Goal: Task Accomplishment & Management: Manage account settings

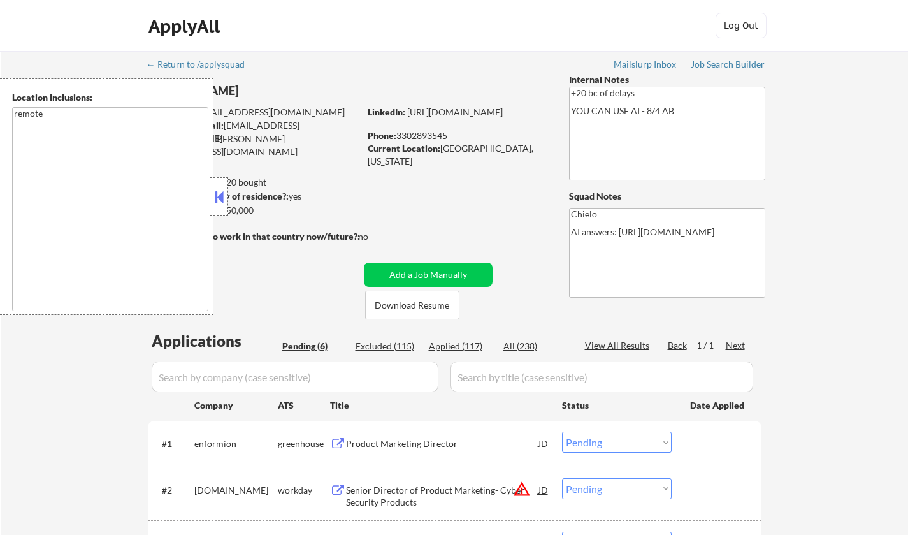
select select ""pending""
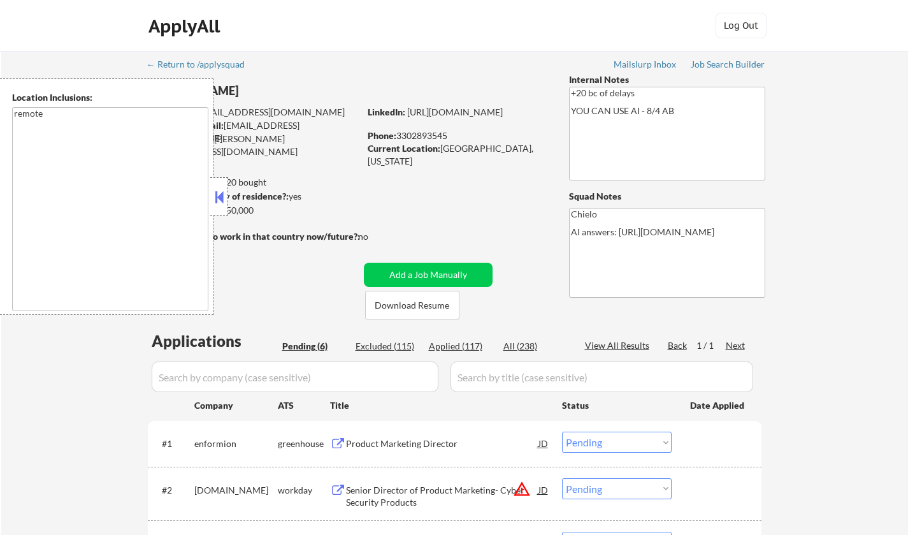
select select ""pending""
click at [626, 385] on input "input" at bounding box center [602, 376] width 303 height 31
click at [219, 204] on button at bounding box center [219, 196] width 14 height 19
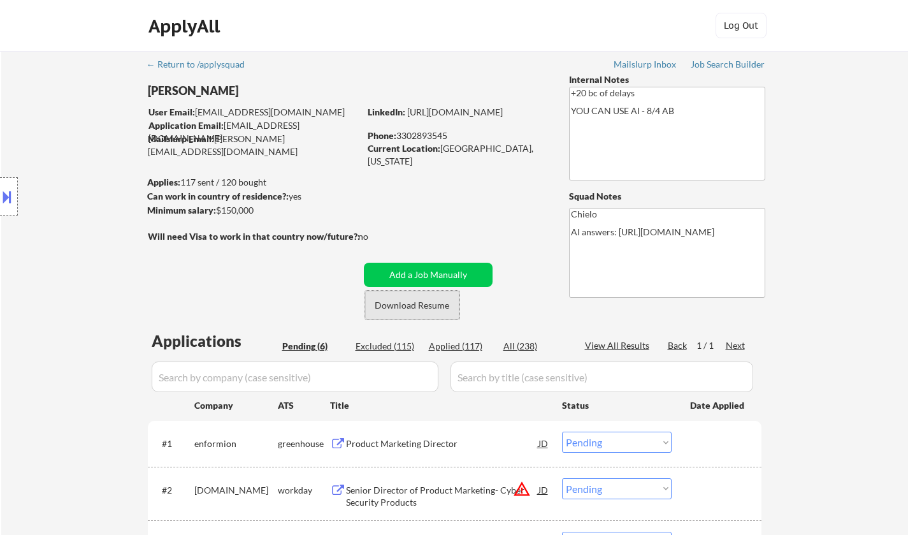
click at [402, 312] on button "Download Resume" at bounding box center [412, 305] width 94 height 29
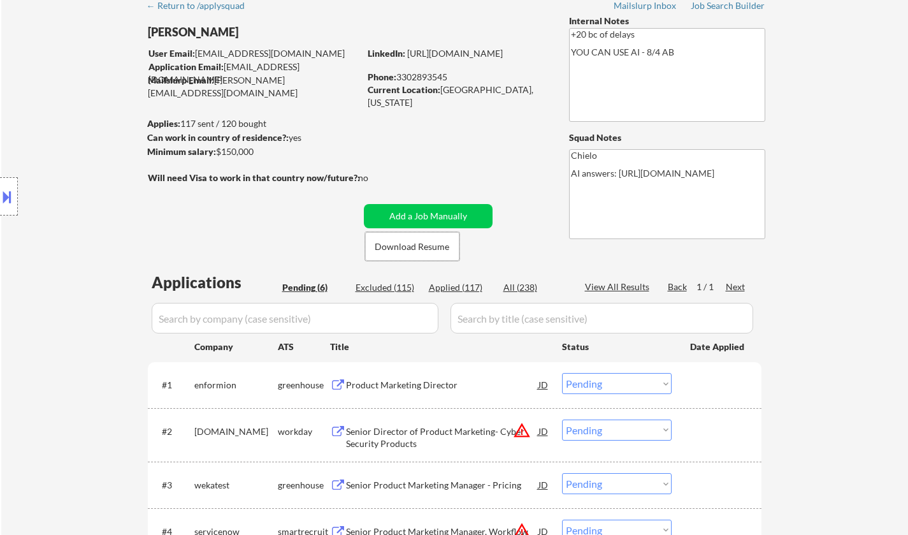
scroll to position [127, 0]
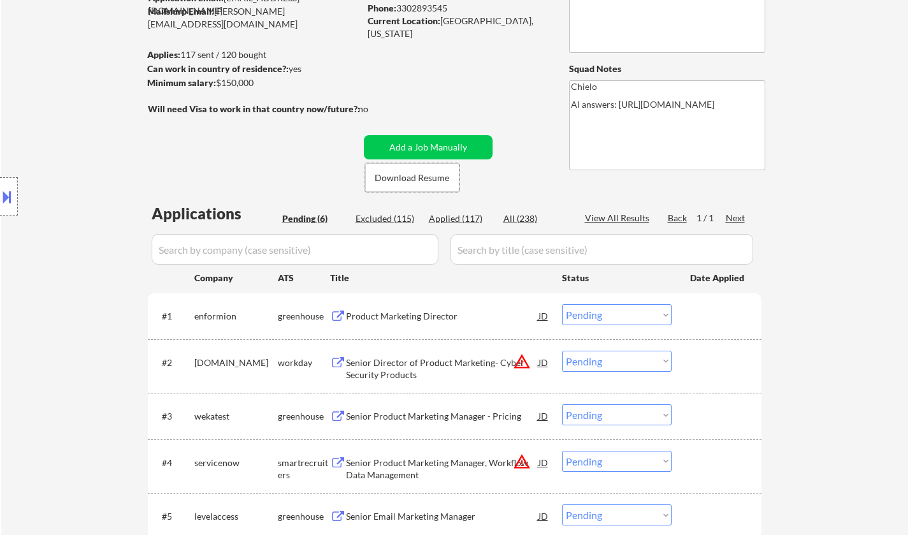
click at [414, 320] on div "Product Marketing Director" at bounding box center [442, 316] width 193 height 13
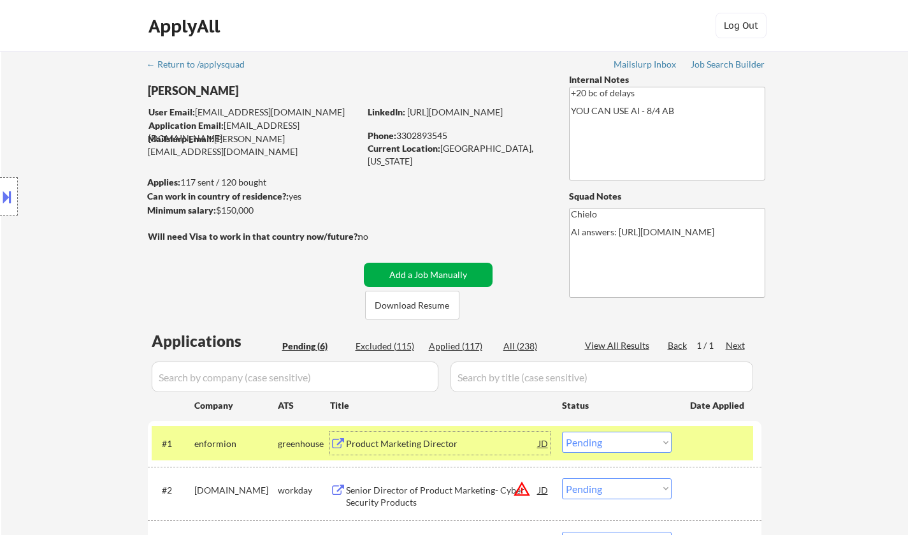
scroll to position [255, 0]
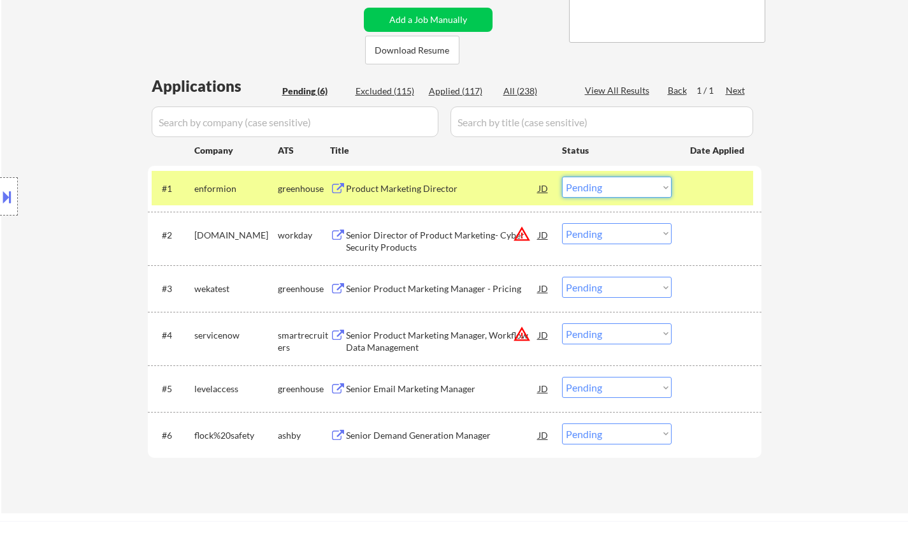
drag, startPoint x: 620, startPoint y: 184, endPoint x: 623, endPoint y: 196, distance: 12.4
click at [620, 184] on select "Choose an option... Pending Applied Excluded (Questions) Excluded (Expired) Exc…" at bounding box center [617, 187] width 110 height 21
click at [562, 177] on select "Choose an option... Pending Applied Excluded (Questions) Excluded (Expired) Exc…" at bounding box center [617, 187] width 110 height 21
select select ""pending""
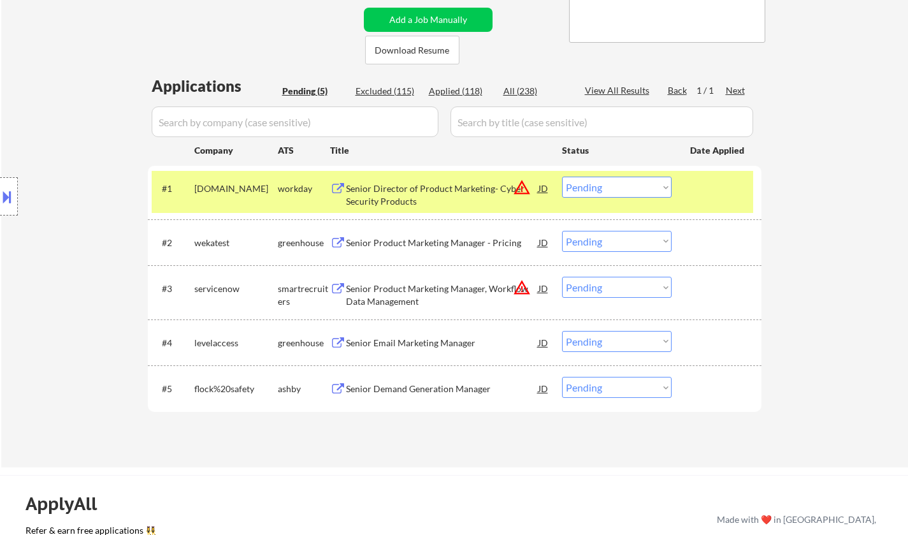
click at [435, 244] on div "Senior Product Marketing Manager - Pricing" at bounding box center [442, 243] width 193 height 13
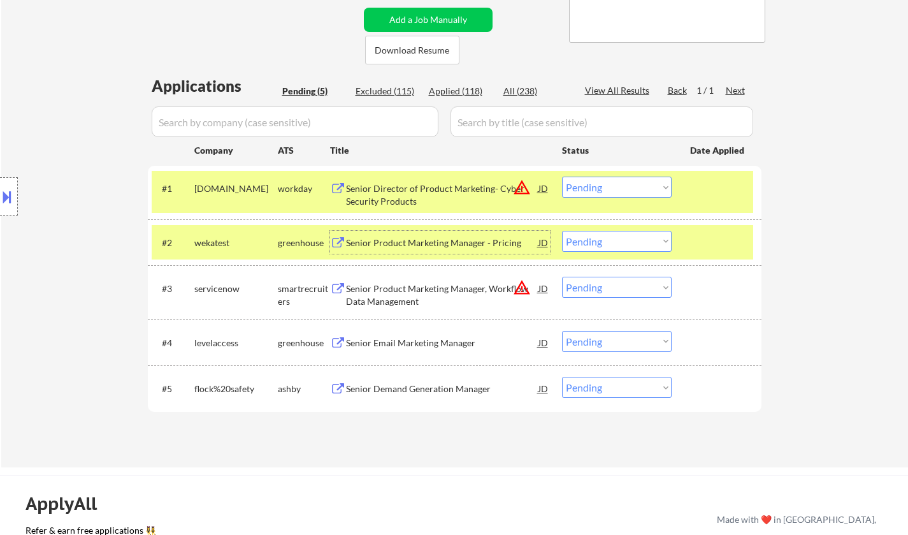
drag, startPoint x: 604, startPoint y: 240, endPoint x: 606, endPoint y: 249, distance: 9.3
click at [604, 240] on select "Choose an option... Pending Applied Excluded (Questions) Excluded (Expired) Exc…" at bounding box center [617, 241] width 110 height 21
click at [562, 231] on select "Choose an option... Pending Applied Excluded (Questions) Excluded (Expired) Exc…" at bounding box center [617, 241] width 110 height 21
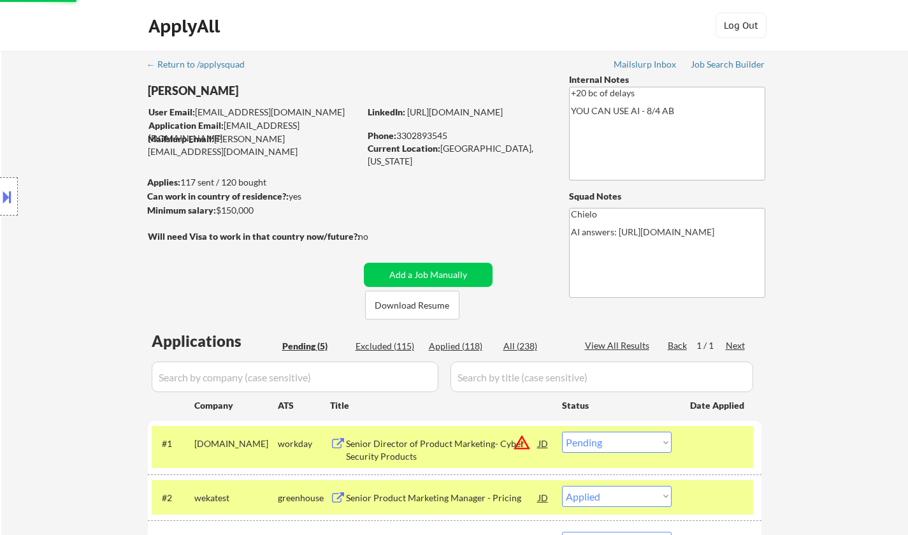
scroll to position [191, 0]
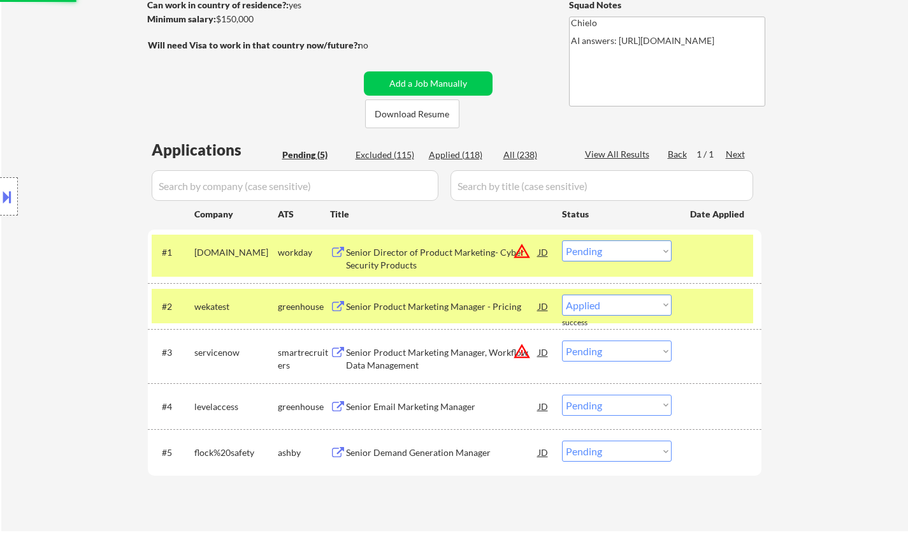
select select ""pending""
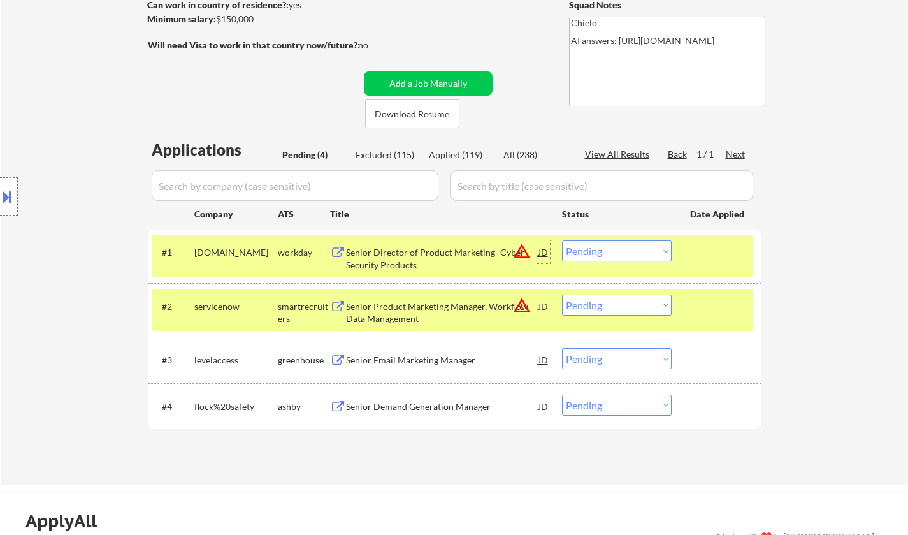
click at [543, 247] on div "JD" at bounding box center [543, 251] width 13 height 23
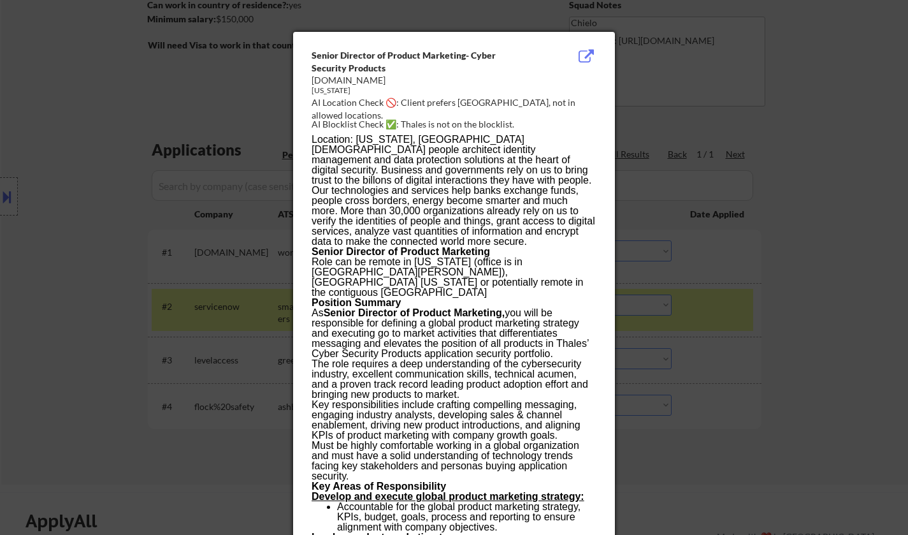
drag, startPoint x: 834, startPoint y: 424, endPoint x: 801, endPoint y: 414, distance: 35.3
click at [834, 424] on div at bounding box center [454, 267] width 908 height 535
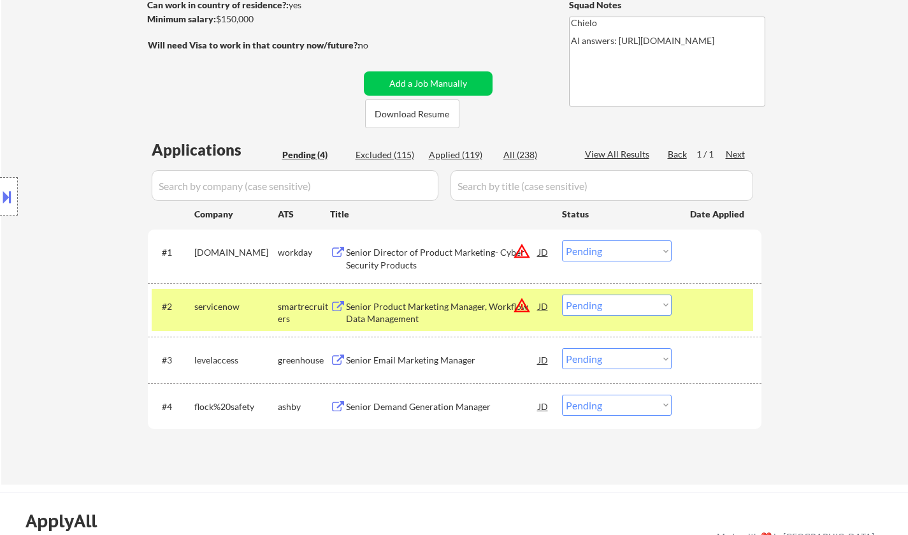
click at [643, 252] on select "Choose an option... Pending Applied Excluded (Questions) Excluded (Expired) Exc…" at bounding box center [617, 250] width 110 height 21
click at [562, 240] on select "Choose an option... Pending Applied Excluded (Questions) Excluded (Expired) Exc…" at bounding box center [617, 250] width 110 height 21
click at [3, 198] on button at bounding box center [7, 196] width 14 height 21
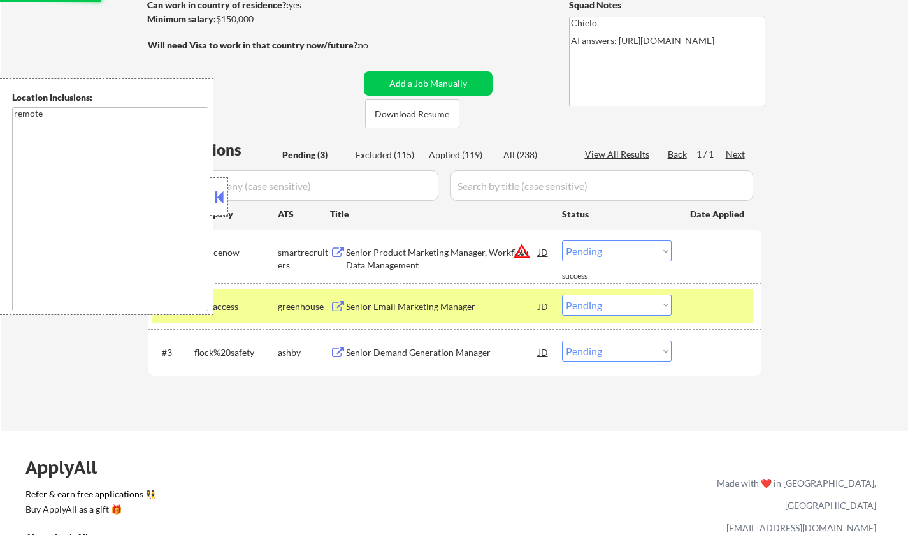
click at [222, 194] on button at bounding box center [219, 196] width 14 height 19
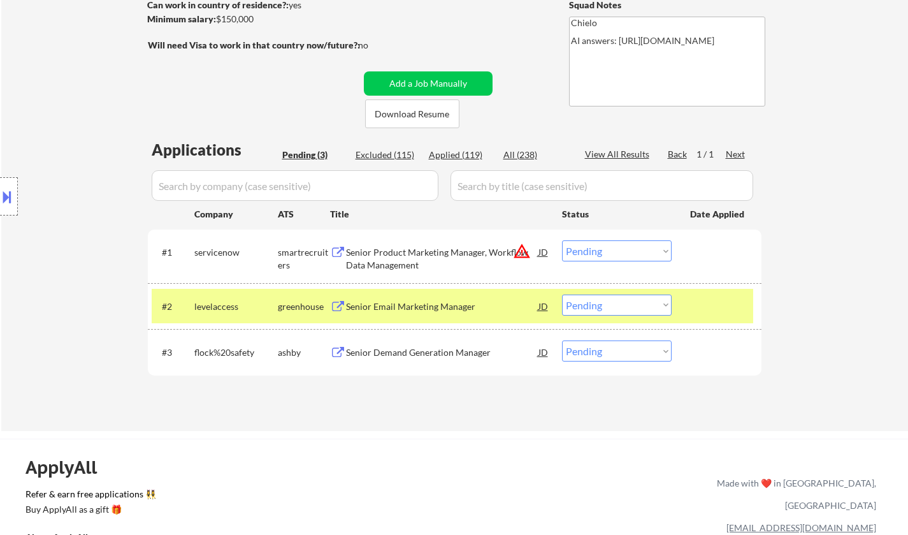
click at [543, 251] on div "JD" at bounding box center [543, 251] width 13 height 23
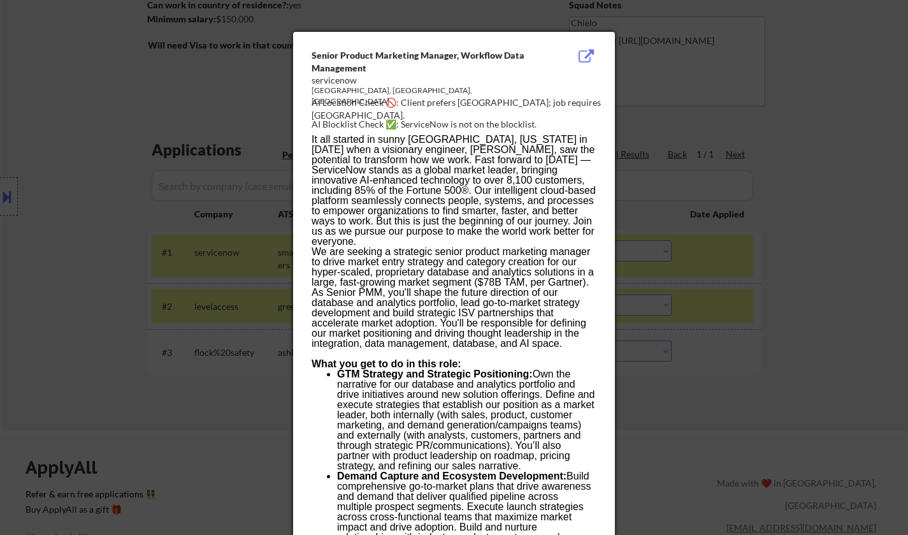
click at [758, 374] on div at bounding box center [454, 267] width 908 height 535
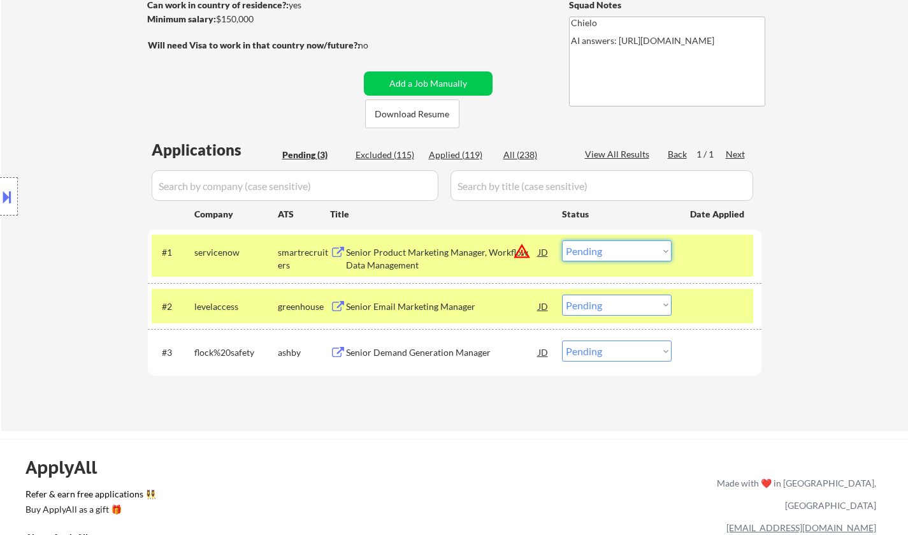
drag, startPoint x: 623, startPoint y: 249, endPoint x: 624, endPoint y: 258, distance: 9.0
click at [623, 249] on select "Choose an option... Pending Applied Excluded (Questions) Excluded (Expired) Exc…" at bounding box center [617, 250] width 110 height 21
click at [562, 240] on select "Choose an option... Pending Applied Excluded (Questions) Excluded (Expired) Exc…" at bounding box center [617, 250] width 110 height 21
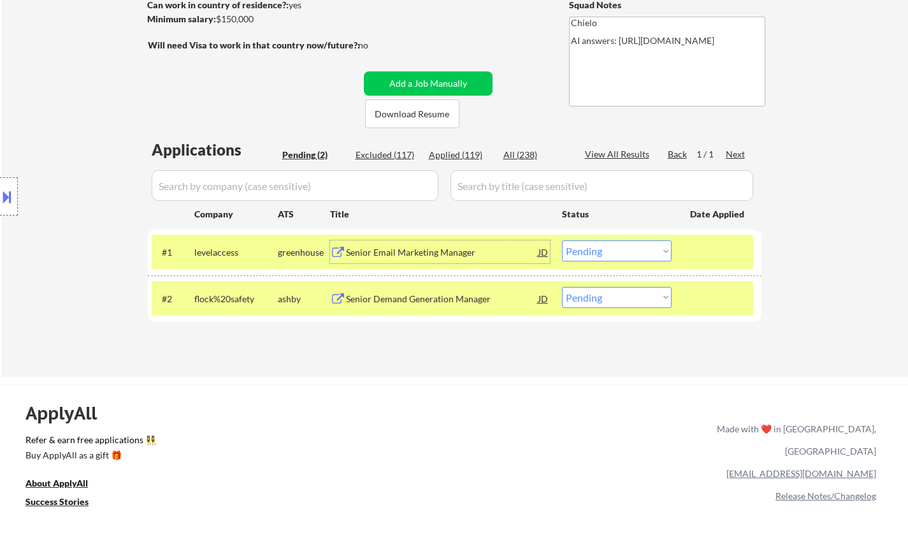
click at [396, 249] on div "Senior Email Marketing Manager" at bounding box center [442, 252] width 193 height 13
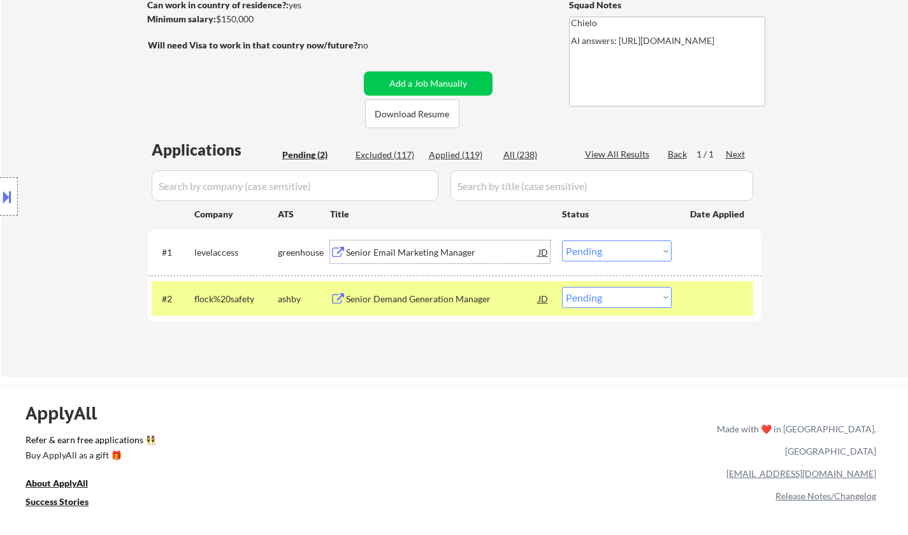
click at [618, 244] on select "Choose an option... Pending Applied Excluded (Questions) Excluded (Expired) Exc…" at bounding box center [617, 250] width 110 height 21
click at [562, 240] on select "Choose an option... Pending Applied Excluded (Questions) Excluded (Expired) Exc…" at bounding box center [617, 250] width 110 height 21
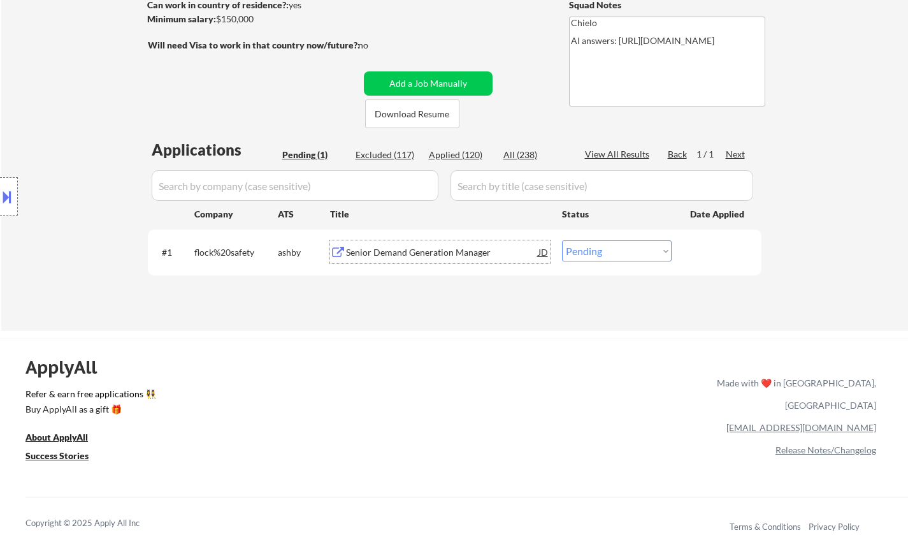
click at [460, 256] on div "Senior Demand Generation Manager" at bounding box center [442, 252] width 193 height 13
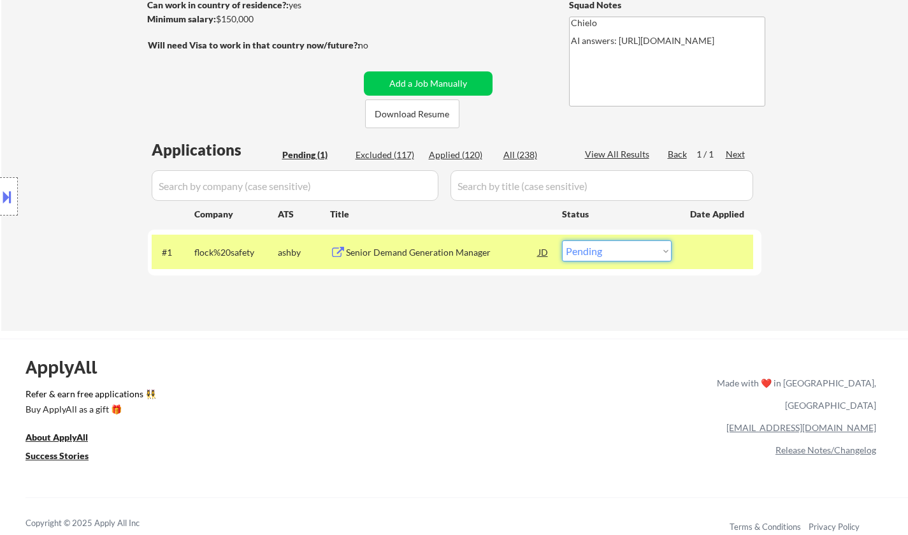
drag, startPoint x: 634, startPoint y: 247, endPoint x: 631, endPoint y: 261, distance: 14.4
click at [634, 247] on select "Choose an option... Pending Applied Excluded (Questions) Excluded (Expired) Exc…" at bounding box center [617, 250] width 110 height 21
select select ""applied""
click at [562, 240] on select "Choose an option... Pending Applied Excluded (Questions) Excluded (Expired) Exc…" at bounding box center [617, 250] width 110 height 21
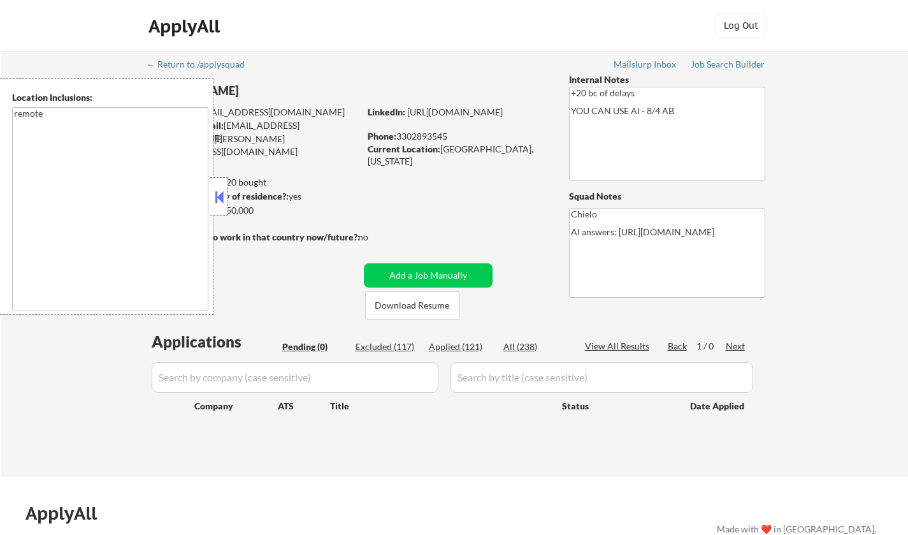
drag, startPoint x: 211, startPoint y: 201, endPoint x: 208, endPoint y: 187, distance: 15.0
click at [208, 200] on div "Location Inclusions: remote" at bounding box center [114, 196] width 228 height 237
click at [216, 198] on button at bounding box center [219, 196] width 14 height 19
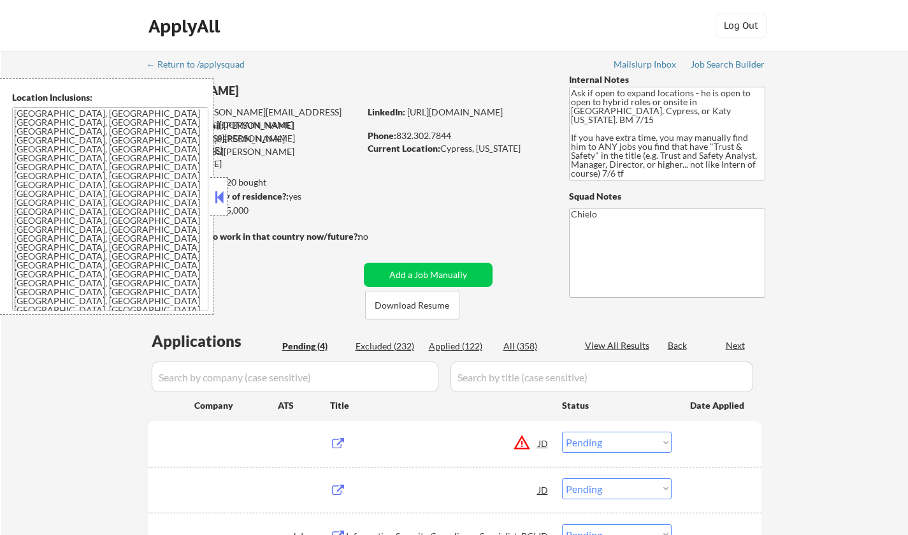
select select ""pending""
click at [221, 196] on button at bounding box center [219, 196] width 14 height 19
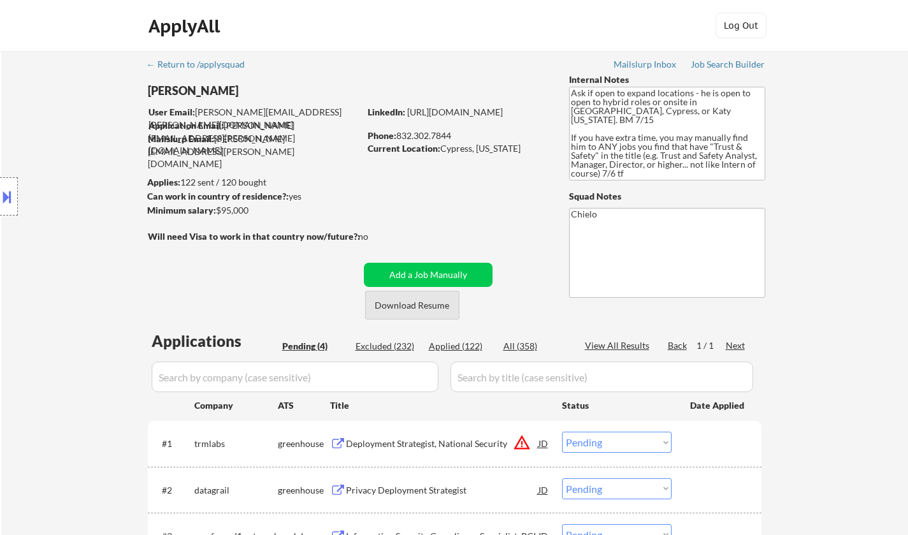
click at [430, 300] on button "Download Resume" at bounding box center [412, 305] width 94 height 29
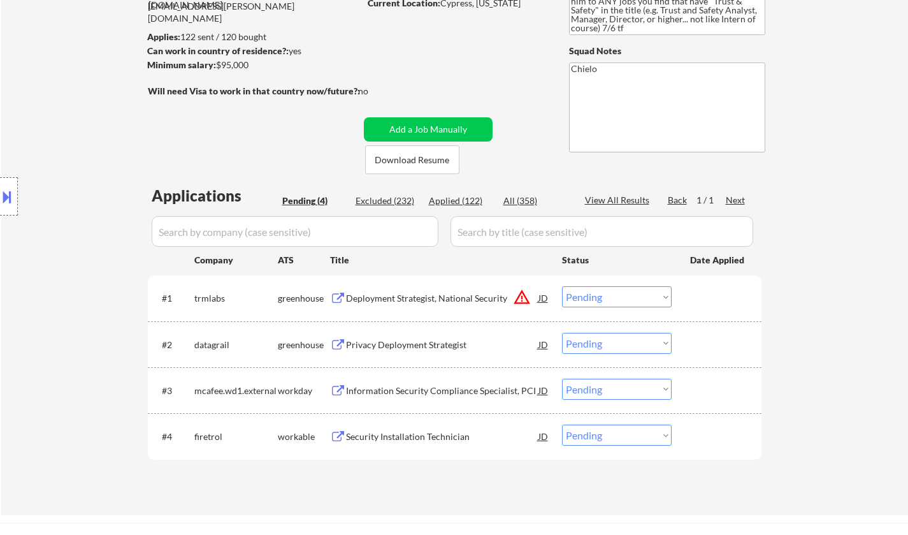
scroll to position [191, 0]
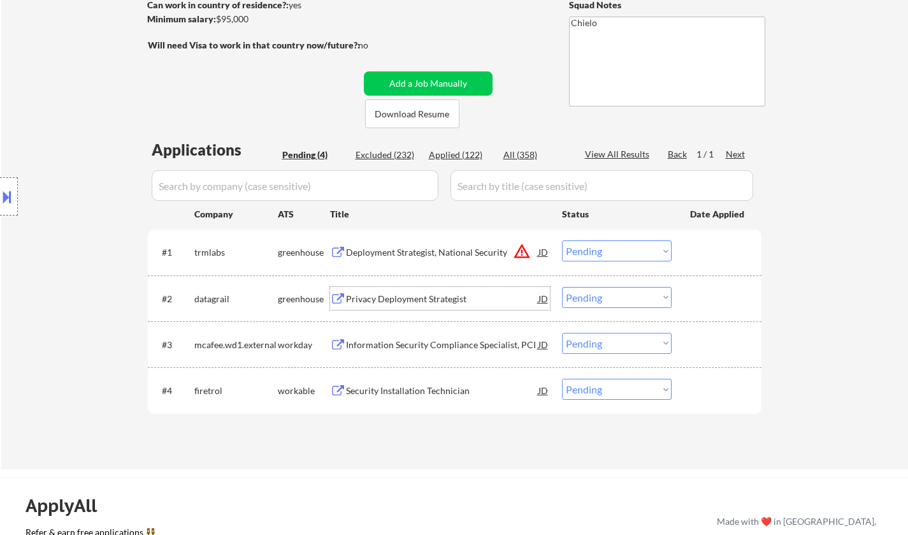
click at [405, 291] on div "Privacy Deployment Strategist" at bounding box center [442, 298] width 193 height 23
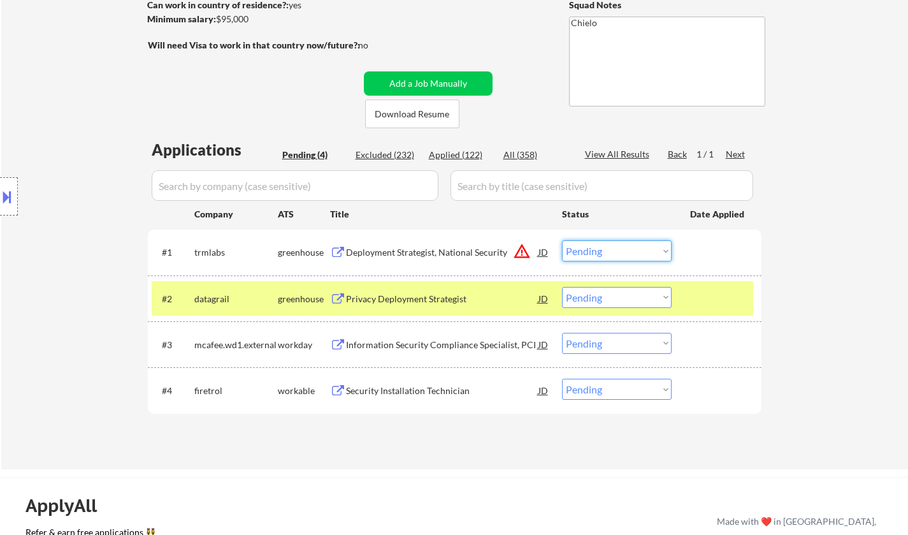
drag, startPoint x: 627, startPoint y: 243, endPoint x: 630, endPoint y: 254, distance: 11.9
click at [627, 244] on select "Choose an option... Pending Applied Excluded (Questions) Excluded (Expired) Exc…" at bounding box center [617, 250] width 110 height 21
click at [562, 240] on select "Choose an option... Pending Applied Excluded (Questions) Excluded (Expired) Exc…" at bounding box center [617, 250] width 110 height 21
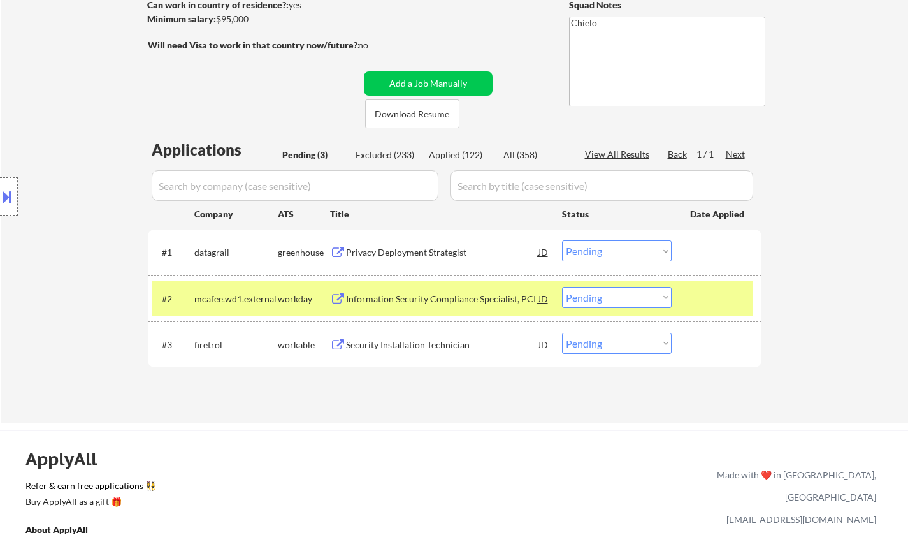
click at [409, 251] on div "Privacy Deployment Strategist" at bounding box center [442, 252] width 193 height 13
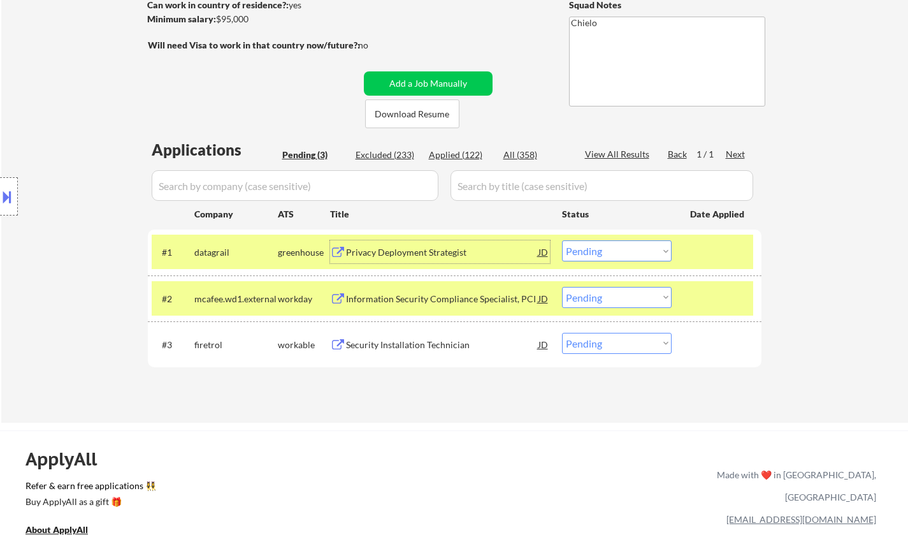
click at [634, 250] on select "Choose an option... Pending Applied Excluded (Questions) Excluded (Expired) Exc…" at bounding box center [617, 250] width 110 height 21
click at [562, 240] on select "Choose an option... Pending Applied Excluded (Questions) Excluded (Expired) Exc…" at bounding box center [617, 250] width 110 height 21
select select ""pending""
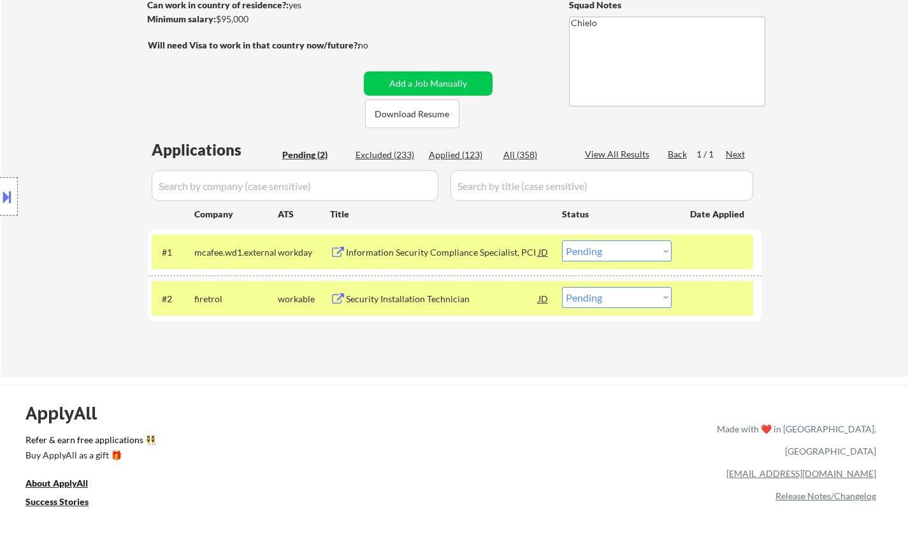
click at [406, 298] on div "Security Installation Technician" at bounding box center [442, 299] width 193 height 13
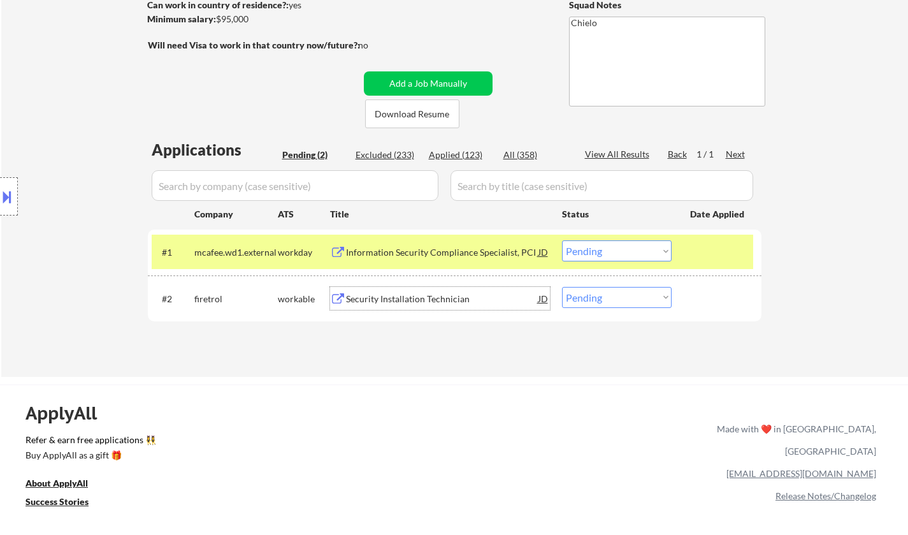
click at [629, 306] on select "Choose an option... Pending Applied Excluded (Questions) Excluded (Expired) Exc…" at bounding box center [617, 297] width 110 height 21
select select ""excluded__other_""
click at [562, 287] on select "Choose an option... Pending Applied Excluded (Questions) Excluded (Expired) Exc…" at bounding box center [617, 297] width 110 height 21
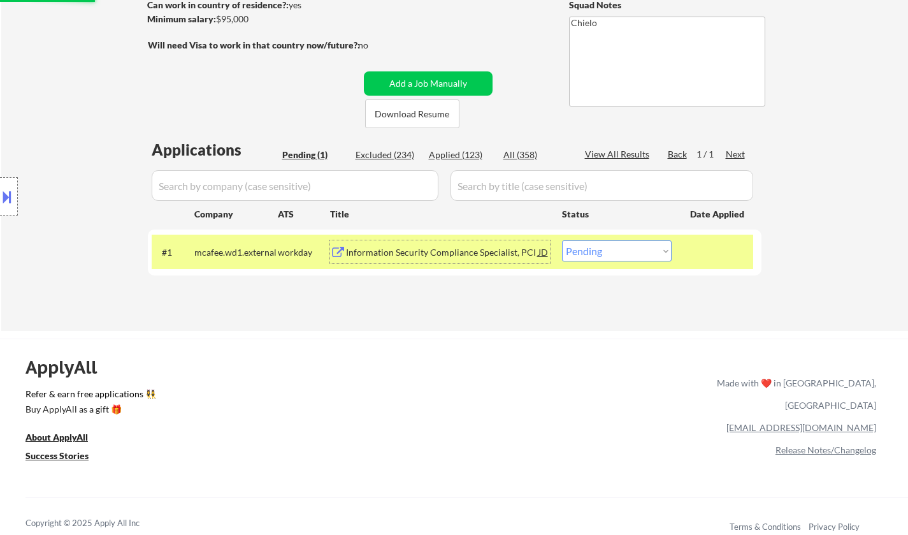
click at [431, 245] on div "Information Security Compliance Specialist, PCI" at bounding box center [442, 251] width 193 height 23
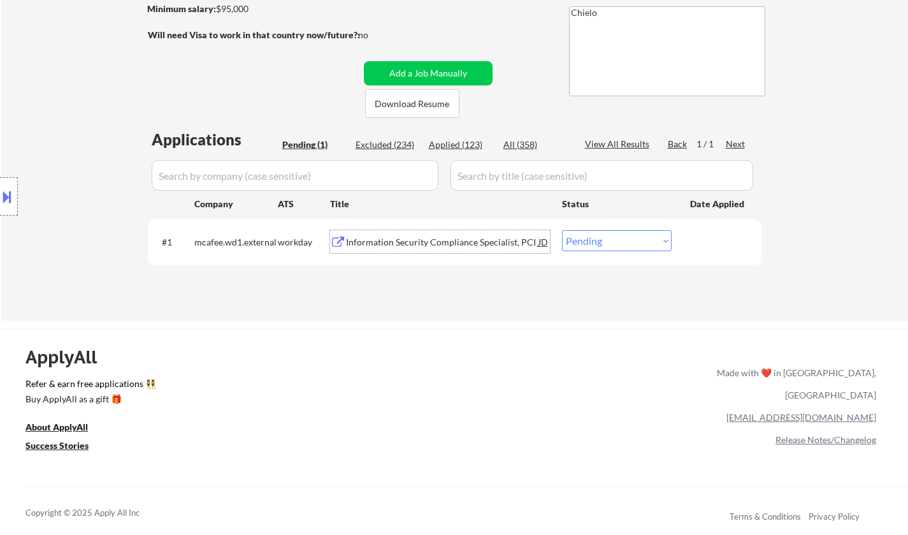
scroll to position [255, 0]
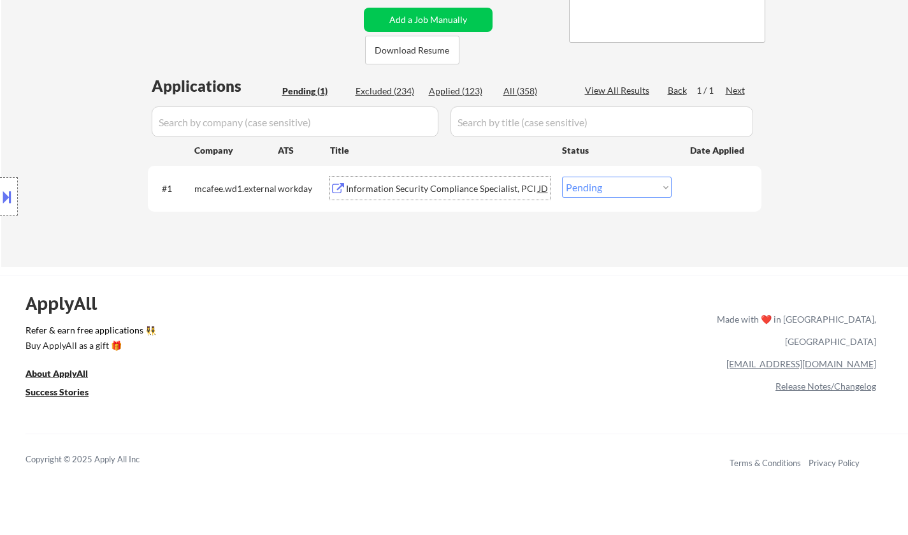
click at [608, 182] on select "Choose an option... Pending Applied Excluded (Questions) Excluded (Expired) Exc…" at bounding box center [617, 187] width 110 height 21
select select ""applied""
click at [562, 177] on select "Choose an option... Pending Applied Excluded (Questions) Excluded (Expired) Exc…" at bounding box center [617, 187] width 110 height 21
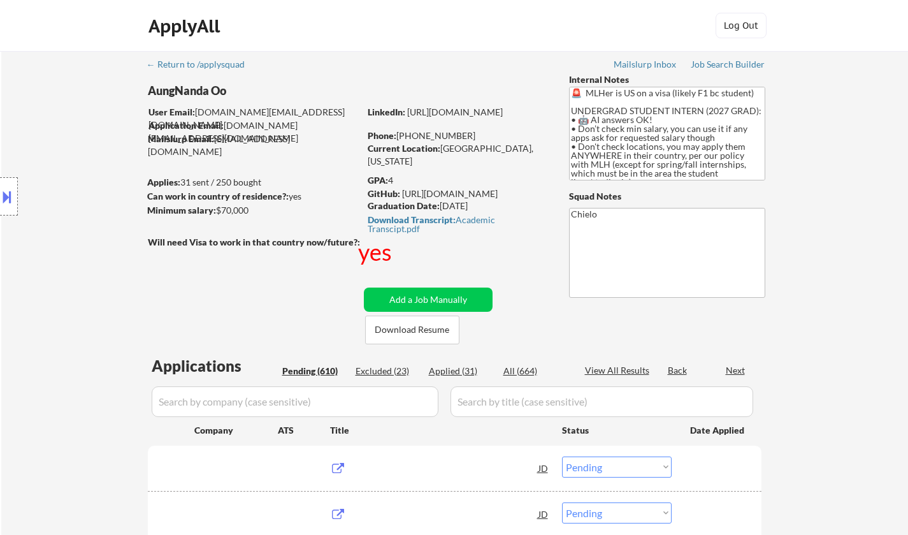
select select ""pending""
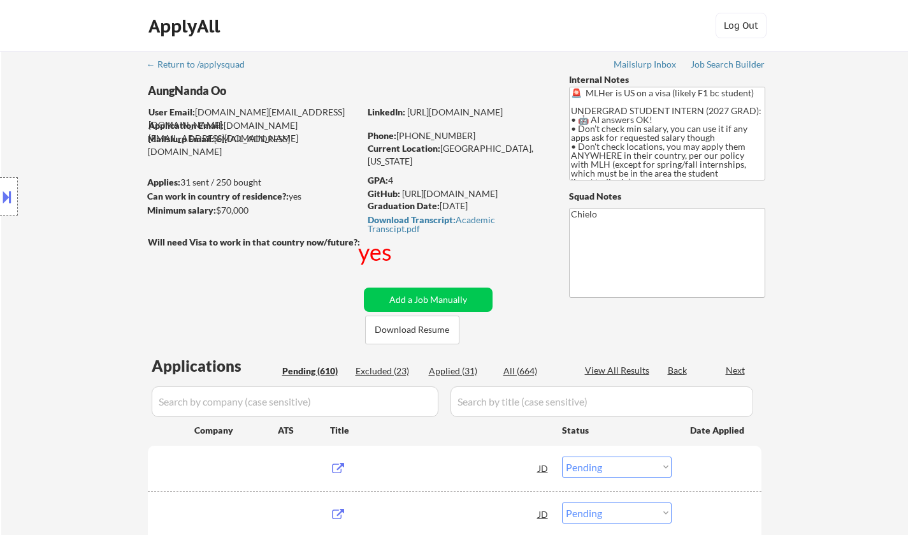
select select ""pending""
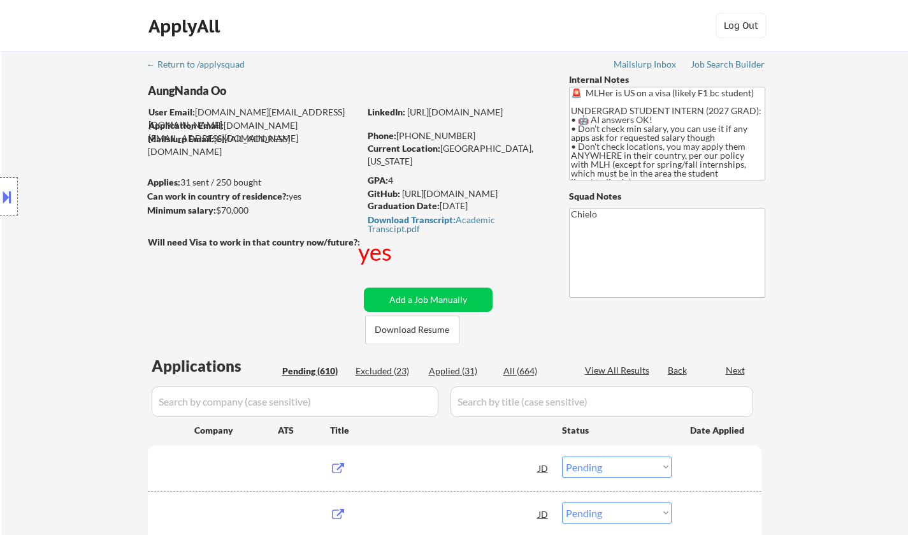
select select ""pending""
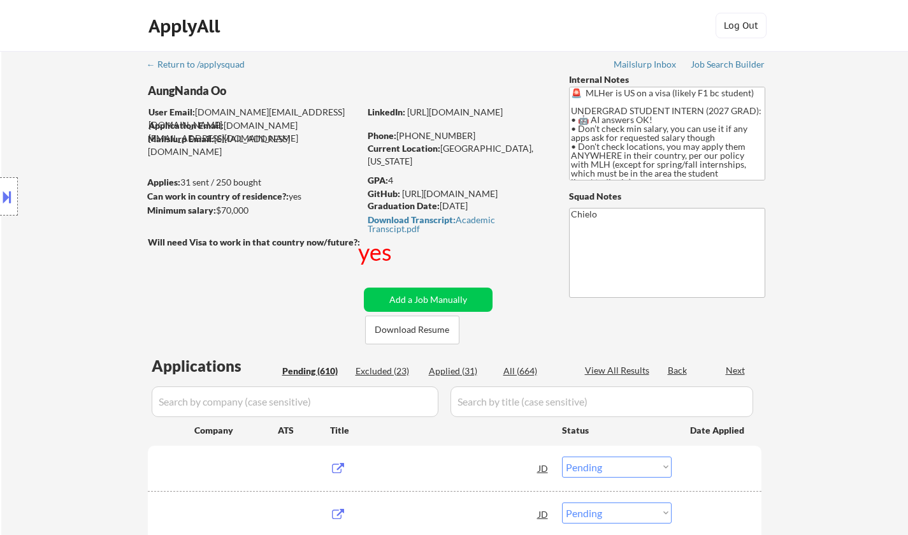
select select ""pending""
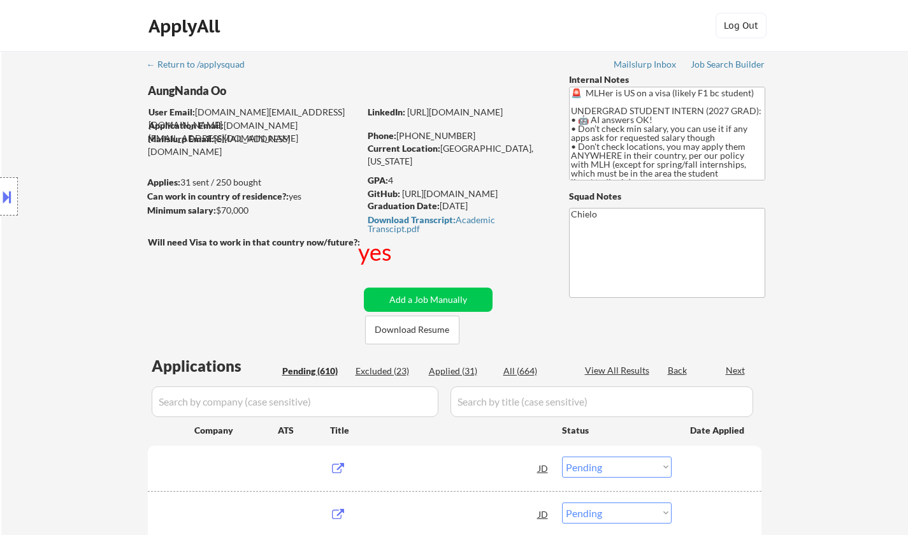
select select ""pending""
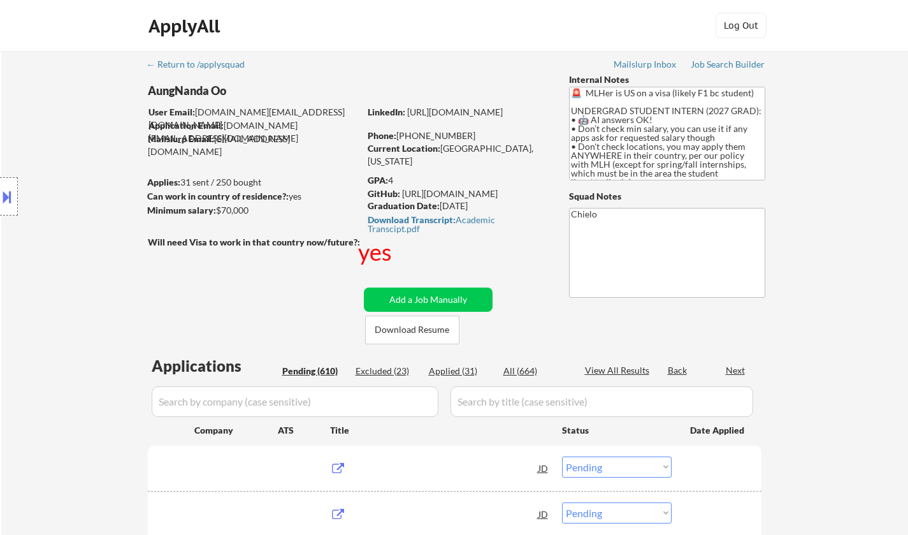
select select ""pending""
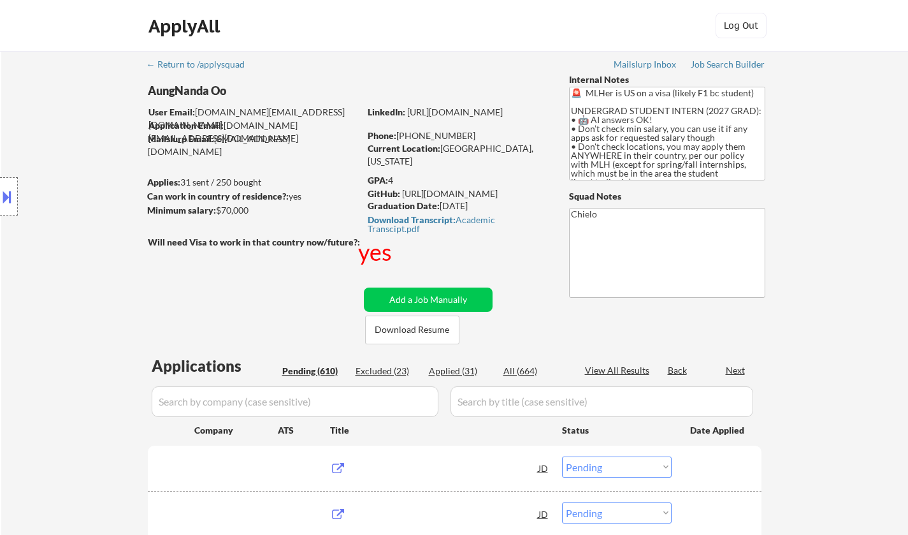
select select ""pending""
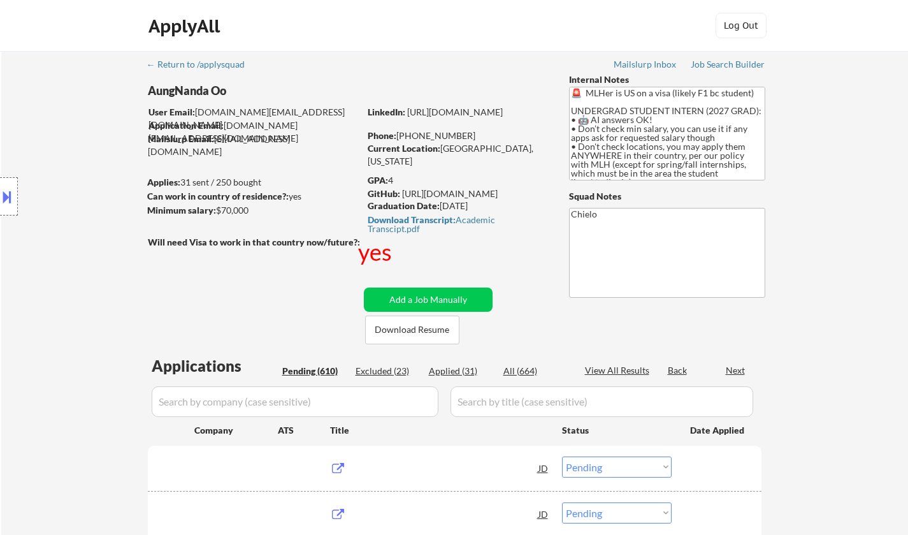
select select ""pending""
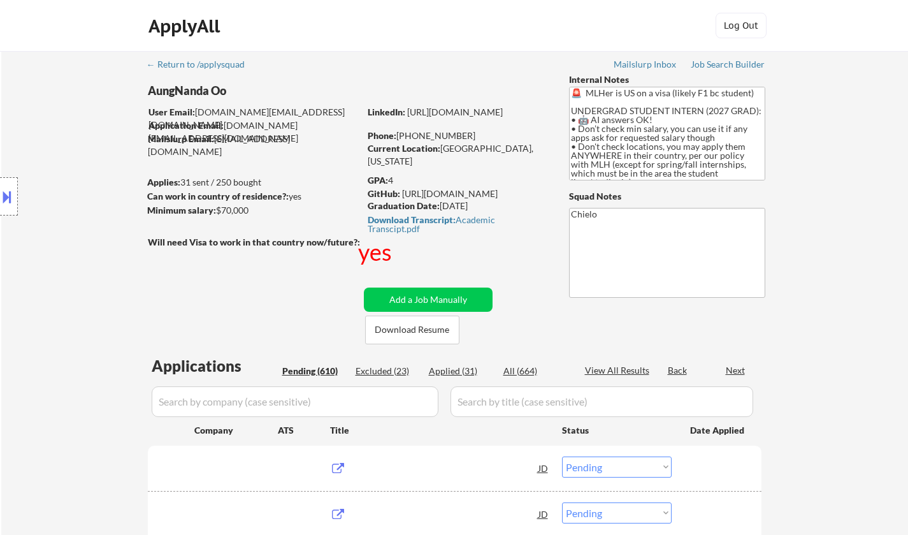
select select ""pending""
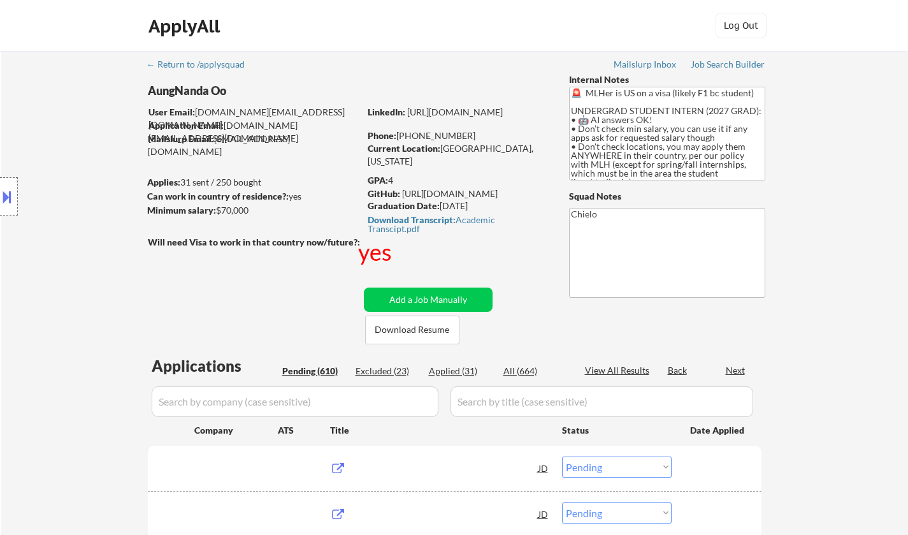
select select ""pending""
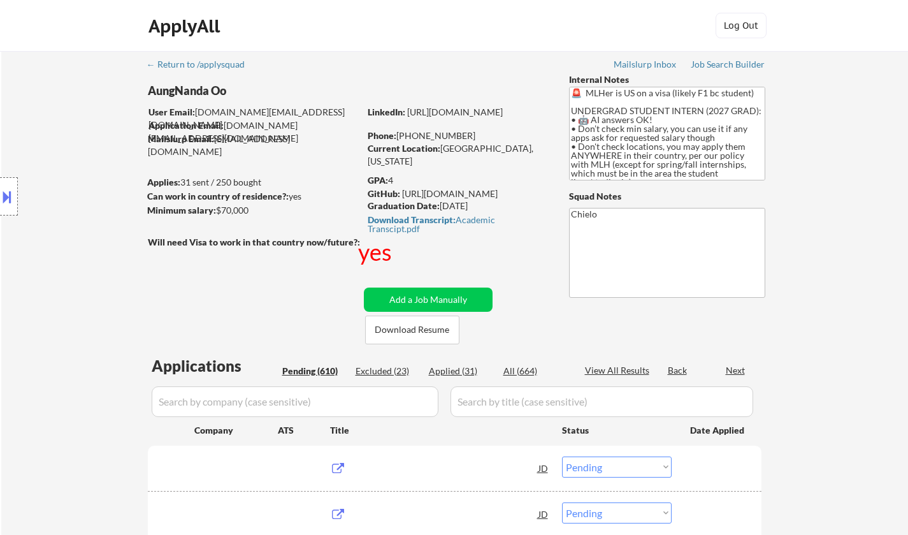
select select ""pending""
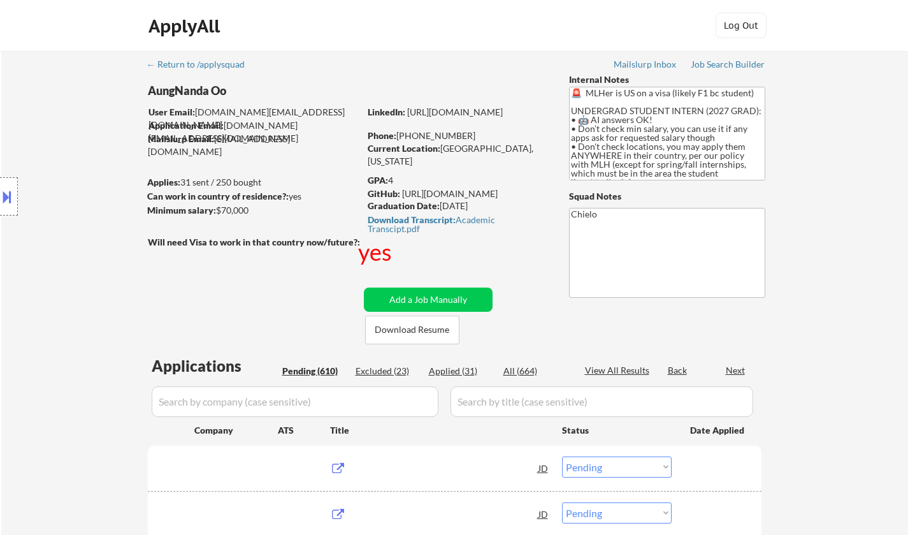
select select ""pending""
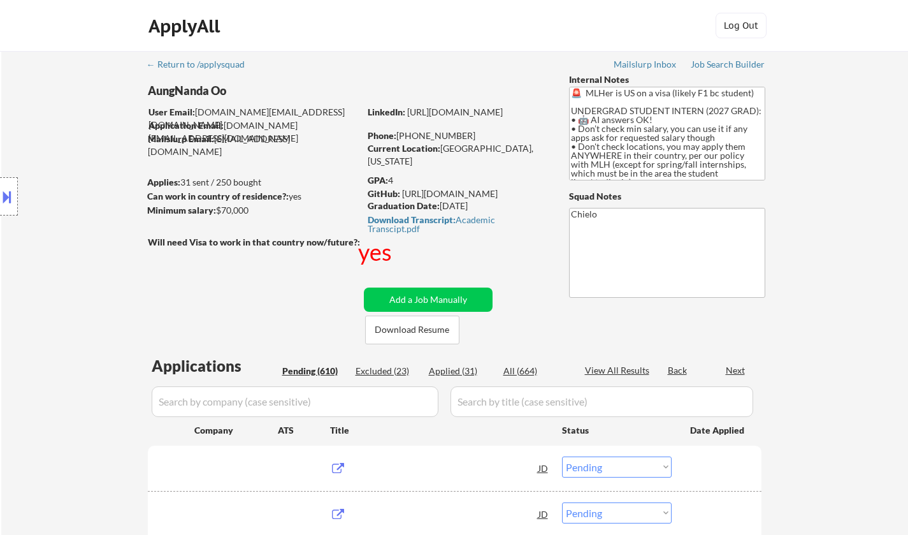
select select ""pending""
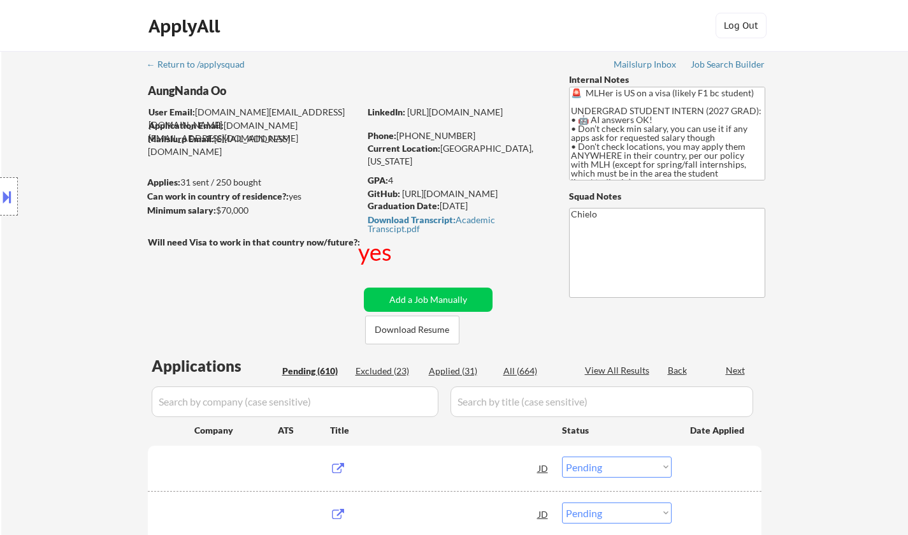
select select ""pending""
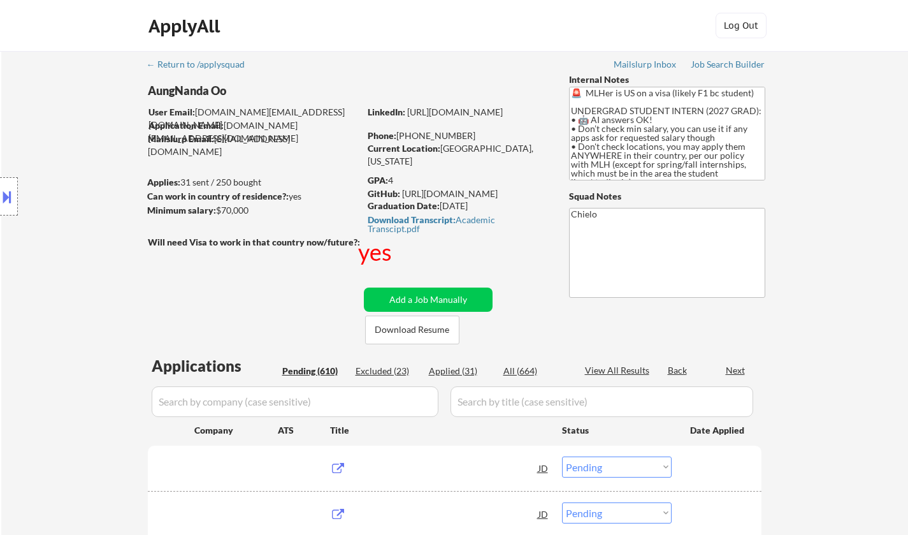
select select ""pending""
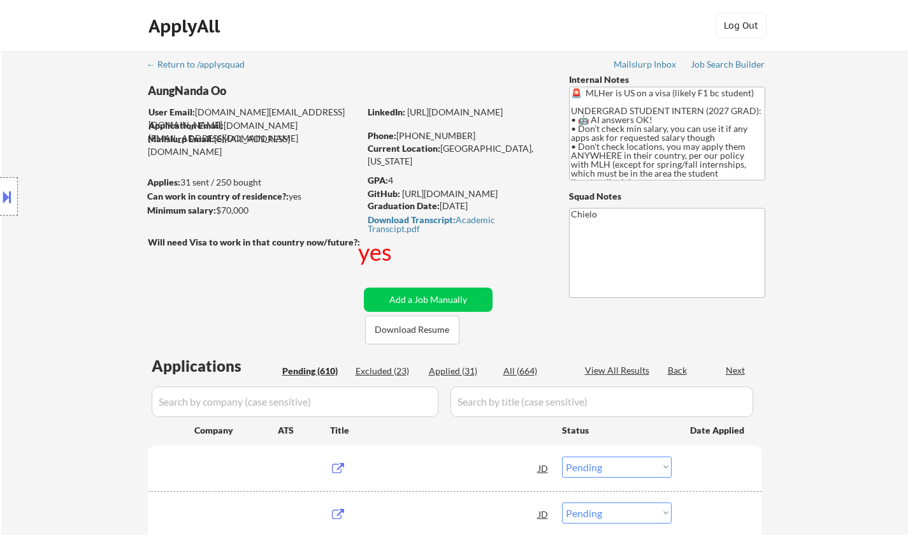
select select ""pending""
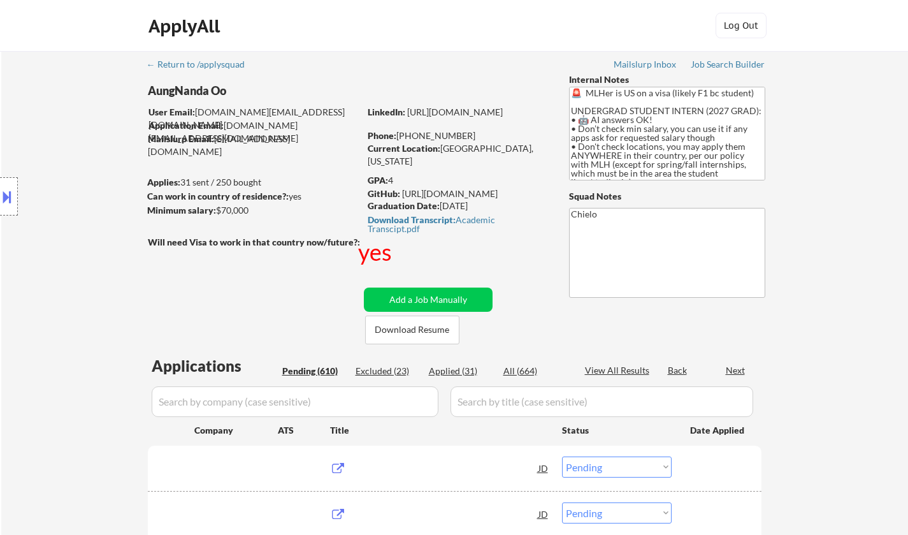
select select ""pending""
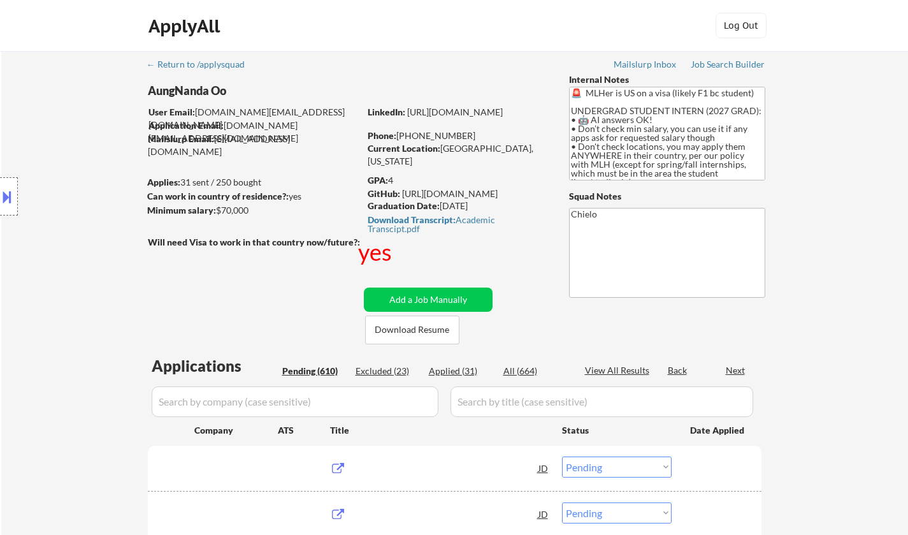
select select ""pending""
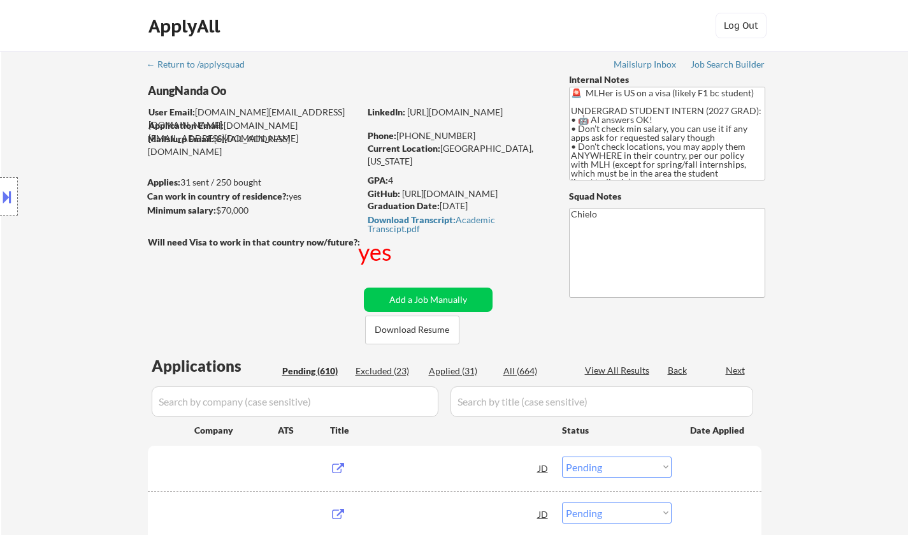
select select ""pending""
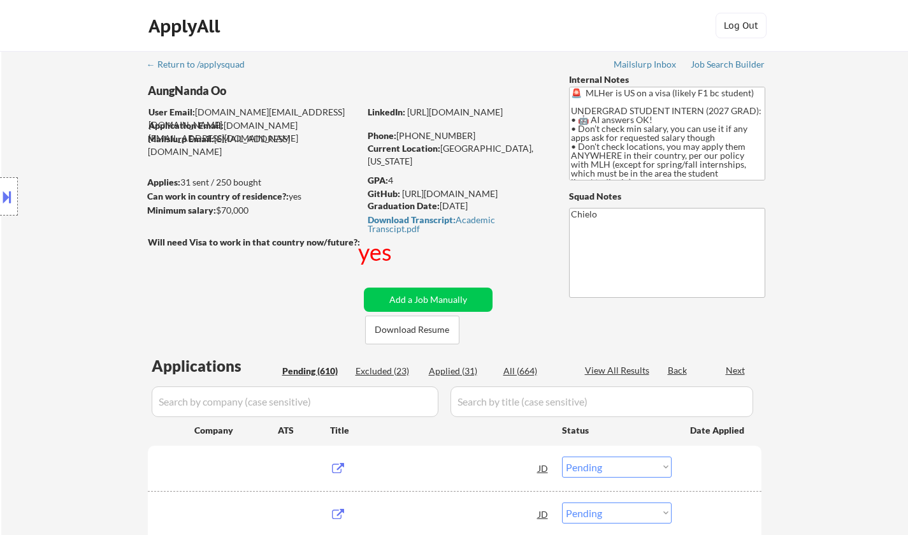
select select ""pending""
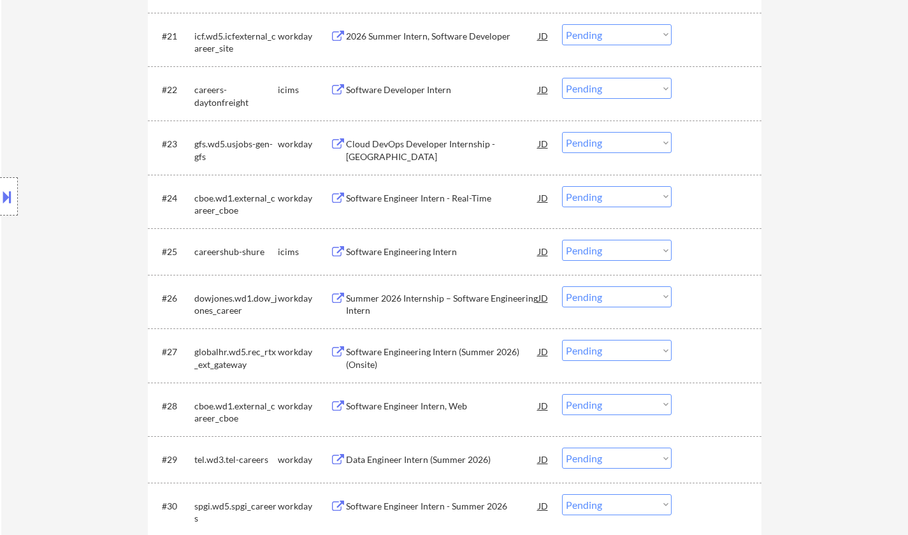
scroll to position [1594, 0]
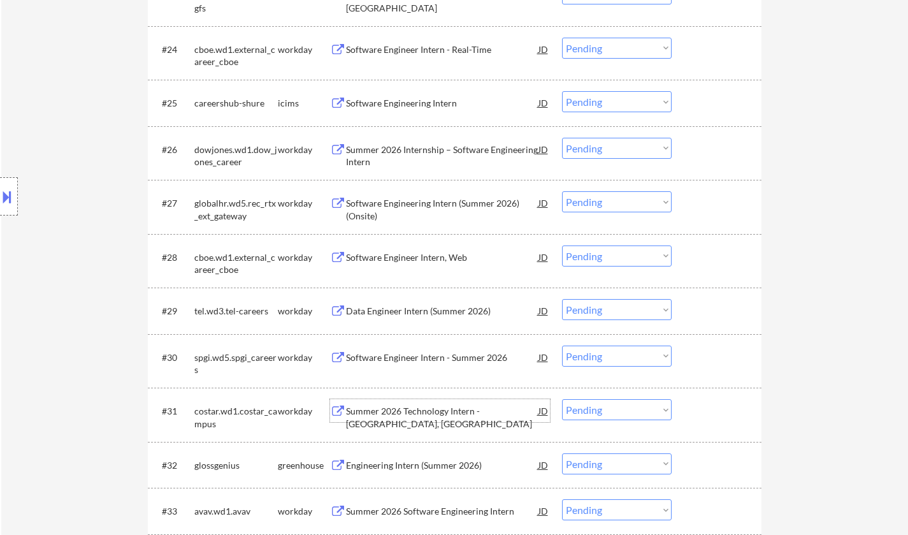
click at [481, 416] on div "Summer 2026 Technology Intern - Irvine, CA" at bounding box center [442, 417] width 193 height 25
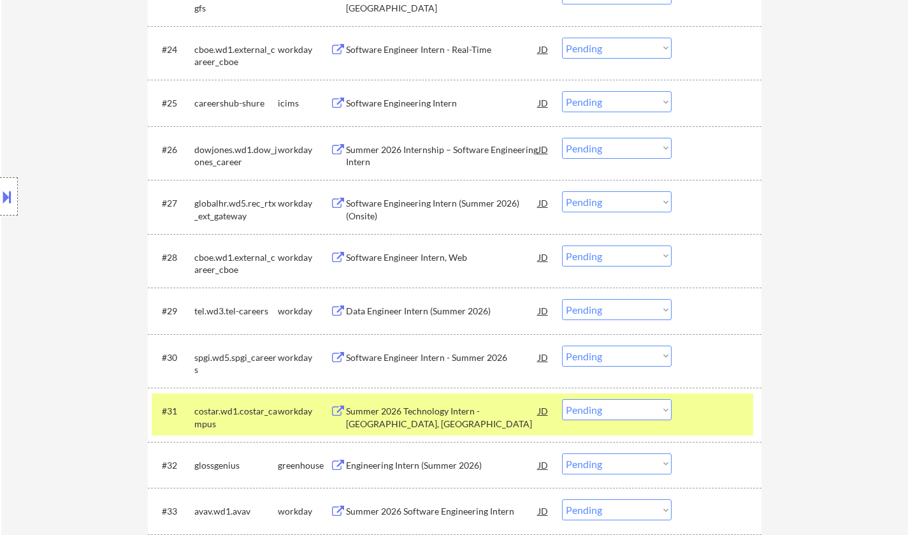
drag, startPoint x: 11, startPoint y: 172, endPoint x: 12, endPoint y: 182, distance: 10.3
click at [13, 177] on div "Location Inclusions: country:US" at bounding box center [114, 196] width 228 height 237
click at [8, 193] on button at bounding box center [7, 196] width 14 height 21
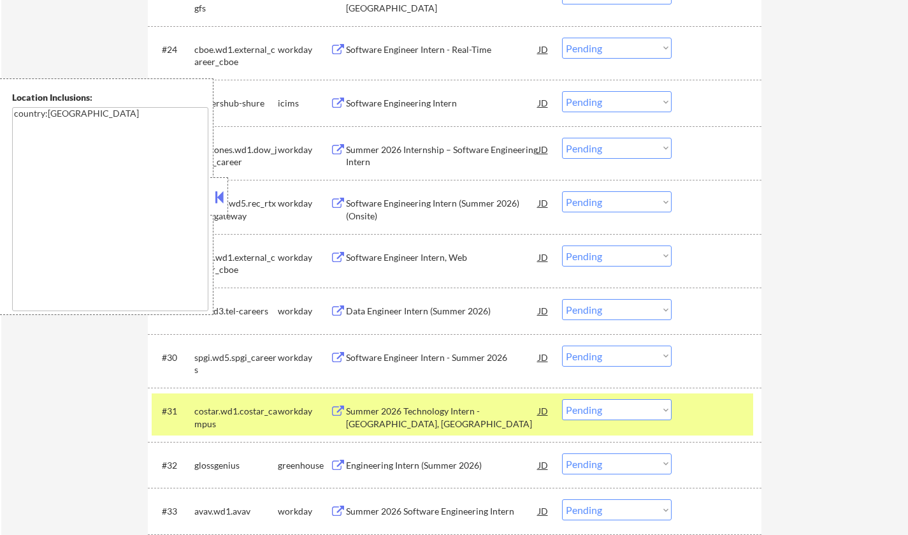
click at [224, 203] on button at bounding box center [219, 196] width 14 height 19
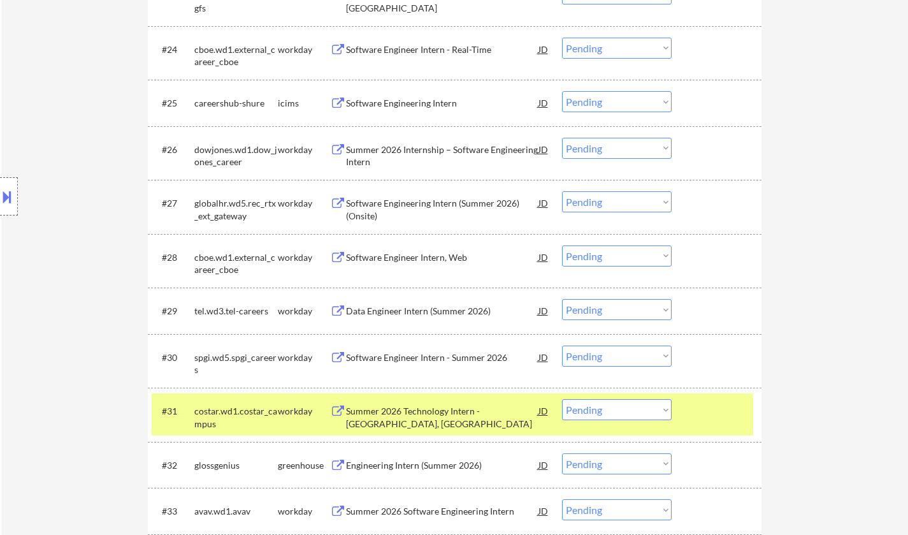
drag, startPoint x: 643, startPoint y: 409, endPoint x: 649, endPoint y: 426, distance: 17.5
click at [643, 409] on select "Choose an option... Pending Applied Excluded (Questions) Excluded (Expired) Exc…" at bounding box center [617, 409] width 110 height 21
click at [562, 399] on select "Choose an option... Pending Applied Excluded (Questions) Excluded (Expired) Exc…" at bounding box center [617, 409] width 110 height 21
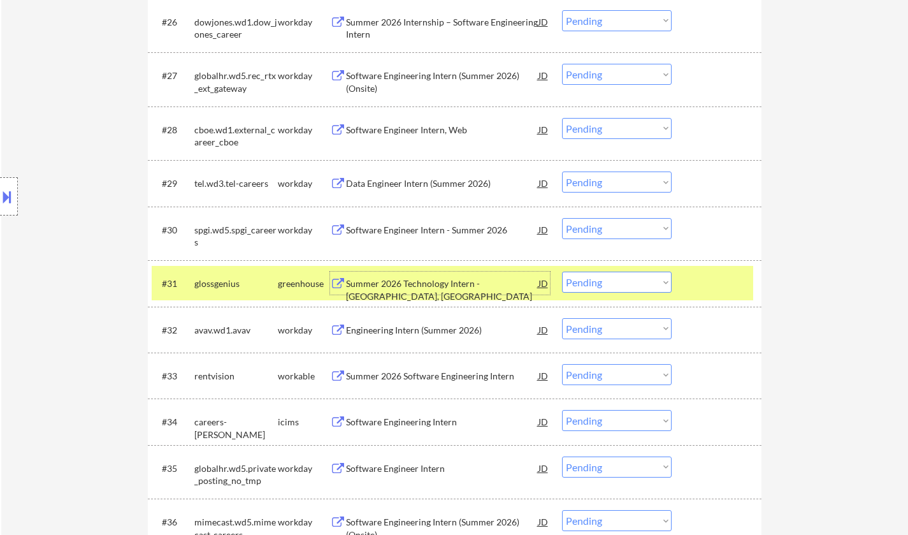
click at [427, 284] on div "Summer 2026 Technology Intern - Irvine, CA" at bounding box center [442, 289] width 193 height 25
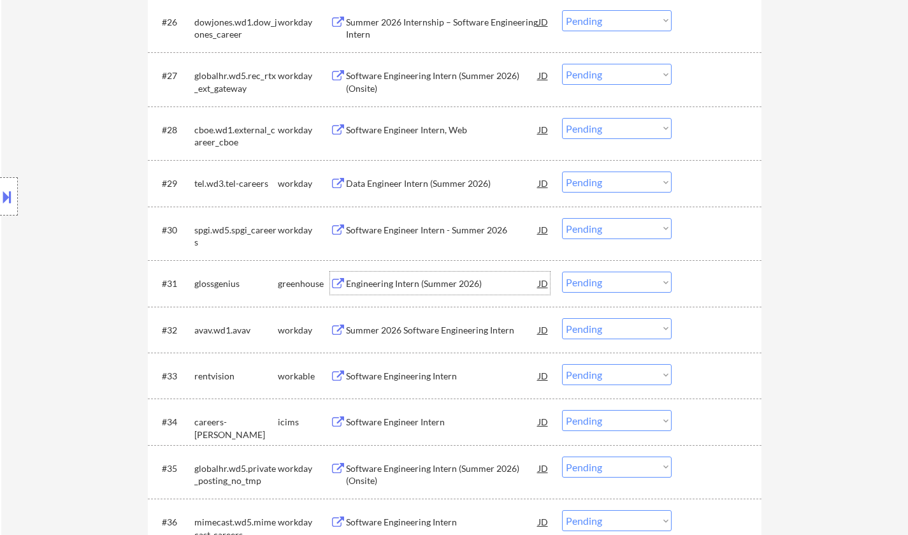
click at [627, 283] on select "Choose an option... Pending Applied Excluded (Questions) Excluded (Expired) Exc…" at bounding box center [617, 282] width 110 height 21
click at [562, 272] on select "Choose an option... Pending Applied Excluded (Questions) Excluded (Expired) Exc…" at bounding box center [617, 282] width 110 height 21
select select ""pending""
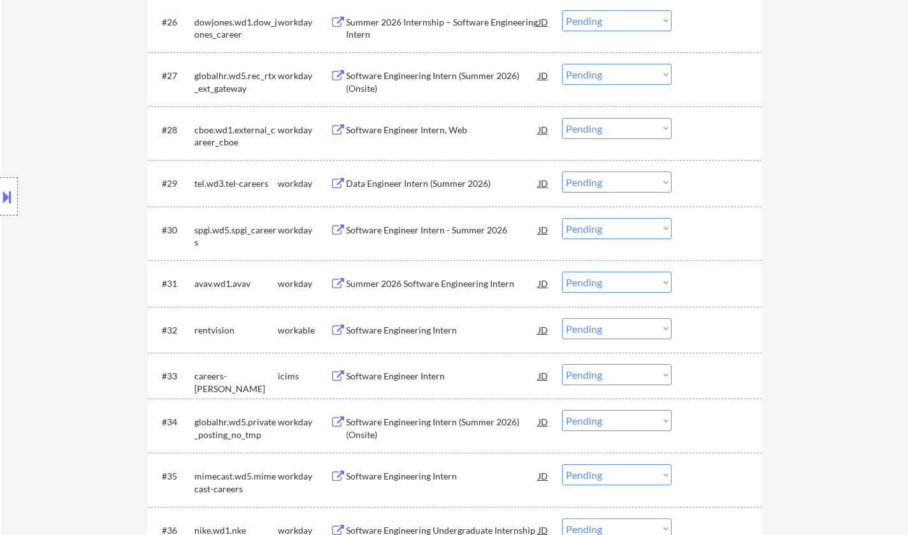
click at [406, 332] on div "Software Engineering Intern" at bounding box center [442, 330] width 193 height 13
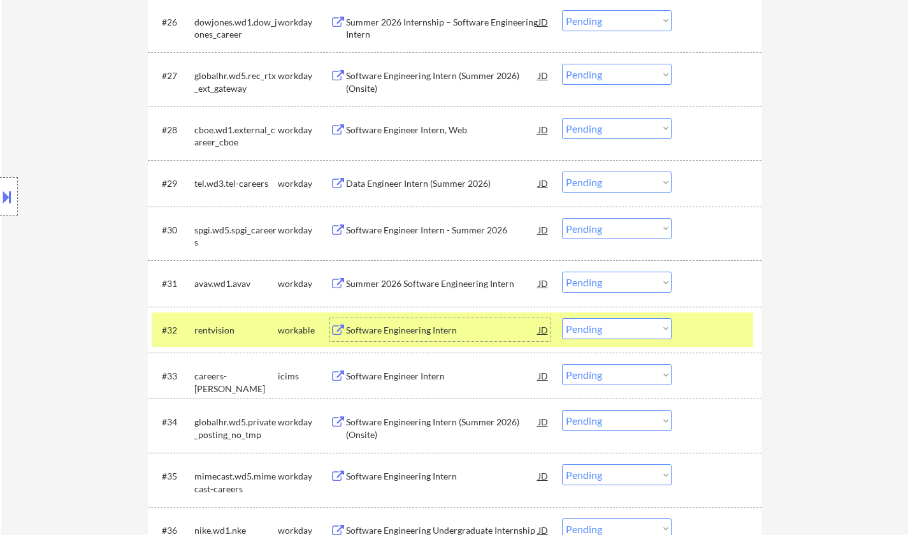
scroll to position [1849, 0]
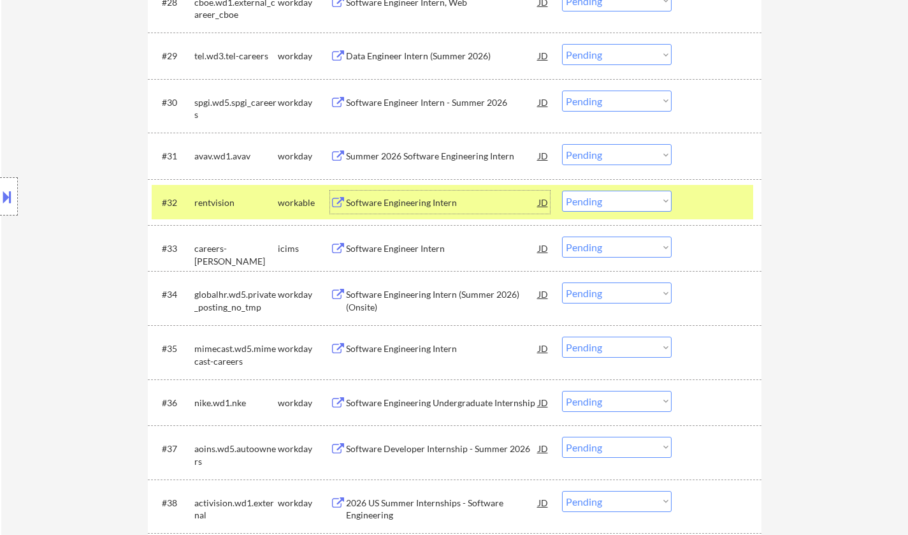
click at [411, 349] on div "Software Engineering Intern" at bounding box center [442, 348] width 193 height 13
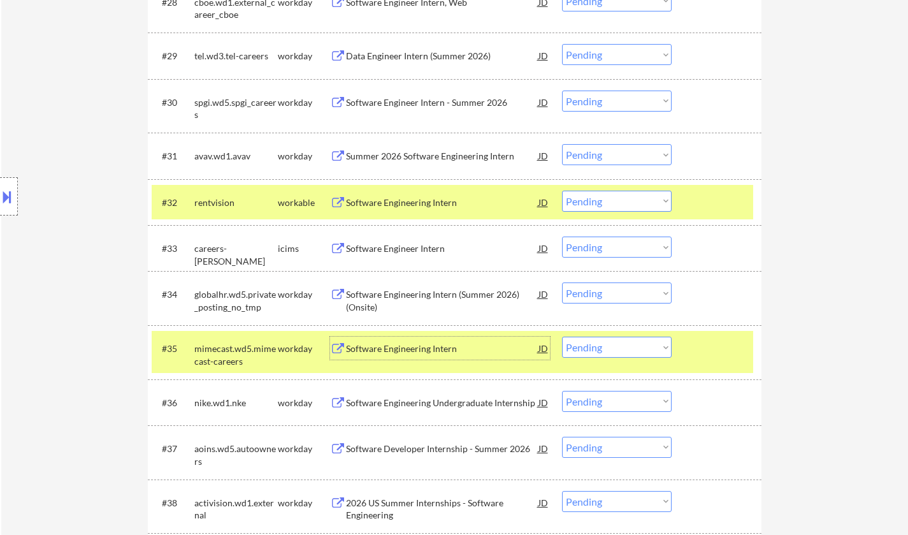
click at [643, 349] on select "Choose an option... Pending Applied Excluded (Questions) Excluded (Expired) Exc…" at bounding box center [617, 347] width 110 height 21
click at [562, 337] on select "Choose an option... Pending Applied Excluded (Questions) Excluded (Expired) Exc…" at bounding box center [617, 347] width 110 height 21
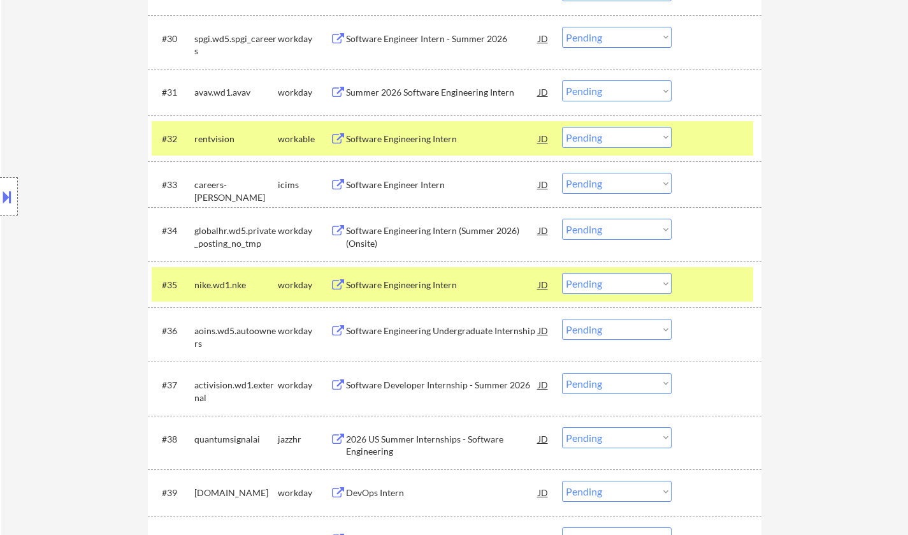
click at [428, 284] on div "Software Engineering Intern" at bounding box center [442, 285] width 193 height 13
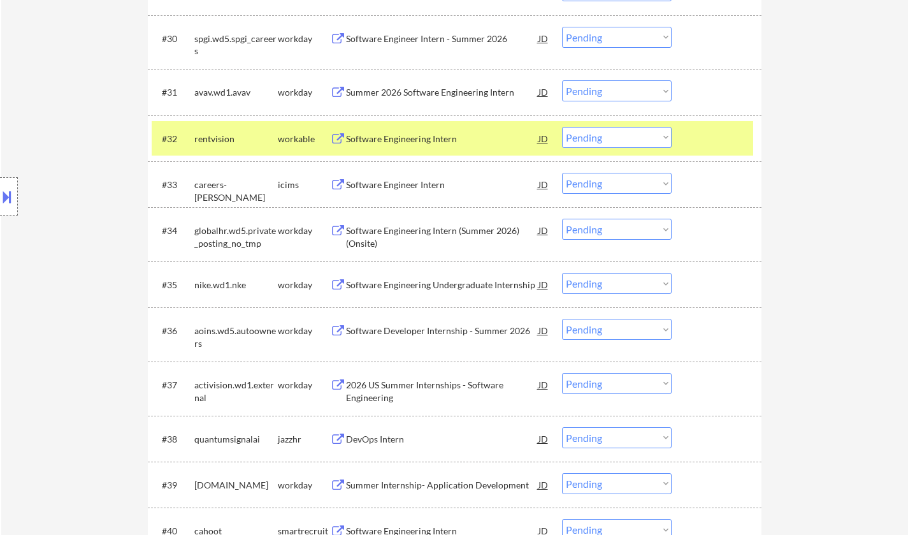
scroll to position [2330, 0]
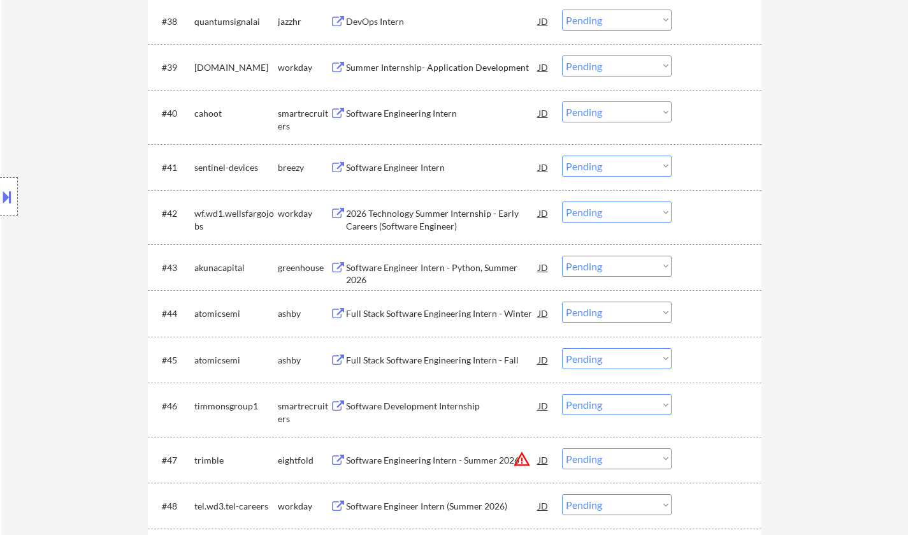
click at [425, 266] on div "Software Engineer Intern - Python, Summer 2026" at bounding box center [442, 273] width 193 height 25
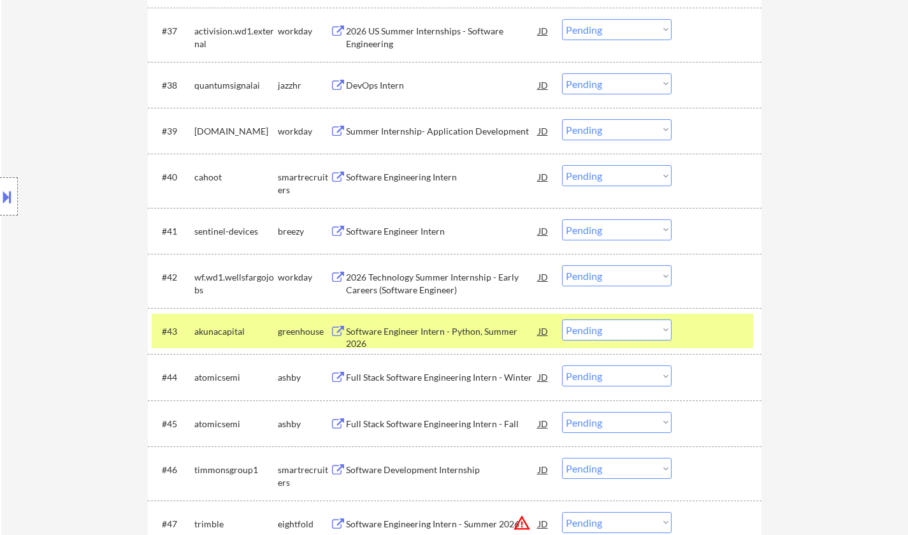
scroll to position [1930, 0]
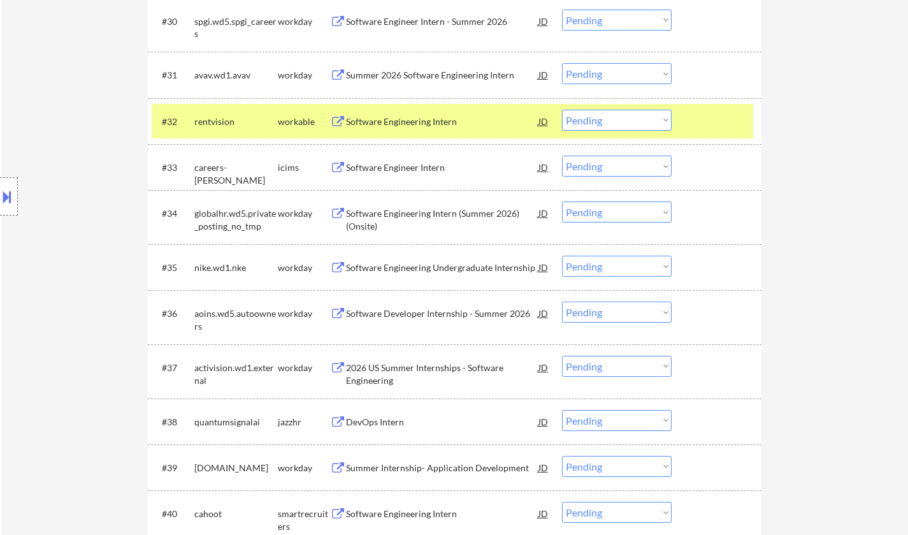
drag, startPoint x: 627, startPoint y: 264, endPoint x: 624, endPoint y: 275, distance: 11.3
click at [627, 264] on select "Choose an option... Pending Applied Excluded (Questions) Excluded (Expired) Exc…" at bounding box center [617, 266] width 110 height 21
click at [562, 256] on select "Choose an option... Pending Applied Excluded (Questions) Excluded (Expired) Exc…" at bounding box center [617, 266] width 110 height 21
select select ""pending""
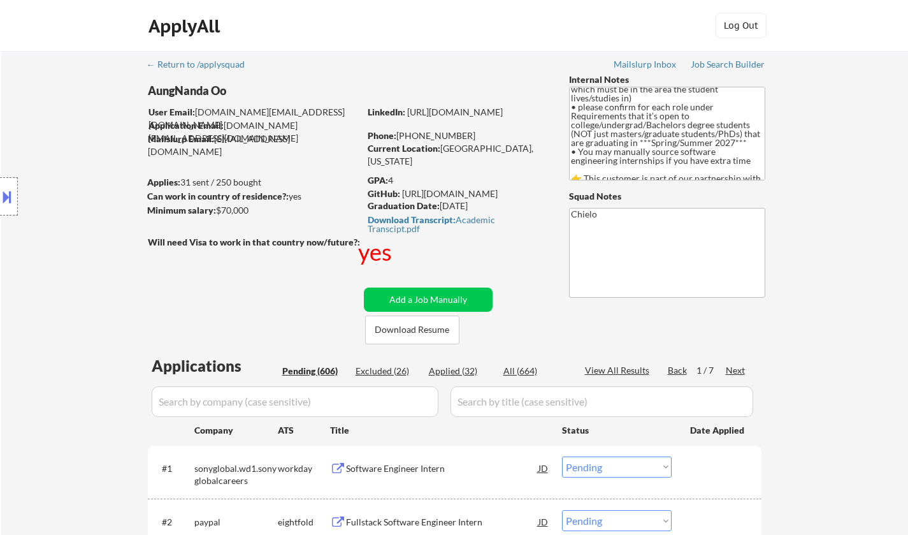
scroll to position [1160, 0]
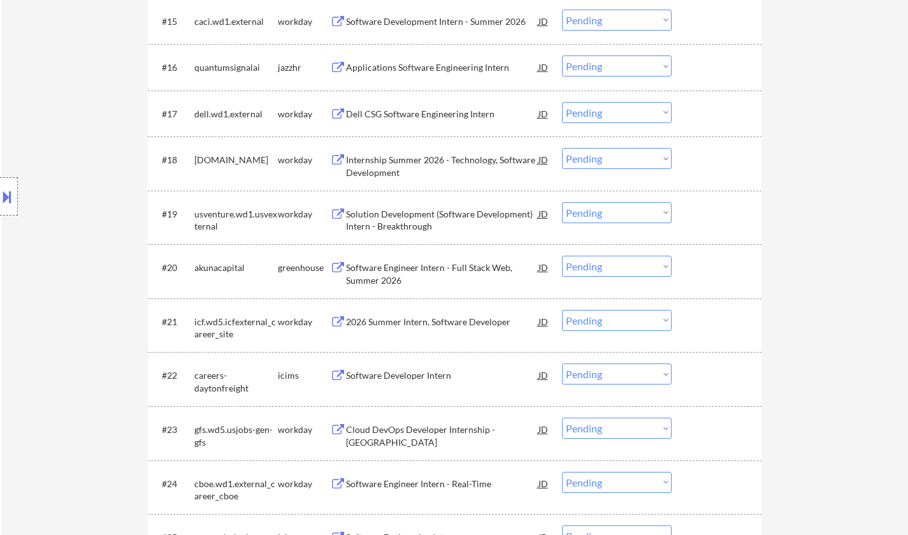
click at [413, 268] on div "Software Engineer Intern - Full Stack Web, Summer 2026" at bounding box center [442, 273] width 193 height 25
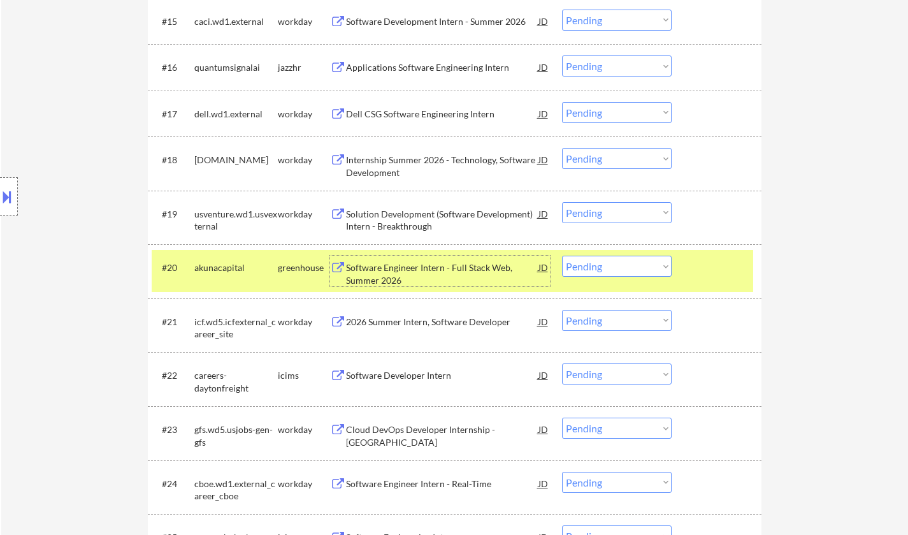
click at [618, 263] on select "Choose an option... Pending Applied Excluded (Questions) Excluded (Expired) Exc…" at bounding box center [617, 266] width 110 height 21
click at [562, 256] on select "Choose an option... Pending Applied Excluded (Questions) Excluded (Expired) Exc…" at bounding box center [617, 266] width 110 height 21
select select ""pending""
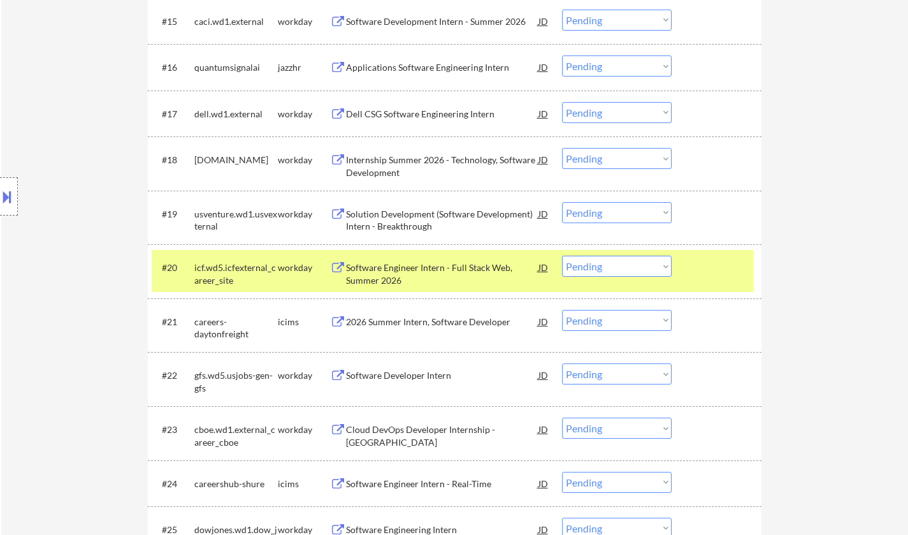
click at [400, 380] on div "Software Developer Intern" at bounding box center [442, 375] width 193 height 13
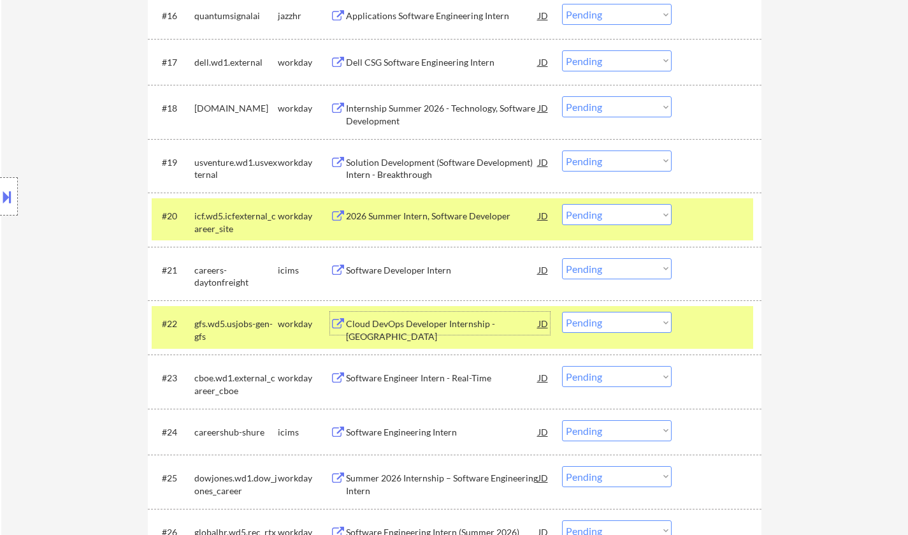
scroll to position [1223, 0]
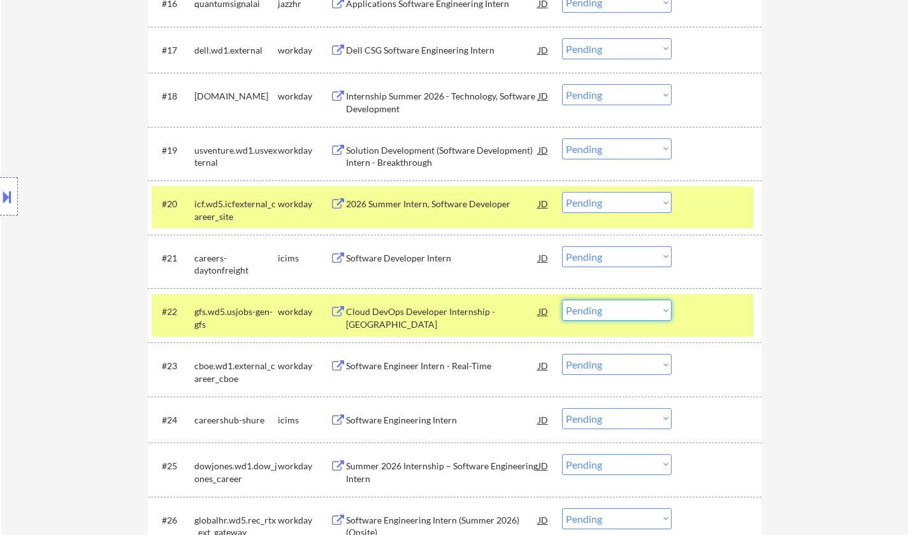
click at [615, 305] on select "Choose an option... Pending Applied Excluded (Questions) Excluded (Expired) Exc…" at bounding box center [617, 310] width 110 height 21
click at [562, 300] on select "Choose an option... Pending Applied Excluded (Questions) Excluded (Expired) Exc…" at bounding box center [617, 310] width 110 height 21
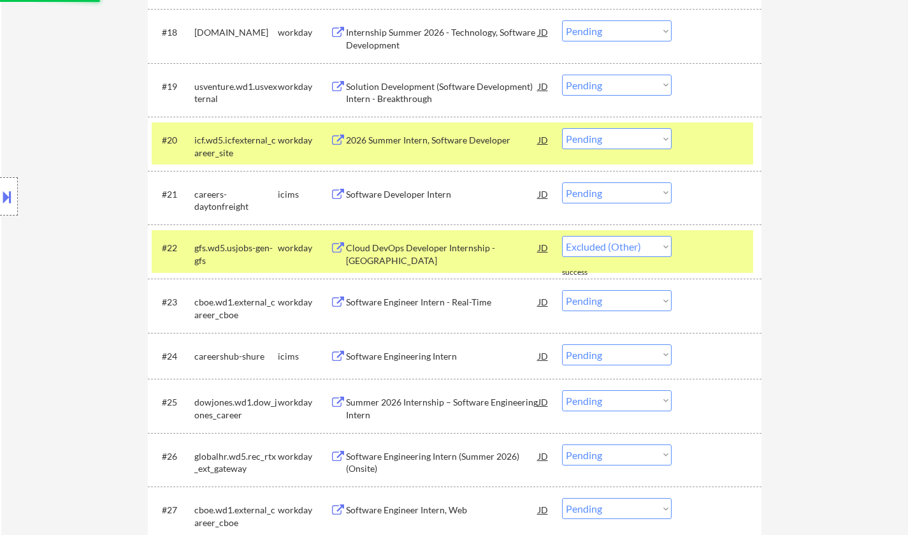
select select ""pending""
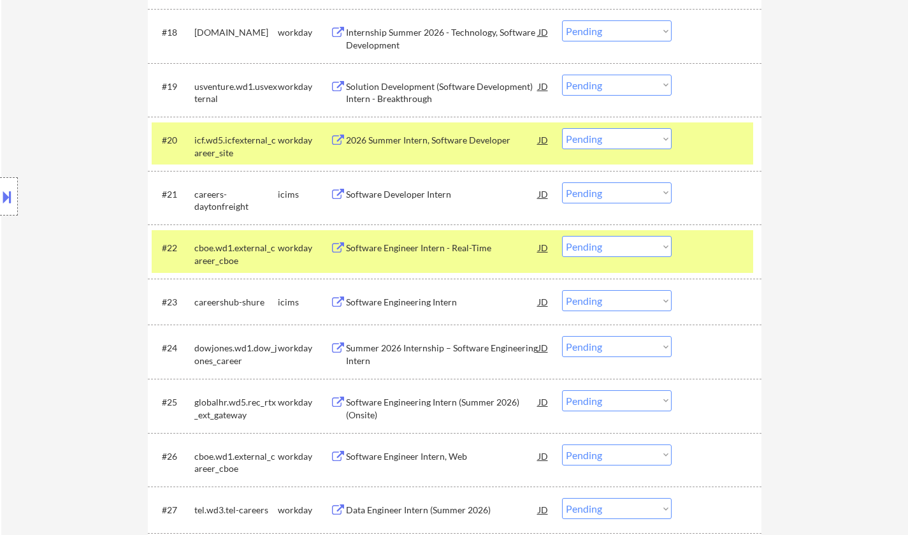
click at [391, 300] on div "Software Engineering Intern" at bounding box center [442, 302] width 193 height 13
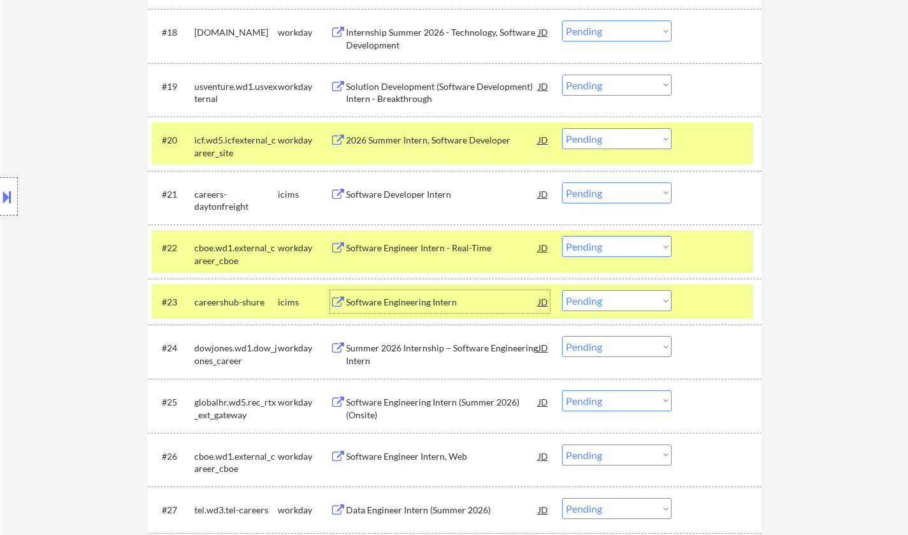
click at [639, 307] on select "Choose an option... Pending Applied Excluded (Questions) Excluded (Expired) Exc…" at bounding box center [617, 300] width 110 height 21
click at [562, 290] on select "Choose an option... Pending Applied Excluded (Questions) Excluded (Expired) Exc…" at bounding box center [617, 300] width 110 height 21
select select ""pending""
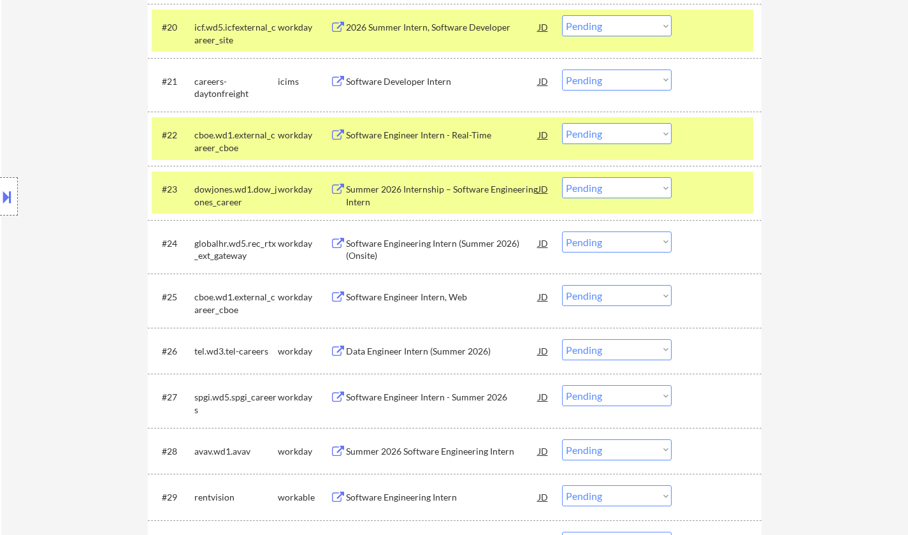
scroll to position [1415, 0]
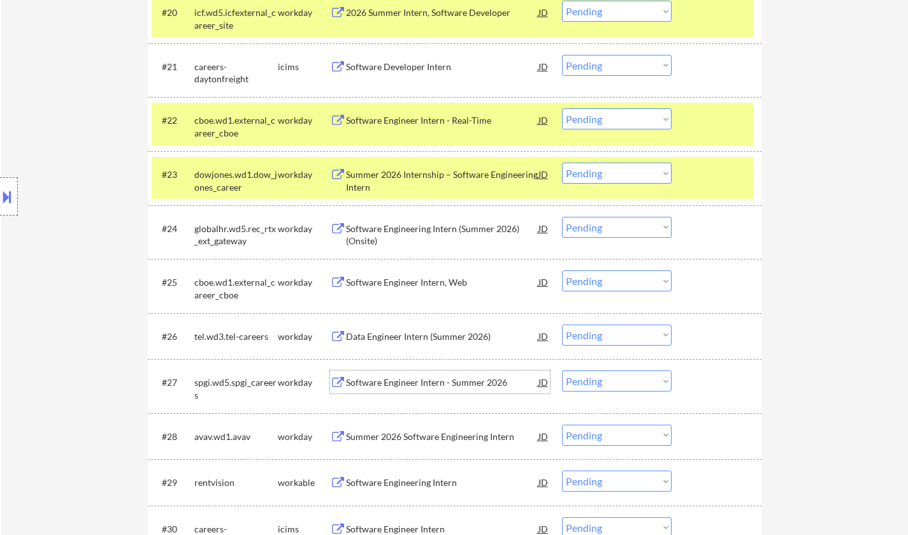
click at [404, 380] on div "Software Engineer Intern - Summer 2026" at bounding box center [442, 382] width 193 height 13
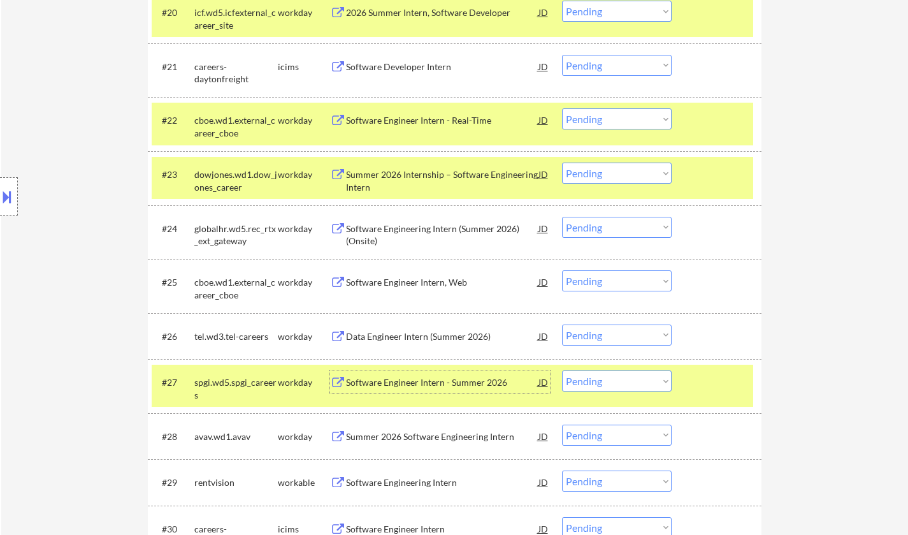
click at [621, 380] on select "Choose an option... Pending Applied Excluded (Questions) Excluded (Expired) Exc…" at bounding box center [617, 380] width 110 height 21
click at [600, 384] on select "Choose an option... Pending Applied Excluded (Questions) Excluded (Expired) Exc…" at bounding box center [617, 380] width 110 height 21
click at [562, 370] on select "Choose an option... Pending Applied Excluded (Questions) Excluded (Expired) Exc…" at bounding box center [617, 380] width 110 height 21
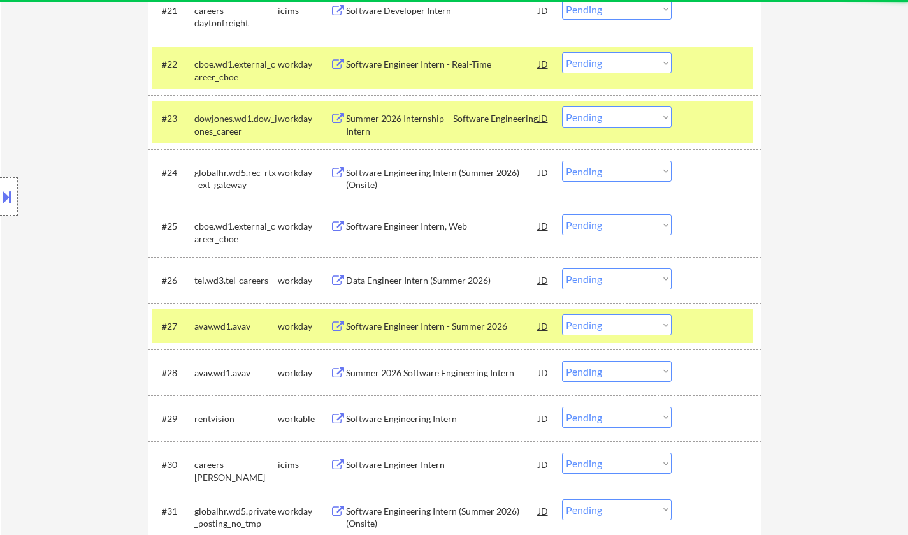
scroll to position [1478, 0]
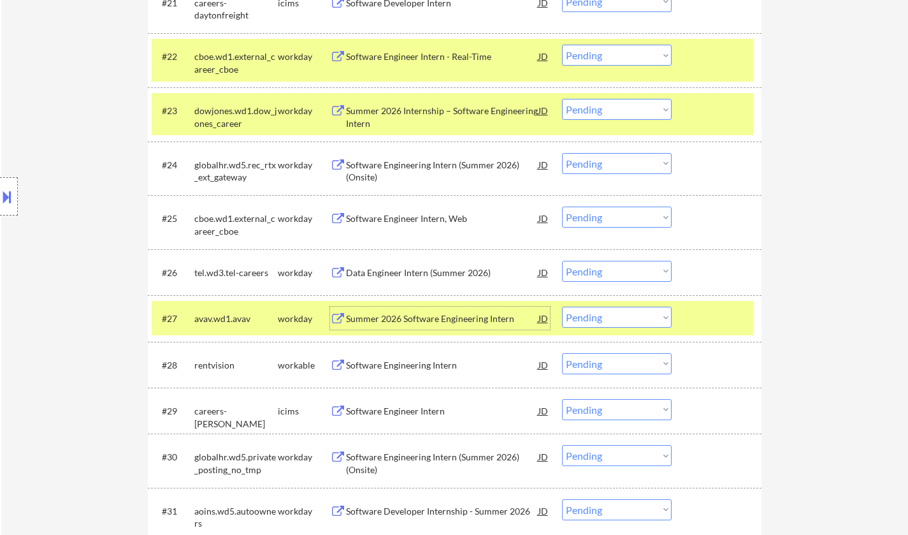
click at [425, 321] on div "Summer 2026 Software Engineering Intern" at bounding box center [442, 318] width 193 height 13
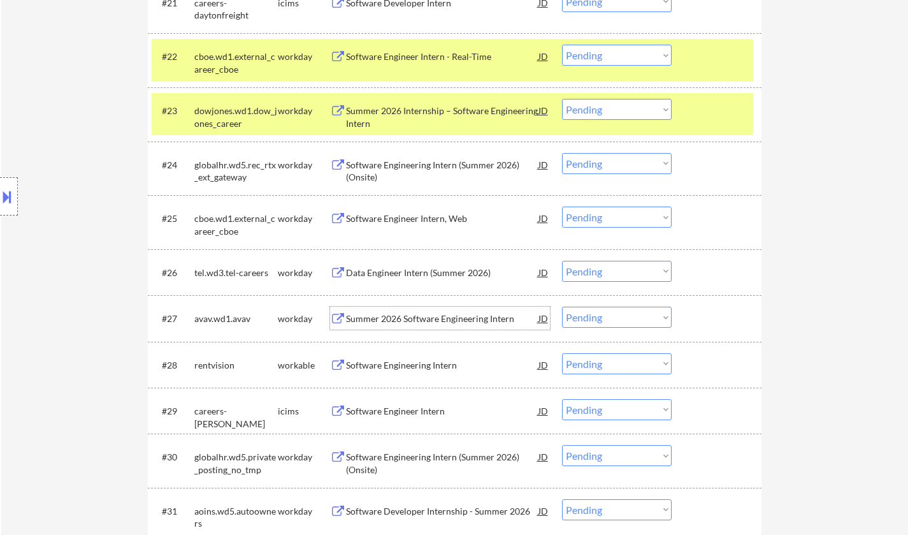
drag, startPoint x: 616, startPoint y: 321, endPoint x: 626, endPoint y: 327, distance: 11.7
click at [616, 321] on select "Choose an option... Pending Applied Excluded (Questions) Excluded (Expired) Exc…" at bounding box center [617, 317] width 110 height 21
click at [562, 307] on select "Choose an option... Pending Applied Excluded (Questions) Excluded (Expired) Exc…" at bounding box center [617, 317] width 110 height 21
select select ""pending""
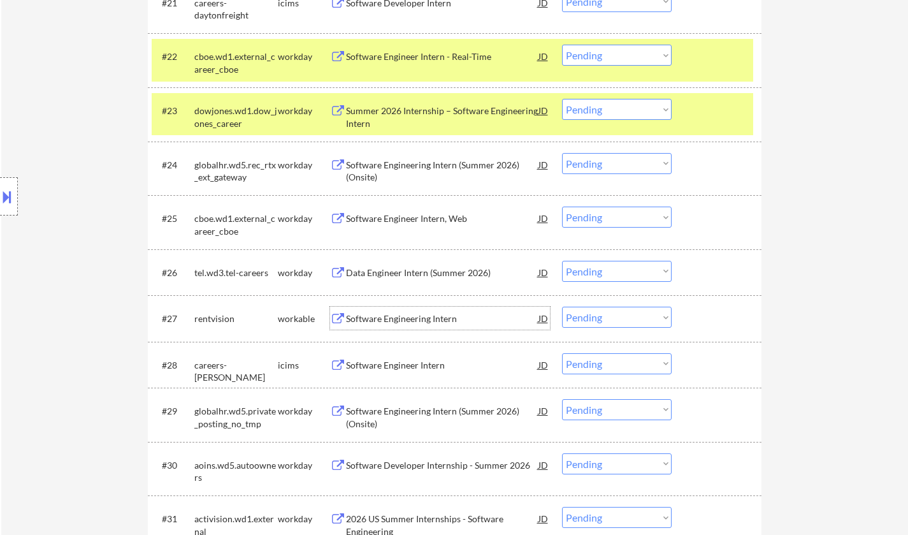
click at [432, 324] on div "Software Engineering Intern" at bounding box center [442, 318] width 193 height 13
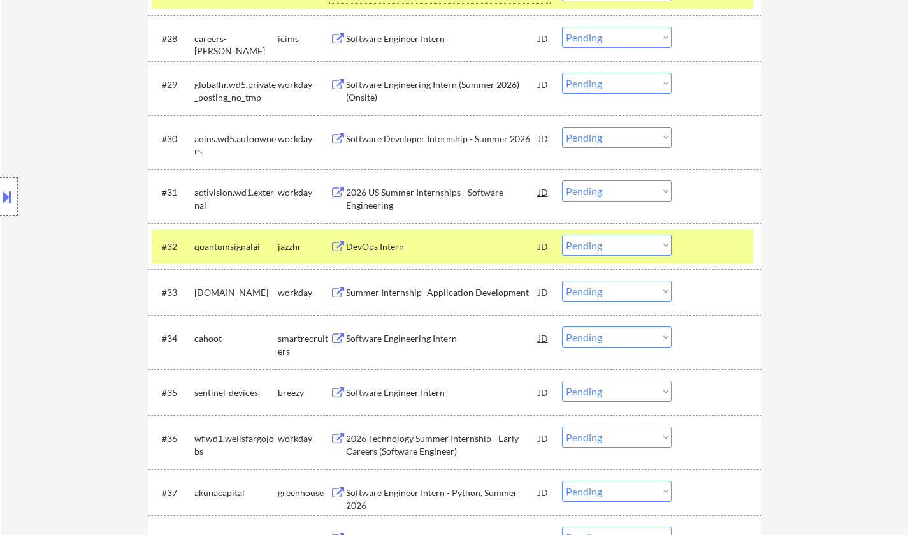
scroll to position [1861, 0]
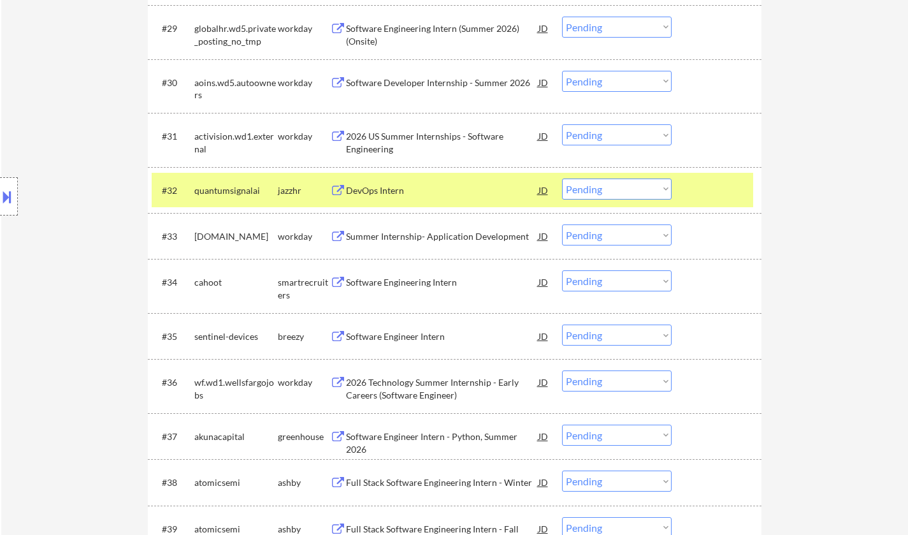
click at [421, 288] on div "Software Engineering Intern" at bounding box center [442, 282] width 193 height 13
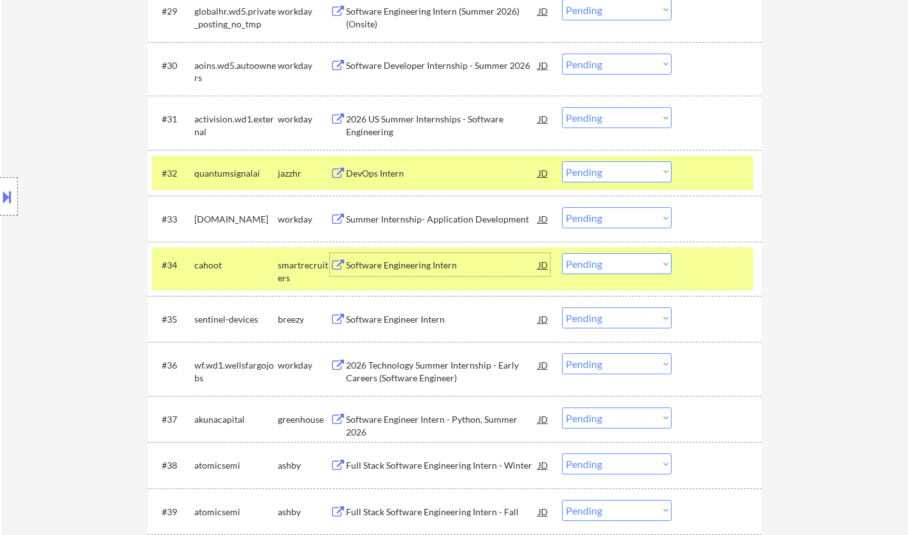
scroll to position [1925, 0]
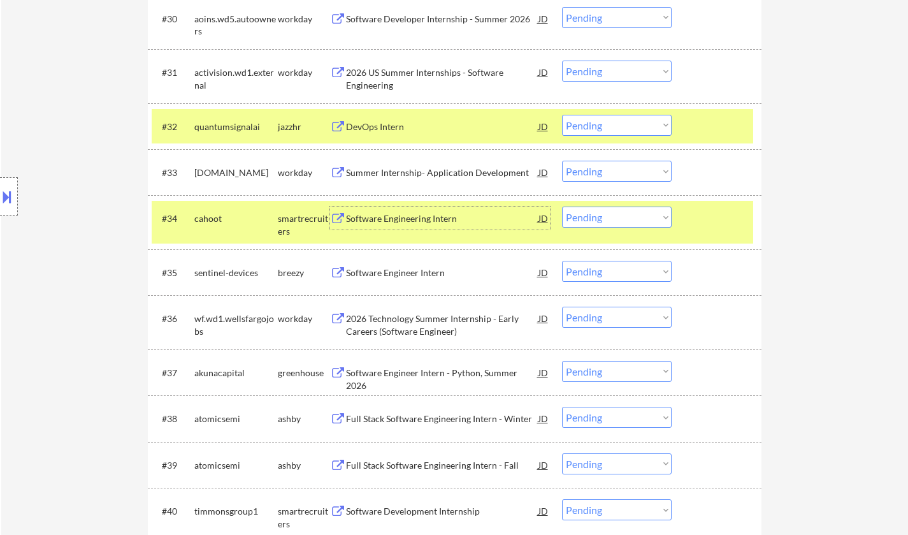
drag, startPoint x: 608, startPoint y: 217, endPoint x: 611, endPoint y: 226, distance: 10.1
click at [608, 217] on select "Choose an option... Pending Applied Excluded (Questions) Excluded (Expired) Exc…" at bounding box center [617, 217] width 110 height 21
click at [562, 207] on select "Choose an option... Pending Applied Excluded (Questions) Excluded (Expired) Exc…" at bounding box center [617, 217] width 110 height 21
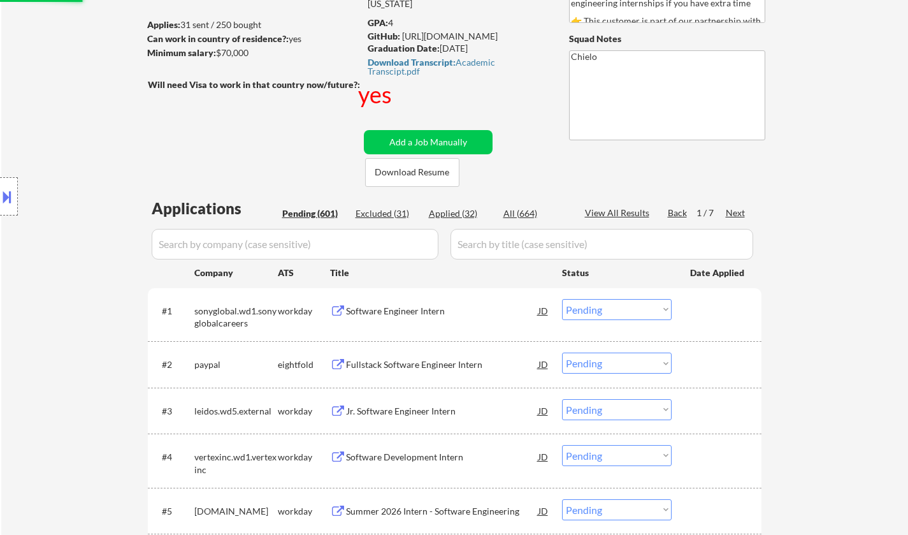
scroll to position [85, 0]
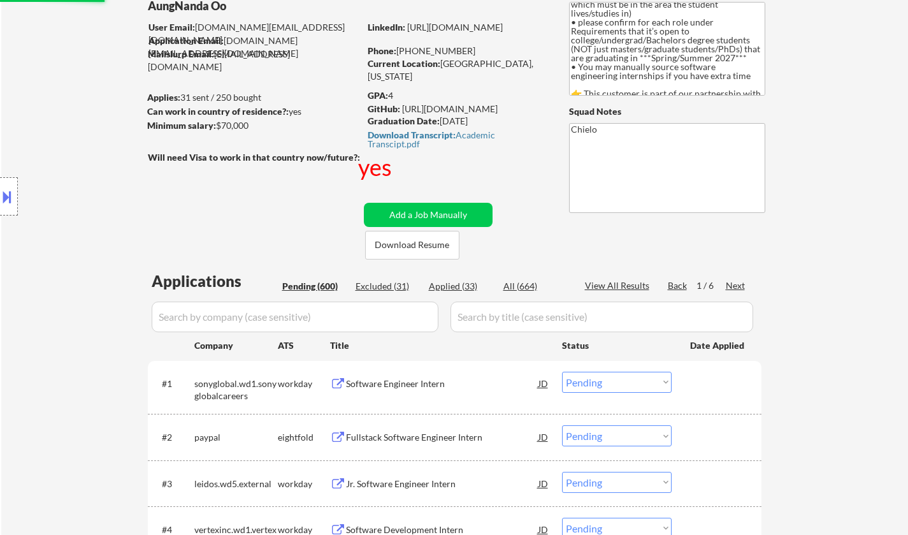
select select ""pending""
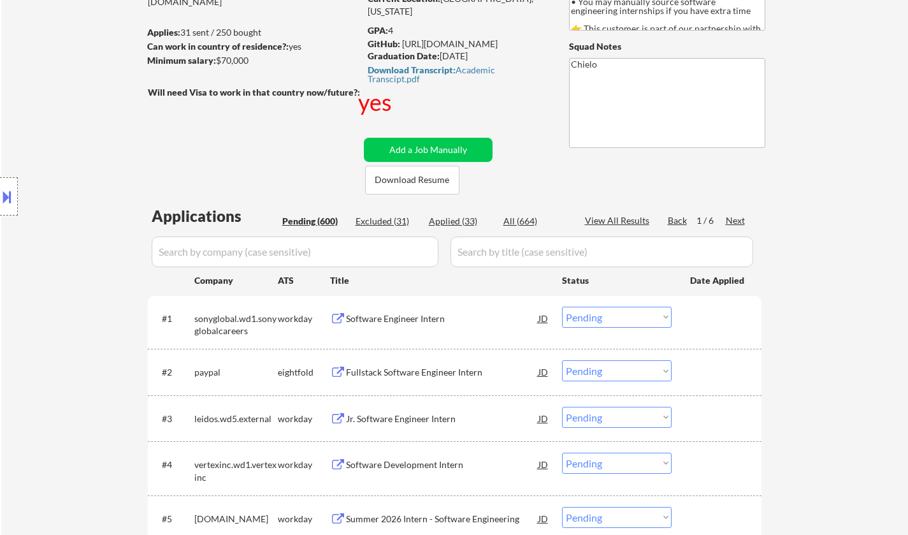
scroll to position [149, 0]
click at [389, 320] on div "Software Engineer Intern" at bounding box center [442, 320] width 193 height 13
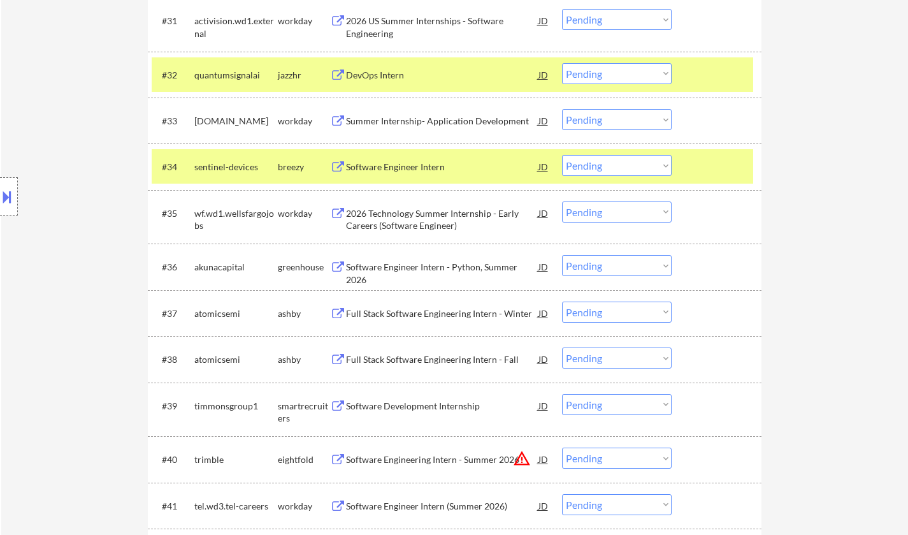
scroll to position [2838, 0]
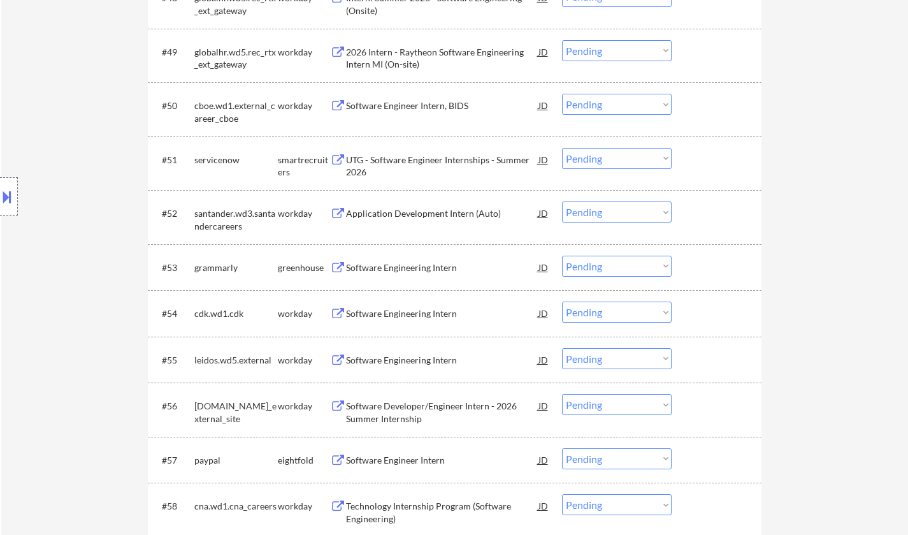
click at [433, 267] on div "Software Engineering Intern" at bounding box center [442, 267] width 193 height 13
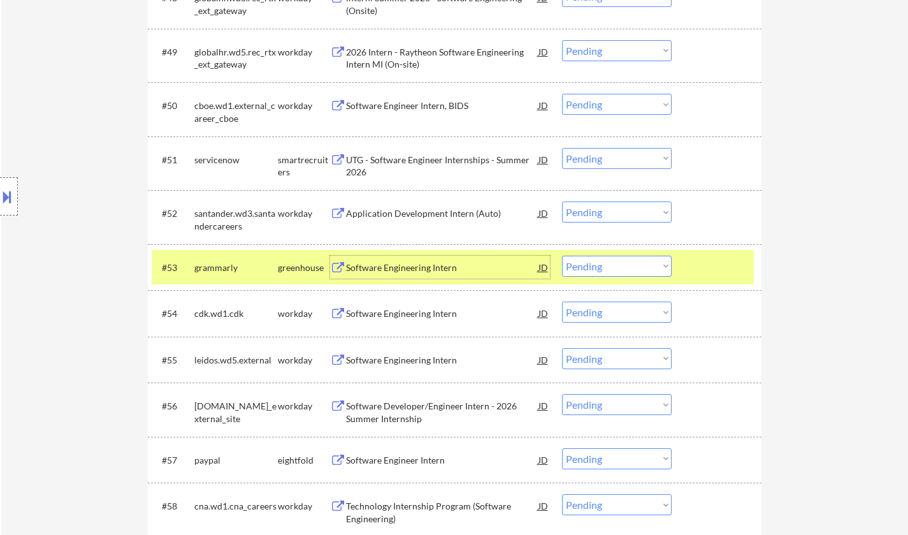
click at [626, 261] on select "Choose an option... Pending Applied Excluded (Questions) Excluded (Expired) Exc…" at bounding box center [617, 266] width 110 height 21
click at [562, 256] on select "Choose an option... Pending Applied Excluded (Questions) Excluded (Expired) Exc…" at bounding box center [617, 266] width 110 height 21
select select ""pending""
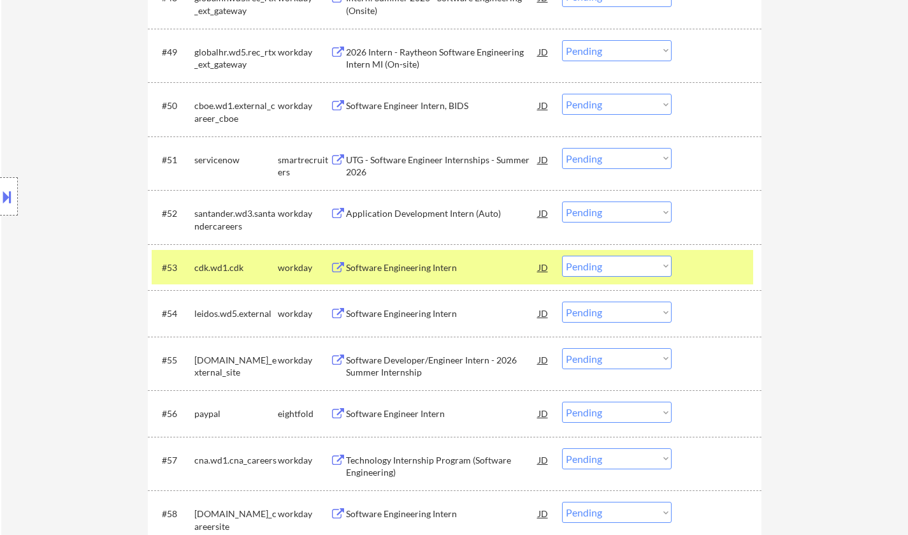
scroll to position [3285, 0]
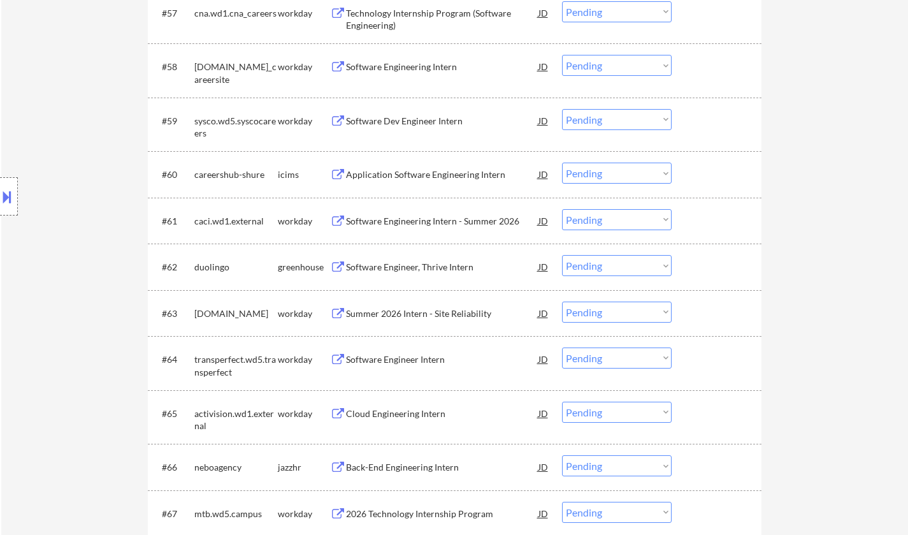
click at [397, 271] on div "Software Engineer, Thrive Intern" at bounding box center [442, 267] width 193 height 13
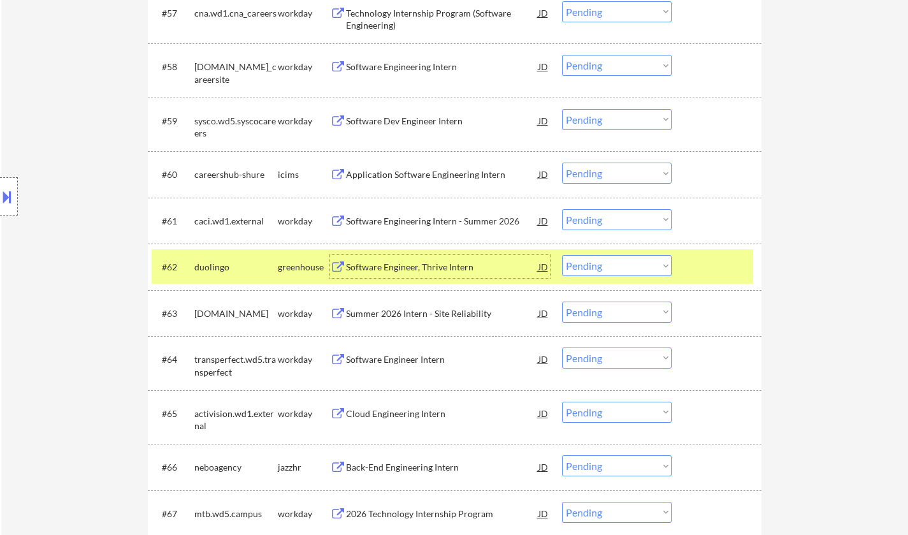
drag, startPoint x: 620, startPoint y: 255, endPoint x: 632, endPoint y: 298, distance: 45.0
click at [618, 259] on div "#62 duolingo greenhouse Software Engineer, Thrive Intern JD Choose an option...…" at bounding box center [453, 266] width 602 height 34
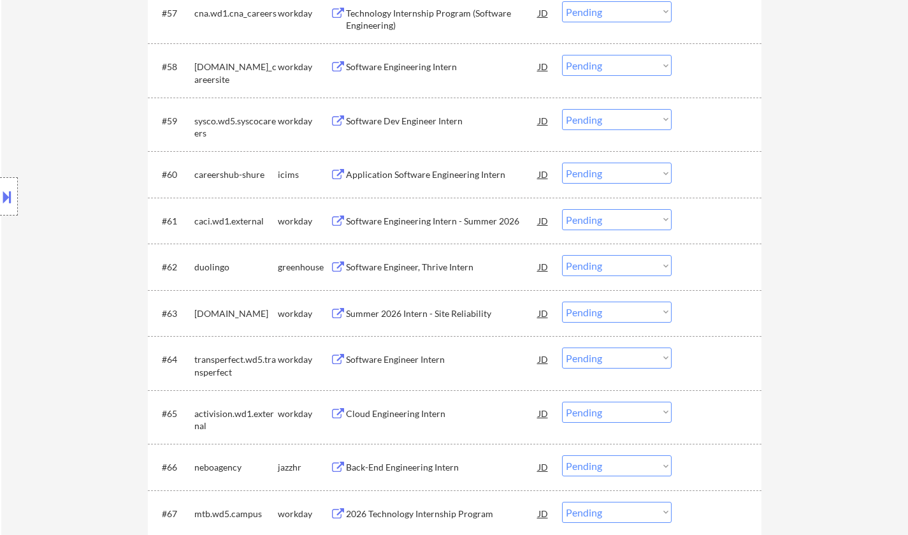
click at [623, 267] on select "Choose an option... Pending Applied Excluded (Questions) Excluded (Expired) Exc…" at bounding box center [617, 265] width 110 height 21
click at [562, 255] on select "Choose an option... Pending Applied Excluded (Questions) Excluded (Expired) Exc…" at bounding box center [617, 265] width 110 height 21
select select ""pending""
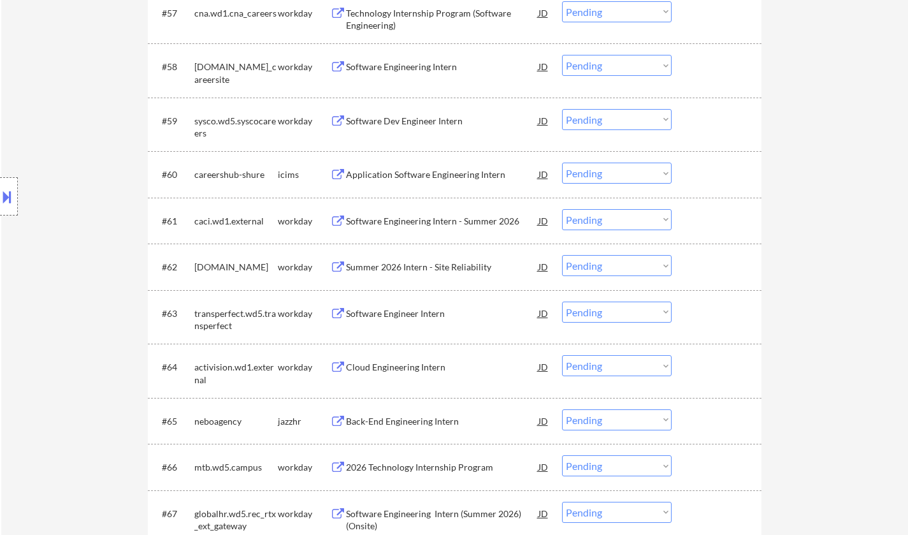
scroll to position [3847, 0]
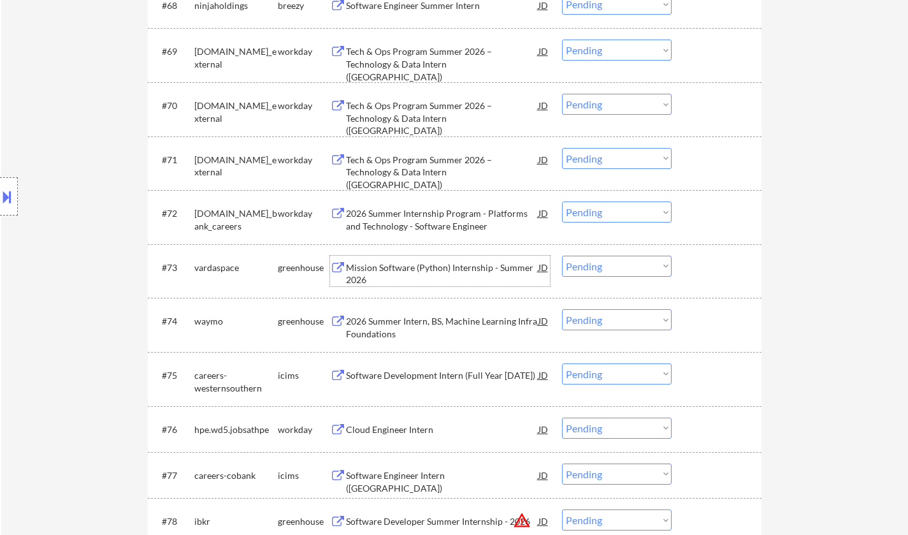
click at [437, 266] on div "Mission Software (Python) Internship - Summer 2026" at bounding box center [442, 273] width 193 height 25
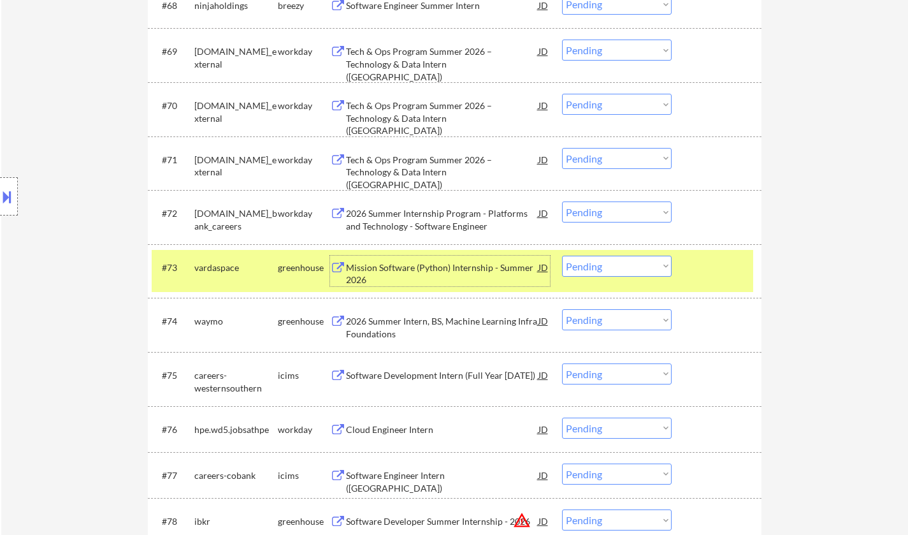
drag, startPoint x: 615, startPoint y: 265, endPoint x: 623, endPoint y: 273, distance: 11.7
click at [615, 265] on select "Choose an option... Pending Applied Excluded (Questions) Excluded (Expired) Exc…" at bounding box center [617, 266] width 110 height 21
click at [562, 256] on select "Choose an option... Pending Applied Excluded (Questions) Excluded (Expired) Exc…" at bounding box center [617, 266] width 110 height 21
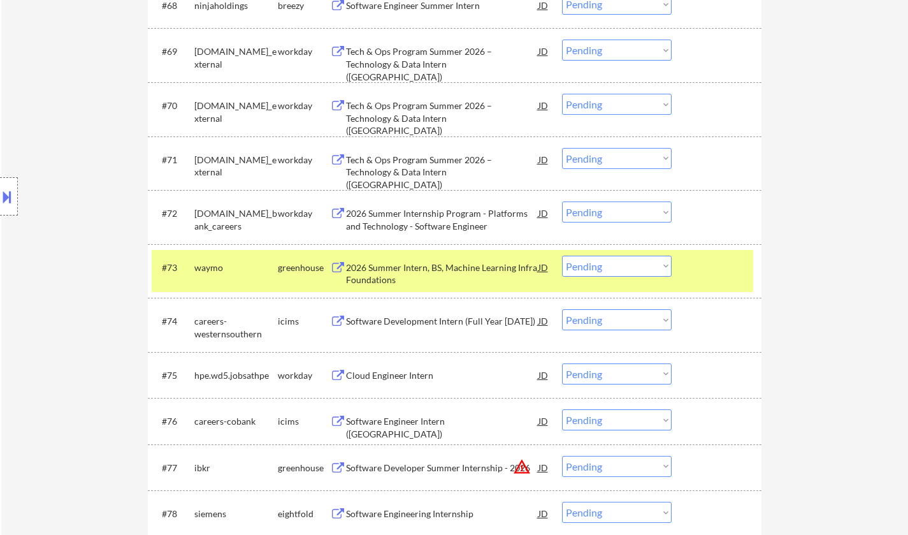
click at [419, 265] on div "2026 Summer Intern, BS, Machine Learning Infra Foundations" at bounding box center [442, 273] width 193 height 25
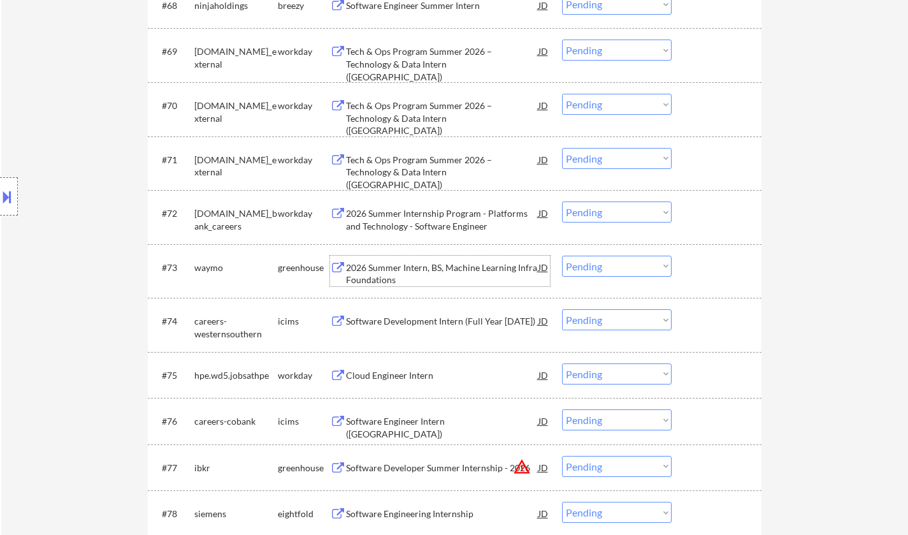
click at [0, 182] on div at bounding box center [9, 196] width 18 height 38
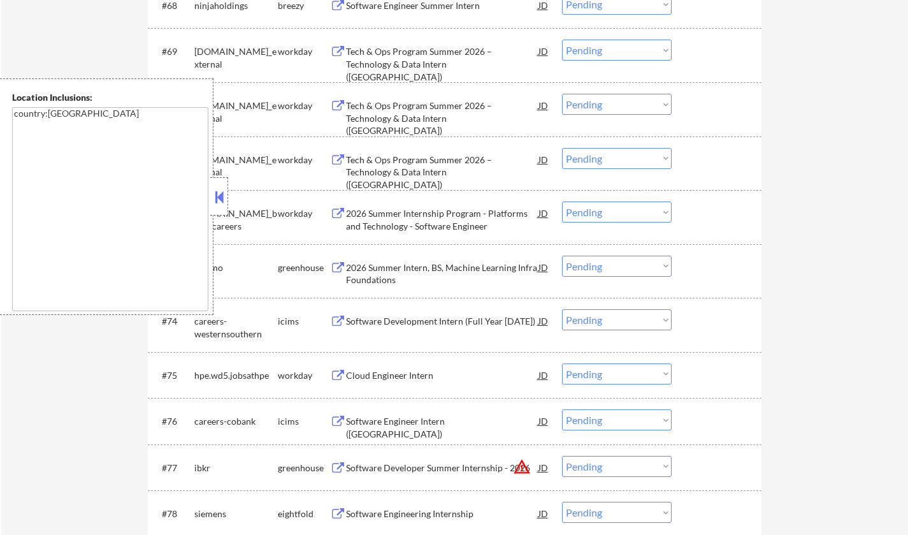
click at [219, 198] on button at bounding box center [219, 196] width 14 height 19
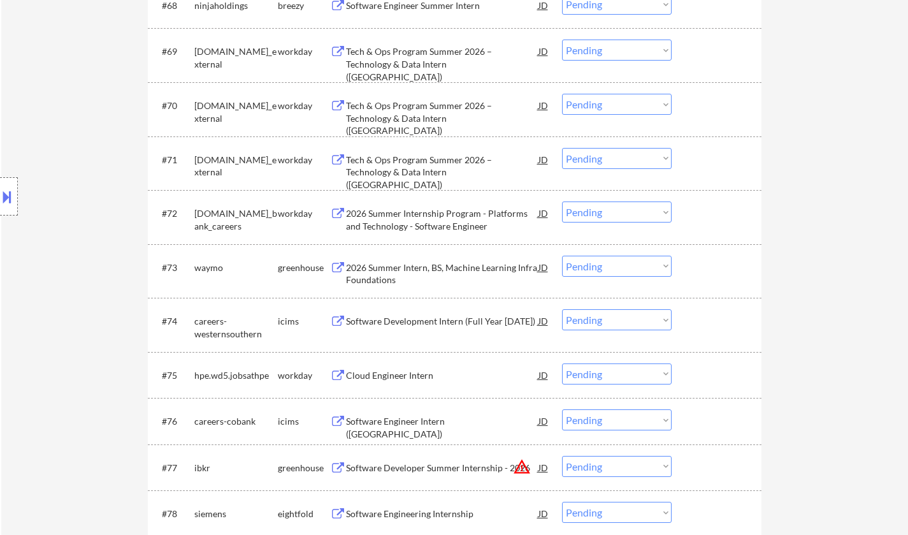
click at [654, 267] on select "Choose an option... Pending Applied Excluded (Questions) Excluded (Expired) Exc…" at bounding box center [617, 266] width 110 height 21
click at [562, 256] on select "Choose an option... Pending Applied Excluded (Questions) Excluded (Expired) Exc…" at bounding box center [617, 266] width 110 height 21
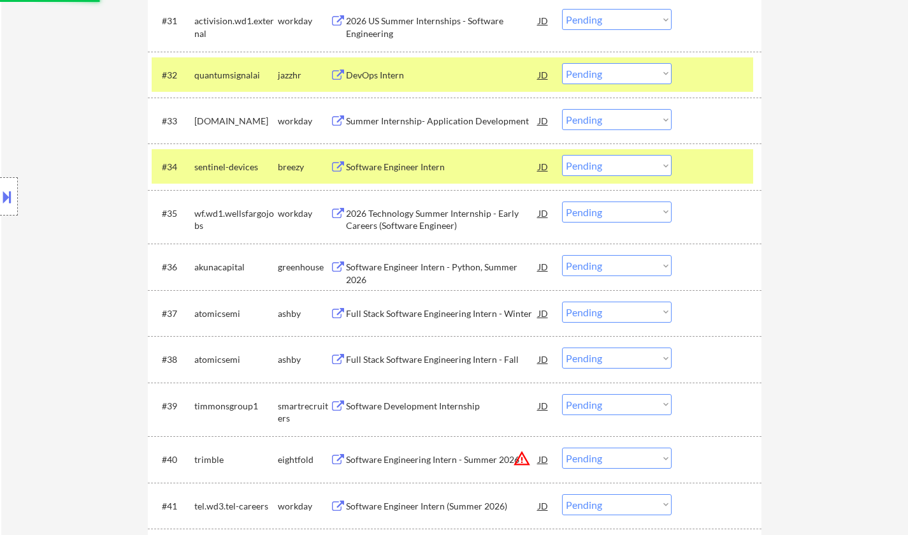
select select ""pending""
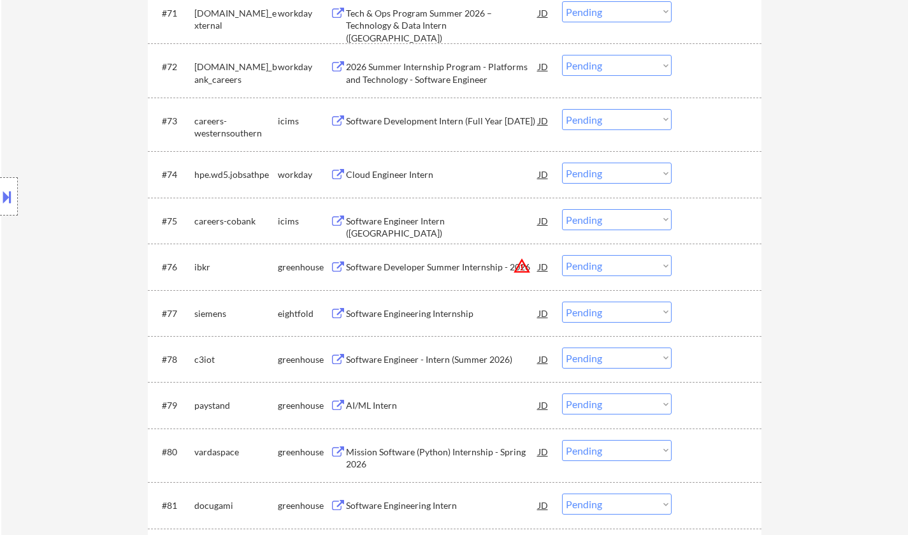
click at [419, 268] on div "Software Developer Summer Internship - 2026" at bounding box center [442, 267] width 193 height 13
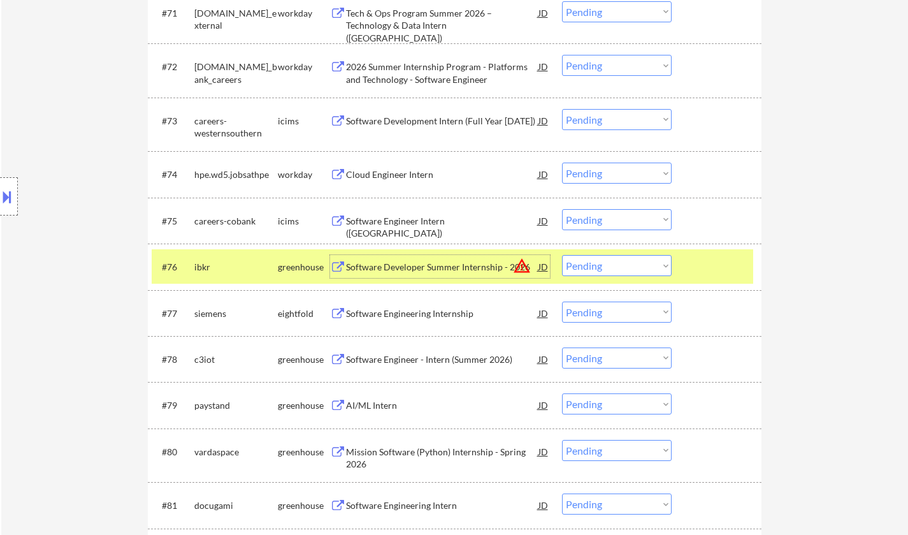
drag, startPoint x: 613, startPoint y: 268, endPoint x: 618, endPoint y: 274, distance: 7.3
click at [613, 268] on select "Choose an option... Pending Applied Excluded (Questions) Excluded (Expired) Exc…" at bounding box center [617, 265] width 110 height 21
click at [562, 255] on select "Choose an option... Pending Applied Excluded (Questions) Excluded (Expired) Exc…" at bounding box center [617, 265] width 110 height 21
select select ""pending""
click at [401, 357] on div "Software Engineer - Intern (Summer 2026)" at bounding box center [442, 359] width 193 height 13
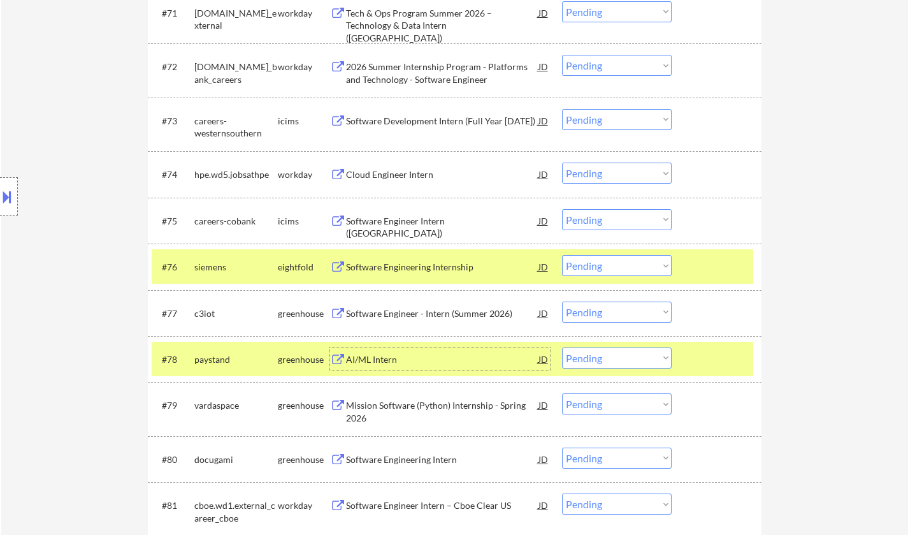
click at [401, 314] on div "Software Engineer - Intern (Summer 2026)" at bounding box center [442, 313] width 193 height 13
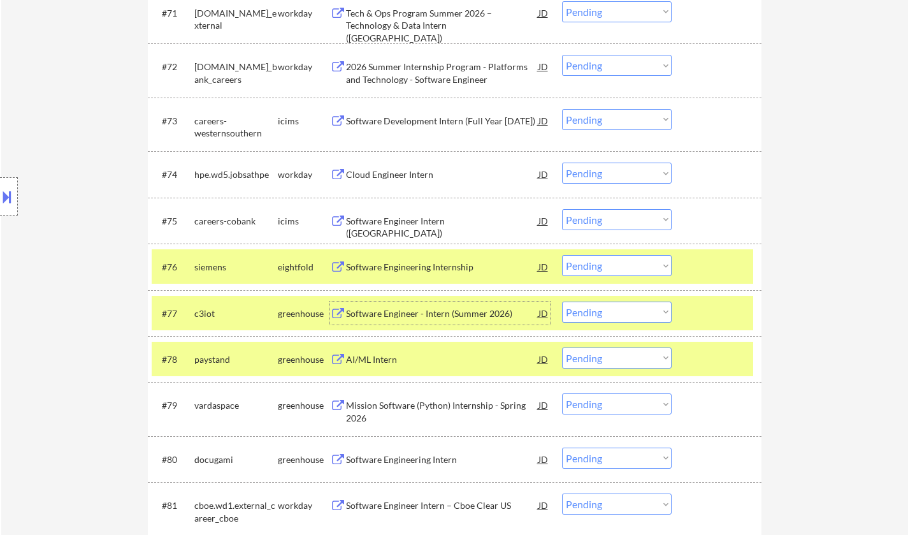
click at [621, 362] on select "Choose an option... Pending Applied Excluded (Questions) Excluded (Expired) Exc…" at bounding box center [617, 357] width 110 height 21
click at [562, 347] on select "Choose an option... Pending Applied Excluded (Questions) Excluded (Expired) Exc…" at bounding box center [617, 357] width 110 height 21
select select ""pending""
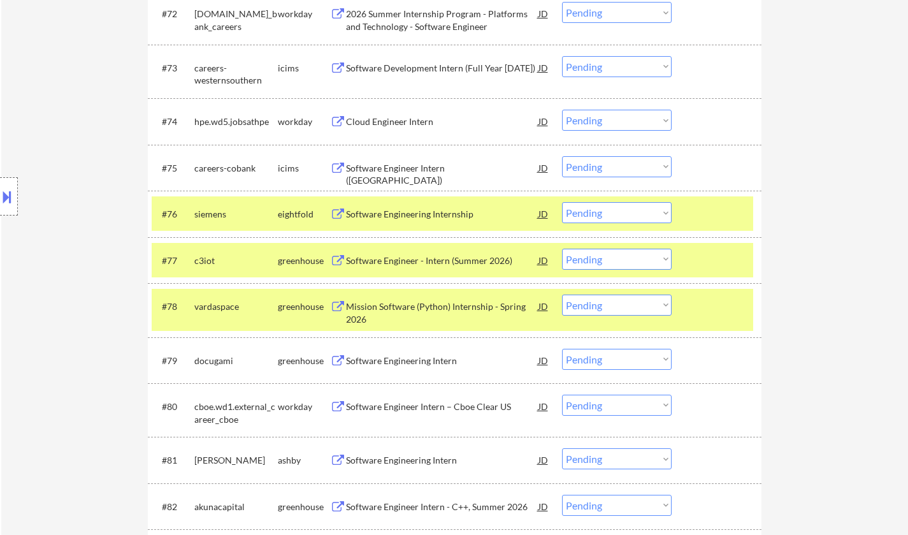
scroll to position [4057, 0]
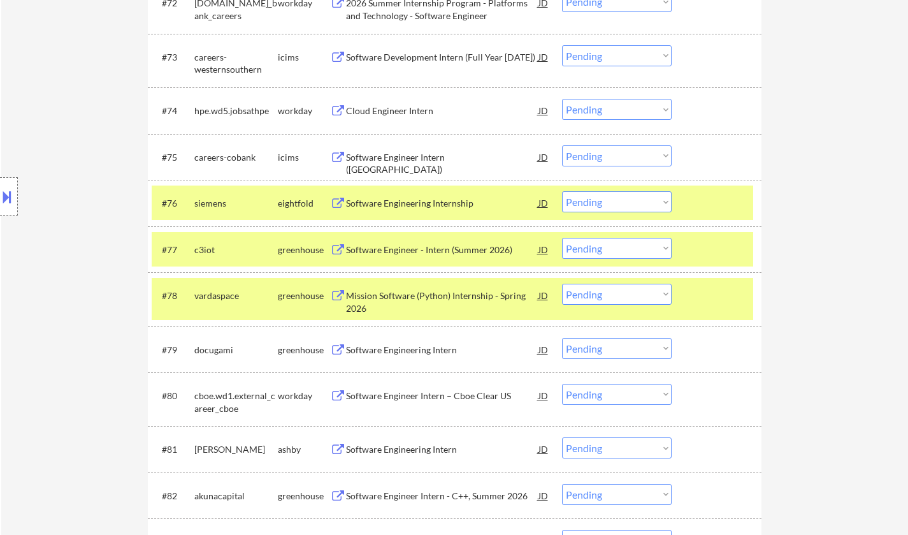
click at [608, 245] on select "Choose an option... Pending Applied Excluded (Questions) Excluded (Expired) Exc…" at bounding box center [617, 248] width 110 height 21
click at [562, 238] on select "Choose an option... Pending Applied Excluded (Questions) Excluded (Expired) Exc…" at bounding box center [617, 248] width 110 height 21
select select ""pending""
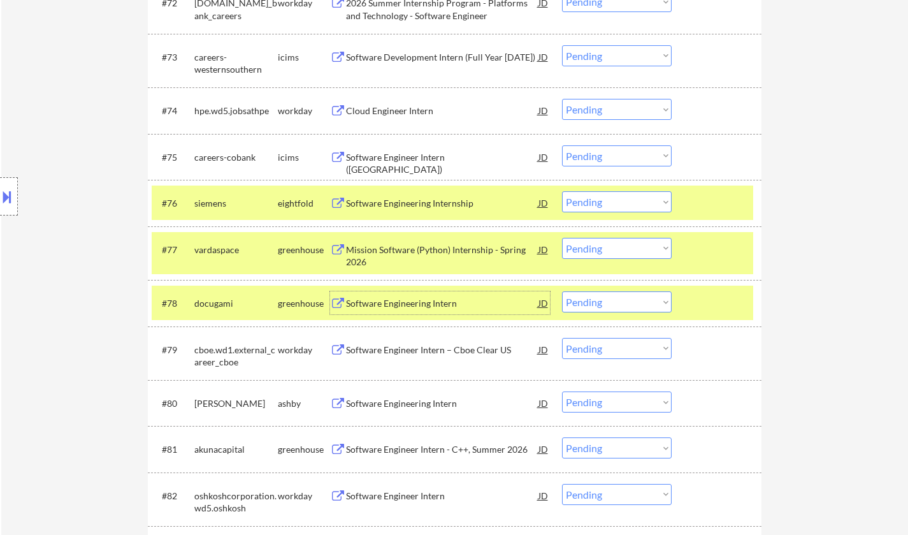
click at [417, 305] on div "Software Engineering Intern" at bounding box center [442, 303] width 193 height 13
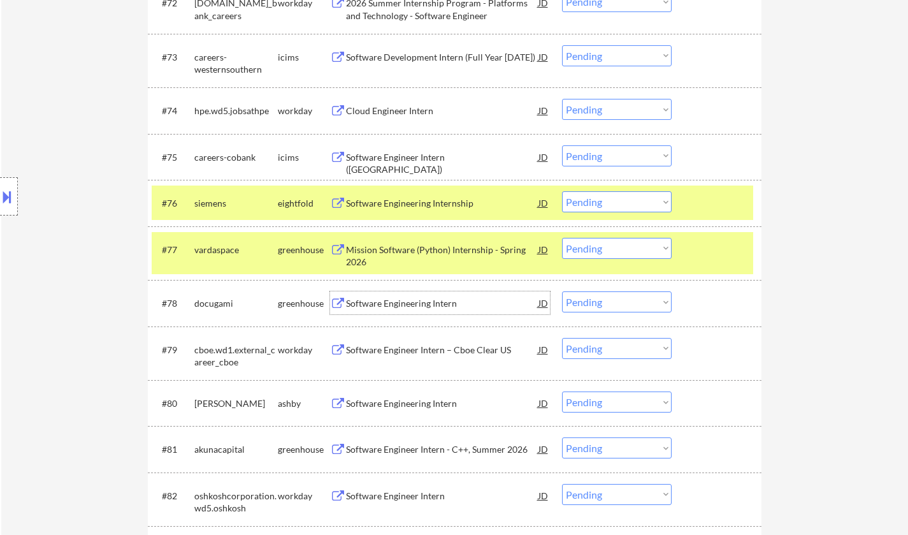
click at [613, 300] on select "Choose an option... Pending Applied Excluded (Questions) Excluded (Expired) Exc…" at bounding box center [617, 301] width 110 height 21
click at [562, 291] on select "Choose an option... Pending Applied Excluded (Questions) Excluded (Expired) Exc…" at bounding box center [617, 301] width 110 height 21
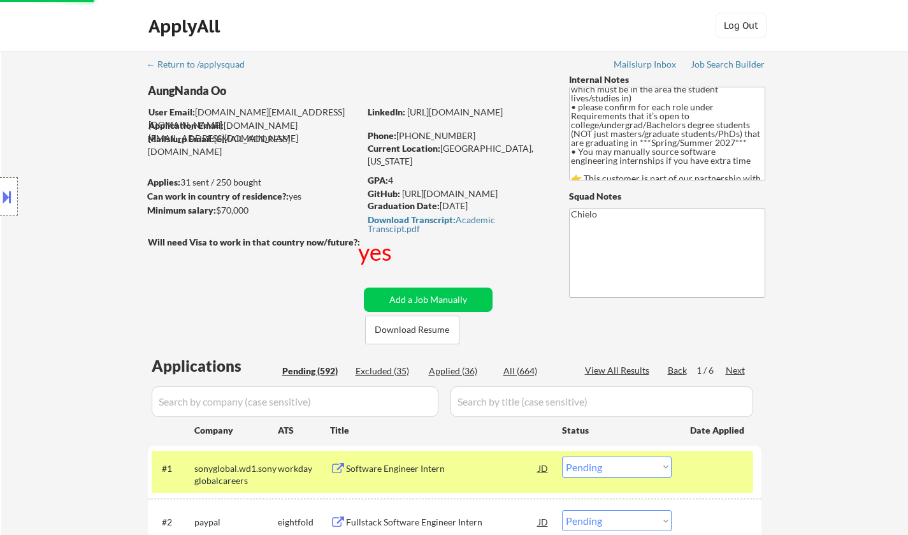
select select ""pending""
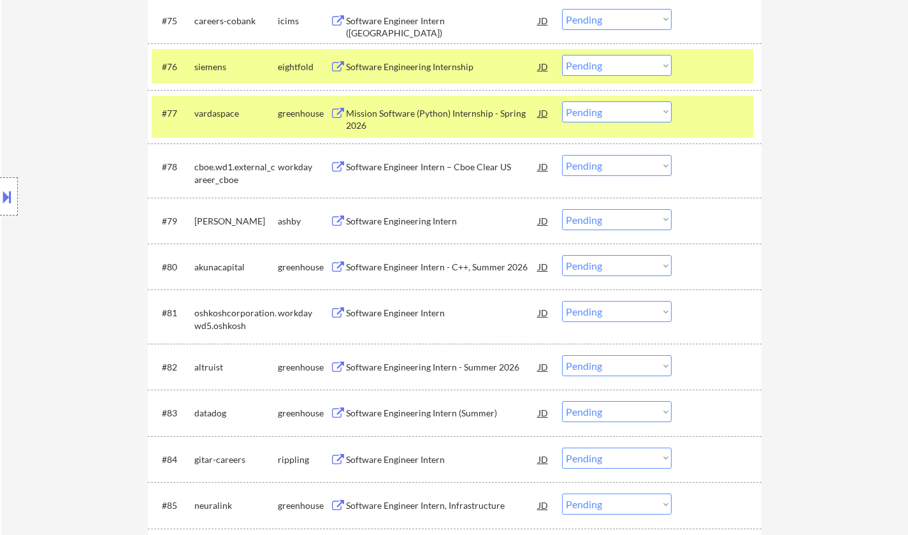
click at [418, 369] on div "Software Engineering Intern - Summer 2026" at bounding box center [442, 367] width 193 height 13
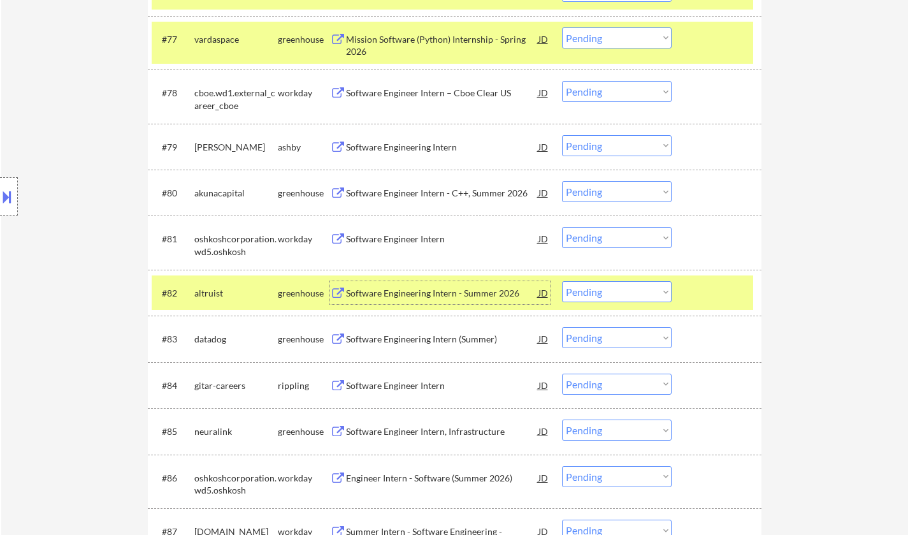
scroll to position [4321, 0]
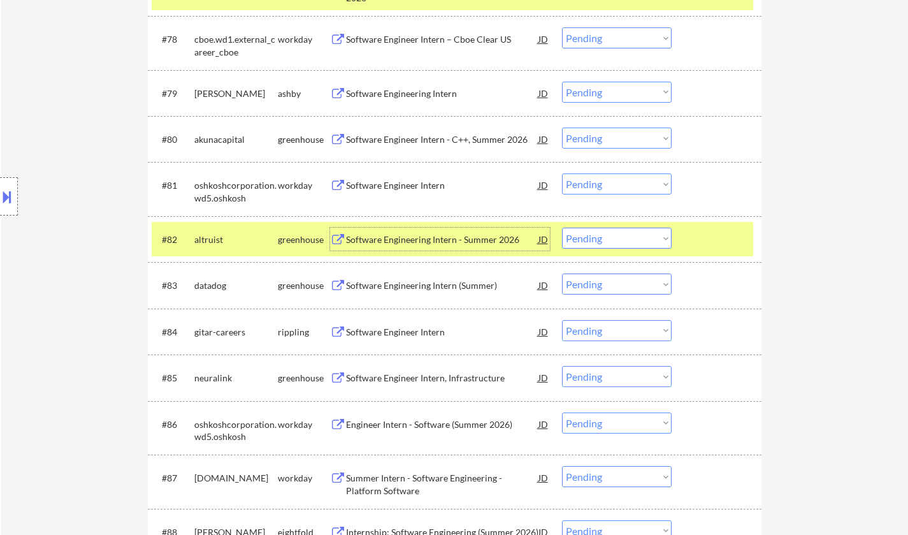
click at [618, 242] on select "Choose an option... Pending Applied Excluded (Questions) Excluded (Expired) Exc…" at bounding box center [617, 238] width 110 height 21
click at [562, 228] on select "Choose an option... Pending Applied Excluded (Questions) Excluded (Expired) Exc…" at bounding box center [617, 238] width 110 height 21
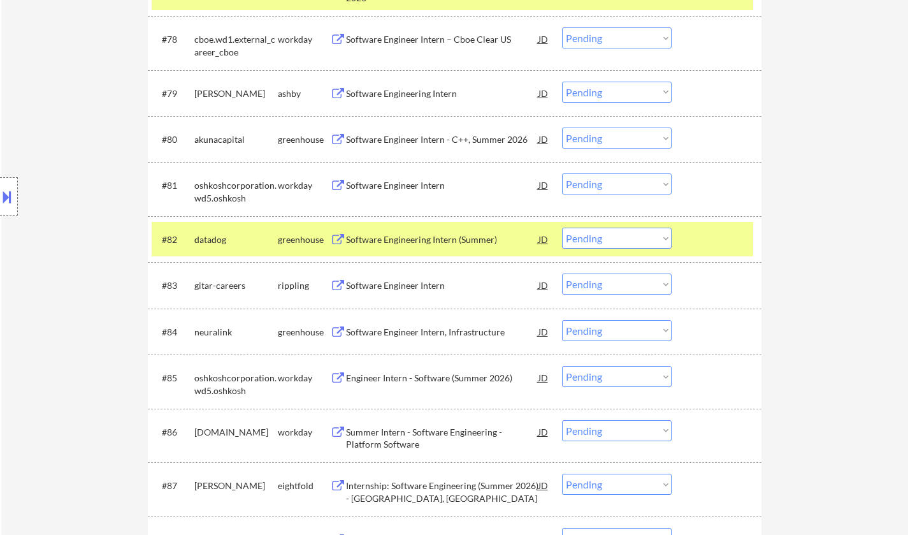
click at [409, 237] on div "Software Engineering Intern (Summer)" at bounding box center [442, 239] width 193 height 13
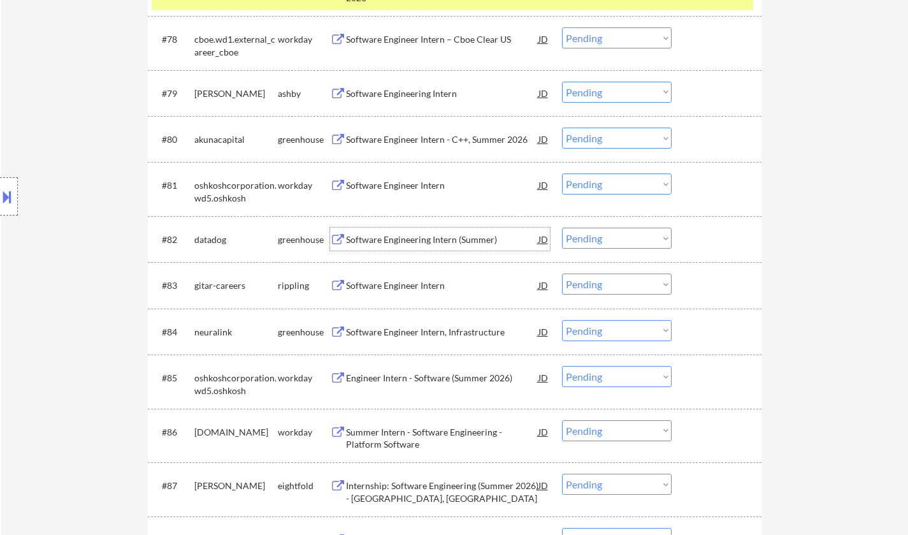
drag, startPoint x: 616, startPoint y: 238, endPoint x: 616, endPoint y: 245, distance: 7.7
click at [616, 237] on select "Choose an option... Pending Applied Excluded (Questions) Excluded (Expired) Exc…" at bounding box center [617, 238] width 110 height 21
click at [562, 228] on select "Choose an option... Pending Applied Excluded (Questions) Excluded (Expired) Exc…" at bounding box center [617, 238] width 110 height 21
click at [414, 291] on div "Software Engineer Intern" at bounding box center [442, 285] width 193 height 13
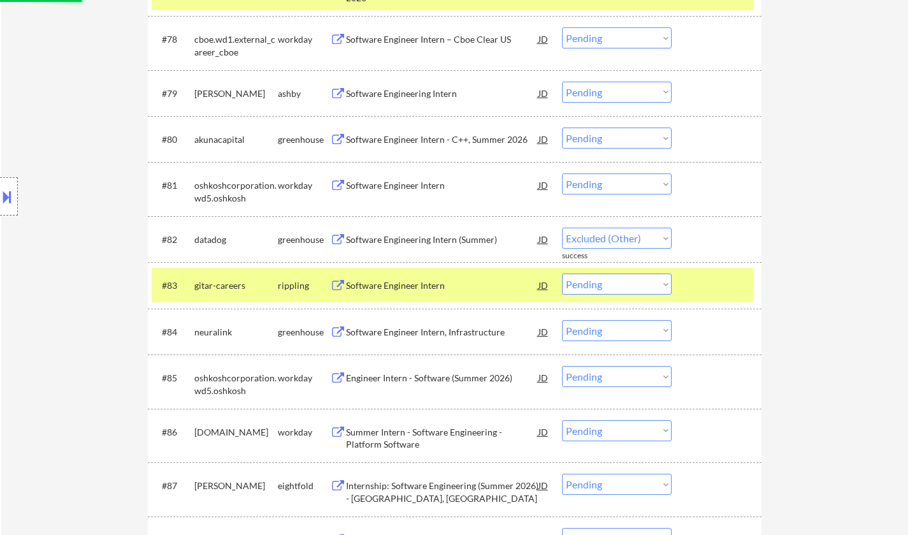
select select ""pending""
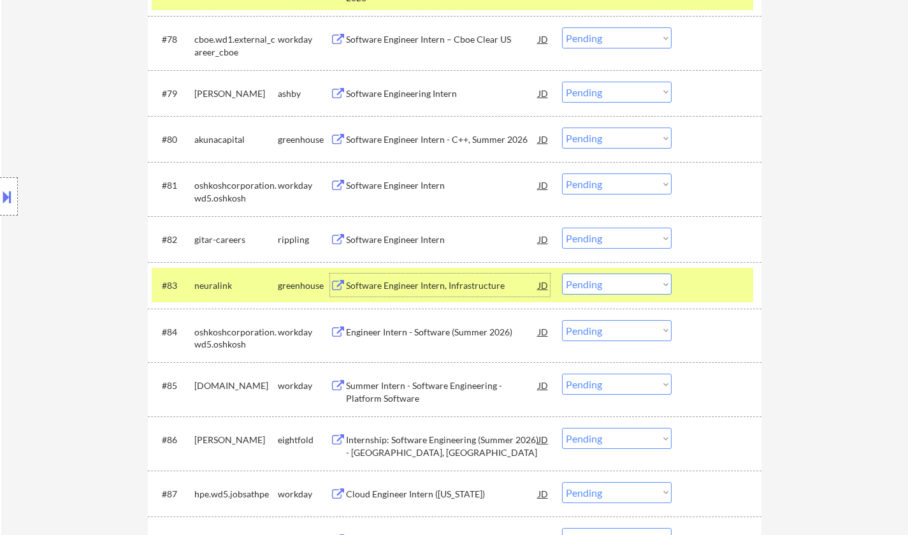
click at [433, 288] on div "Software Engineer Intern, Infrastructure" at bounding box center [442, 285] width 193 height 13
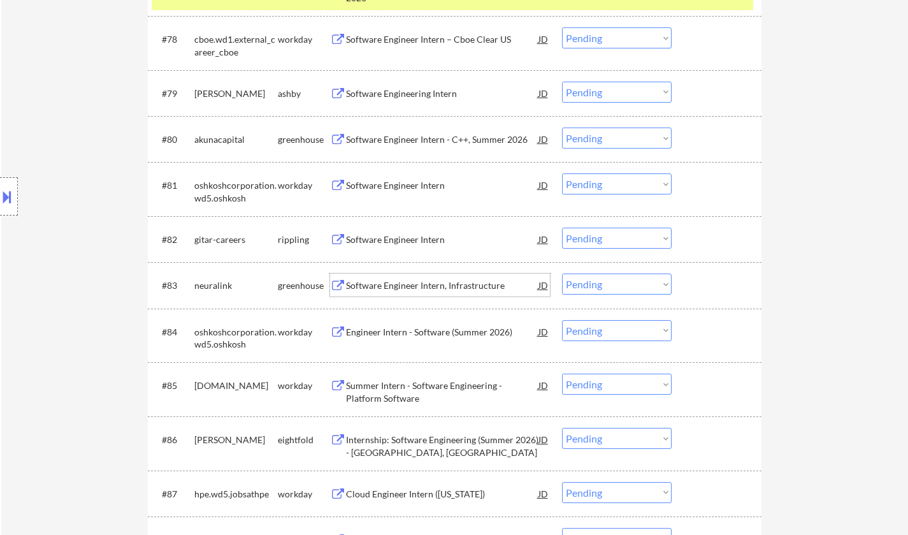
click at [614, 284] on select "Choose an option... Pending Applied Excluded (Questions) Excluded (Expired) Exc…" at bounding box center [617, 283] width 110 height 21
click at [562, 274] on select "Choose an option... Pending Applied Excluded (Questions) Excluded (Expired) Exc…" at bounding box center [617, 283] width 110 height 21
select select ""pending""
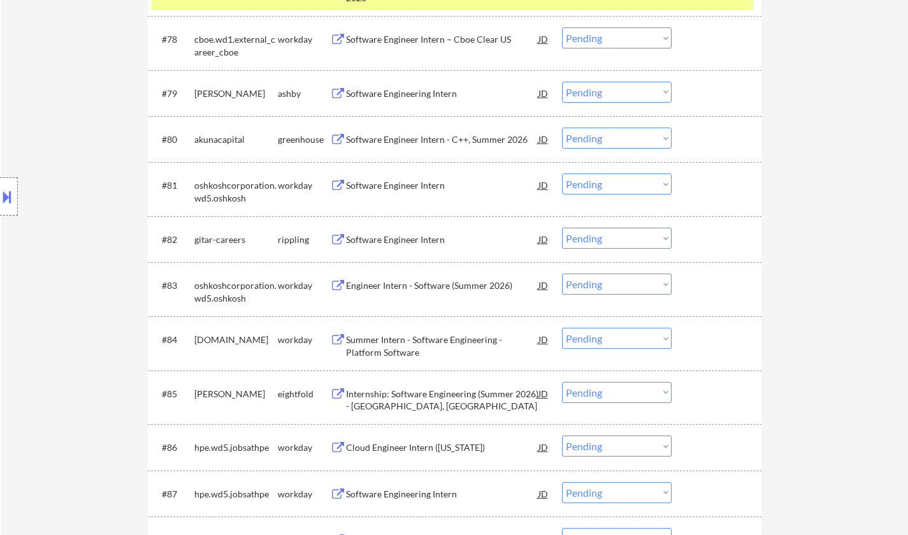
scroll to position [4855, 0]
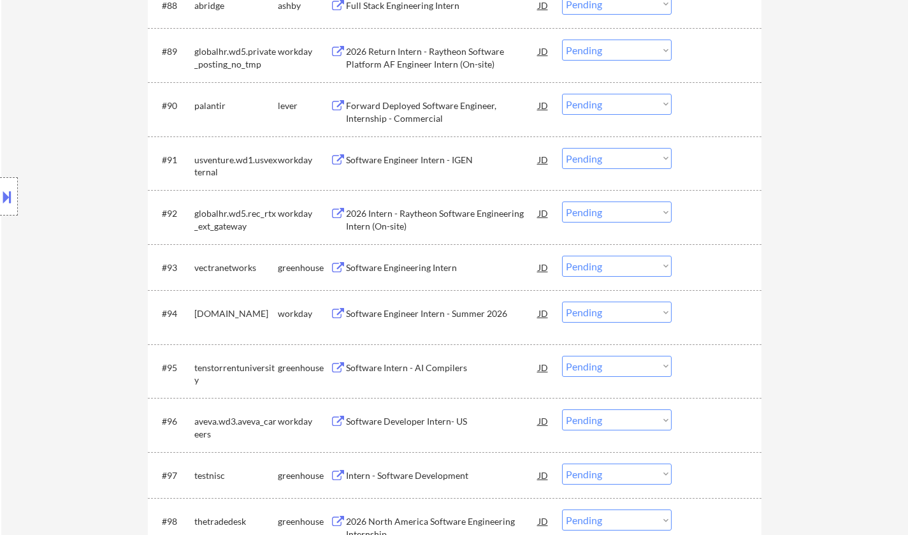
click at [407, 266] on div "Software Engineering Intern" at bounding box center [442, 267] width 193 height 13
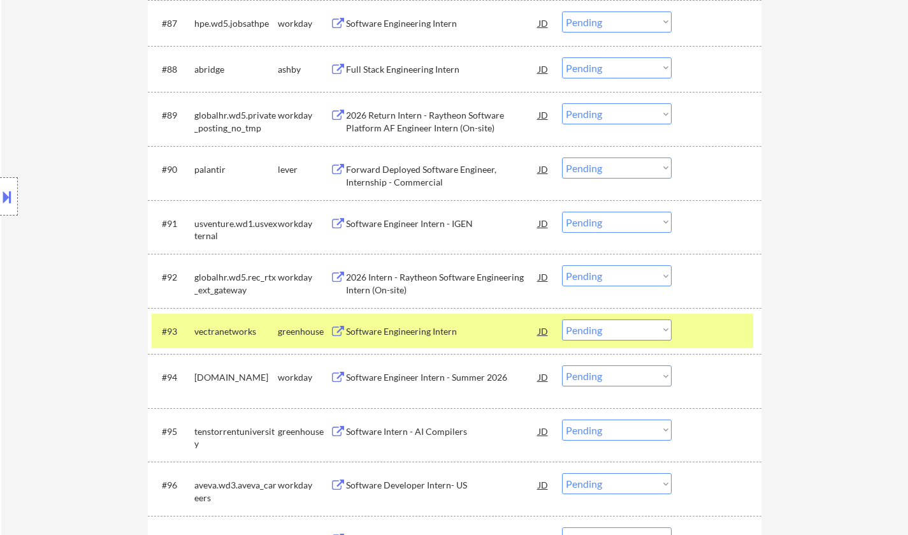
scroll to position [4293, 0]
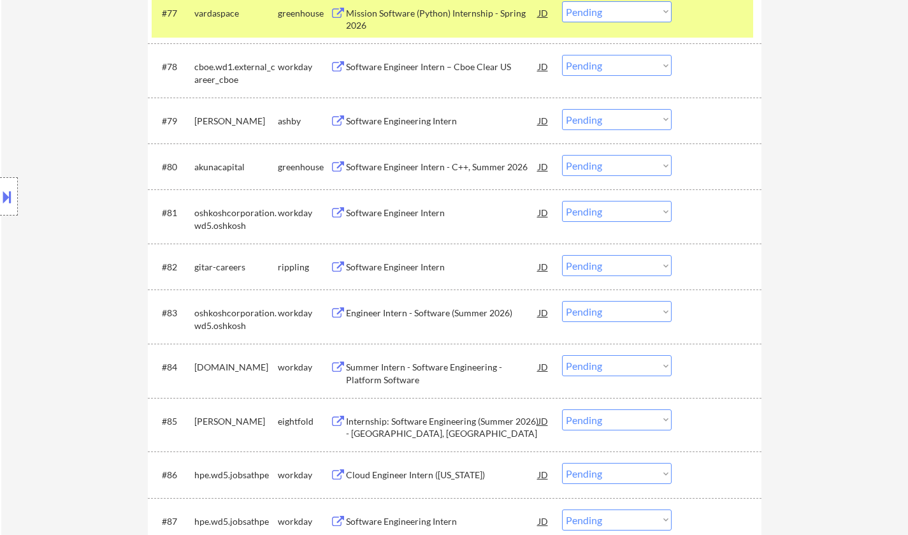
click at [393, 263] on div "Software Engineer Intern" at bounding box center [442, 267] width 193 height 13
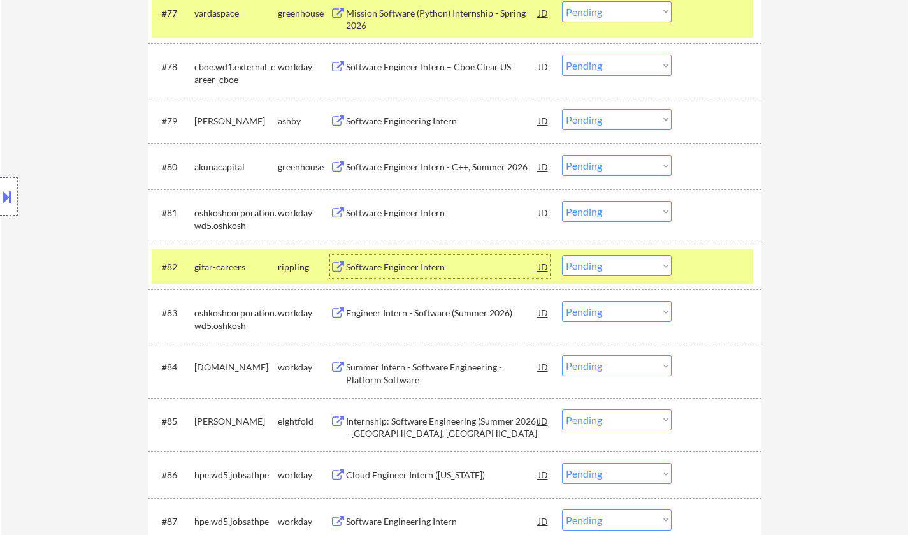
click at [652, 267] on select "Choose an option... Pending Applied Excluded (Questions) Excluded (Expired) Exc…" at bounding box center [617, 265] width 110 height 21
click at [562, 255] on select "Choose an option... Pending Applied Excluded (Questions) Excluded (Expired) Exc…" at bounding box center [617, 265] width 110 height 21
select select ""pending""
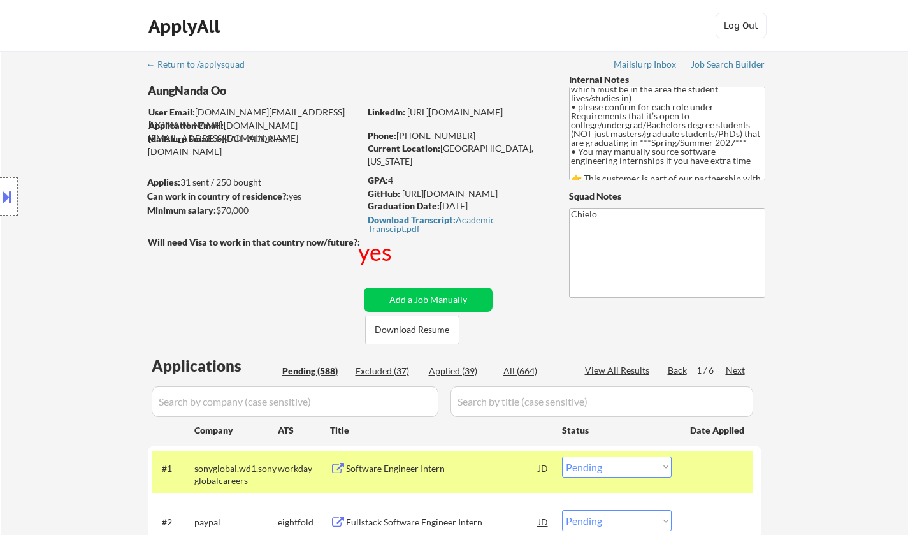
scroll to position [4809, 0]
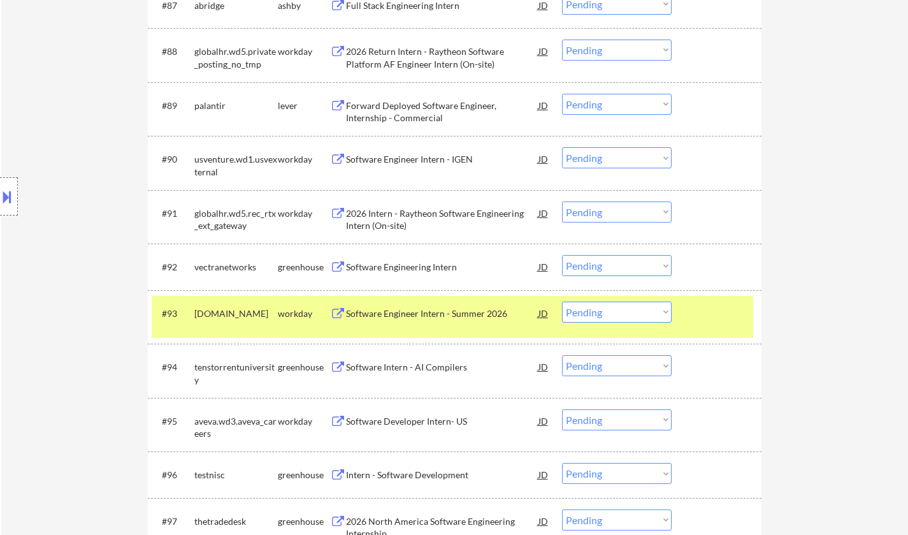
click at [608, 270] on select "Choose an option... Pending Applied Excluded (Questions) Excluded (Expired) Exc…" at bounding box center [617, 265] width 110 height 21
click at [562, 255] on select "Choose an option... Pending Applied Excluded (Questions) Excluded (Expired) Exc…" at bounding box center [617, 265] width 110 height 21
select select ""pending""
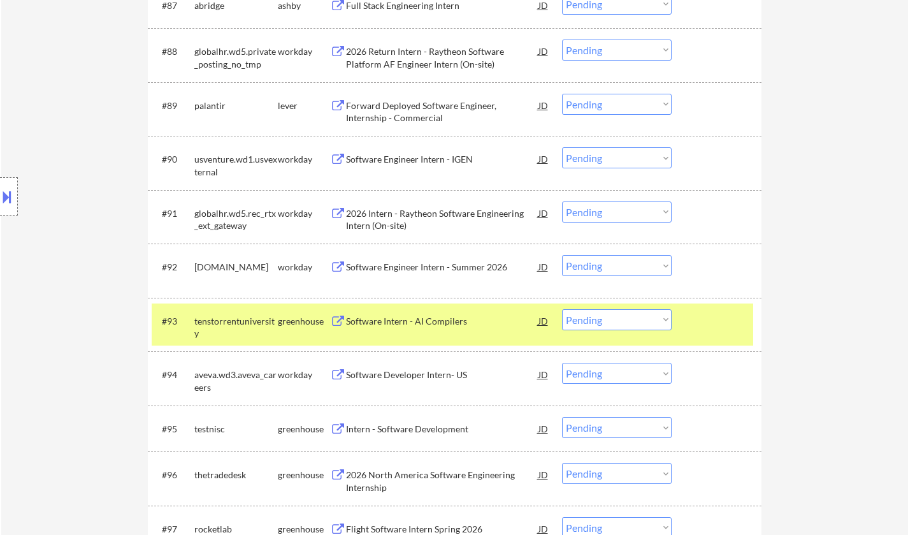
scroll to position [0, 0]
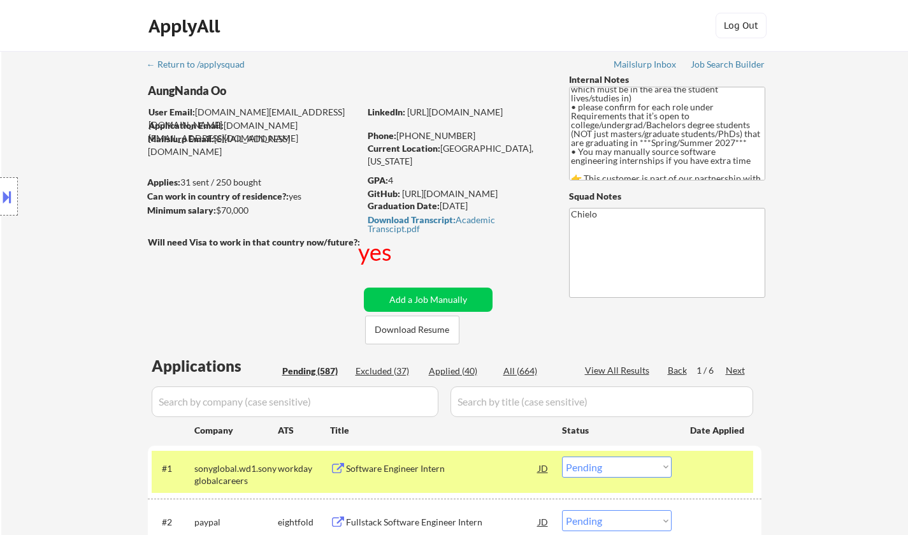
select select ""pending""
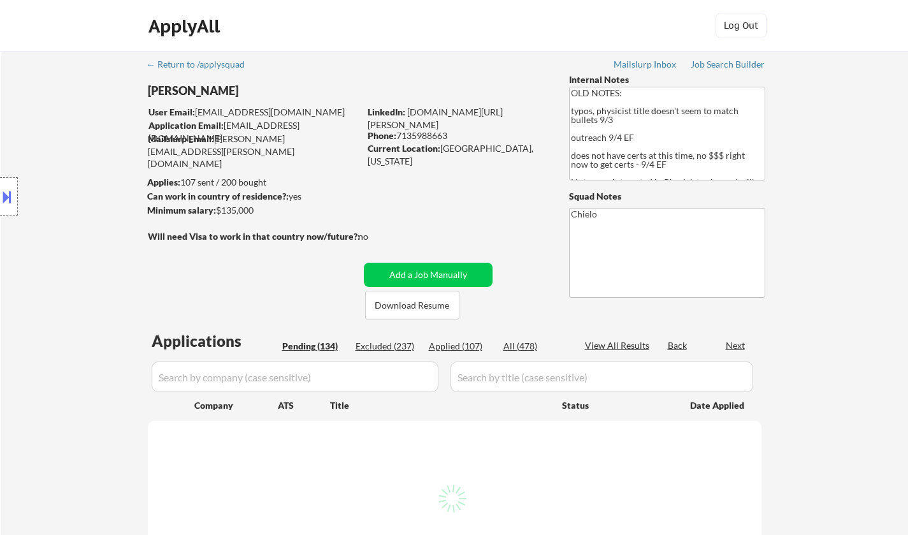
select select ""pending""
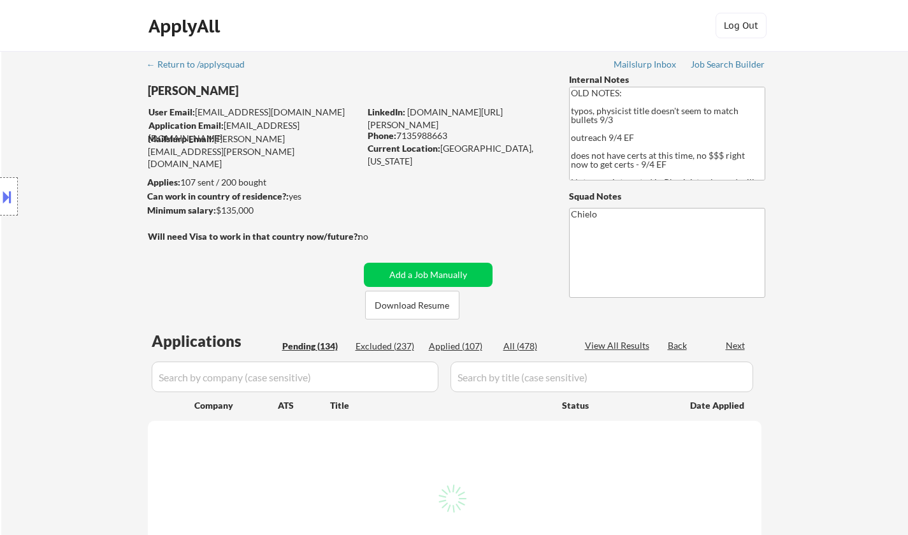
select select ""pending""
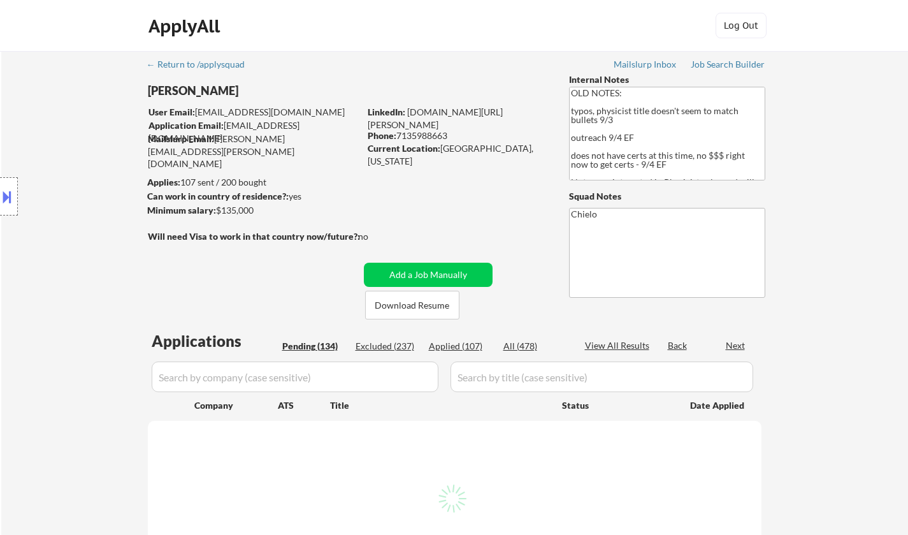
select select ""pending""
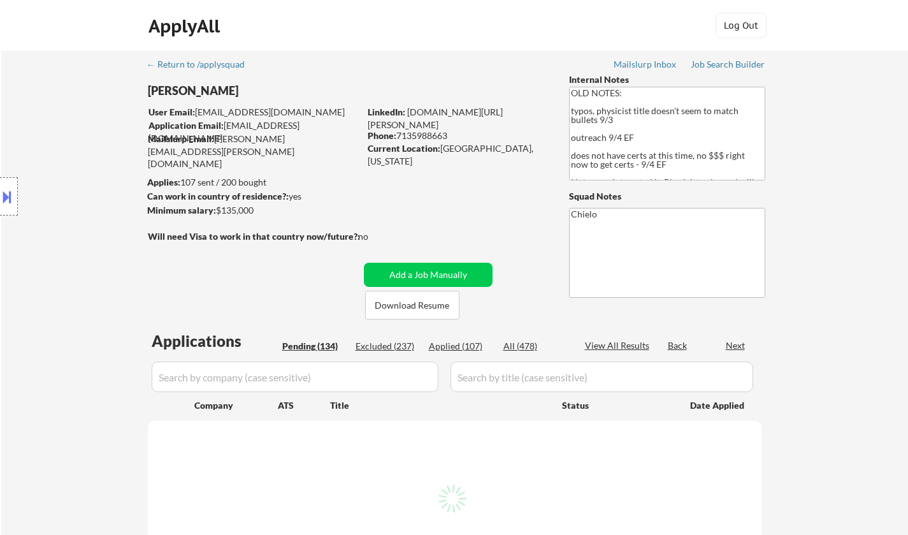
select select ""pending""
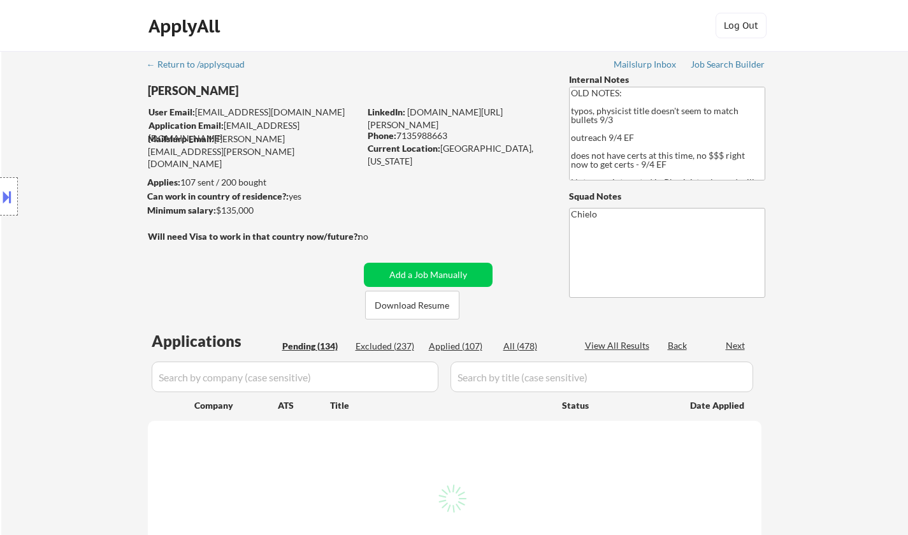
select select ""pending""
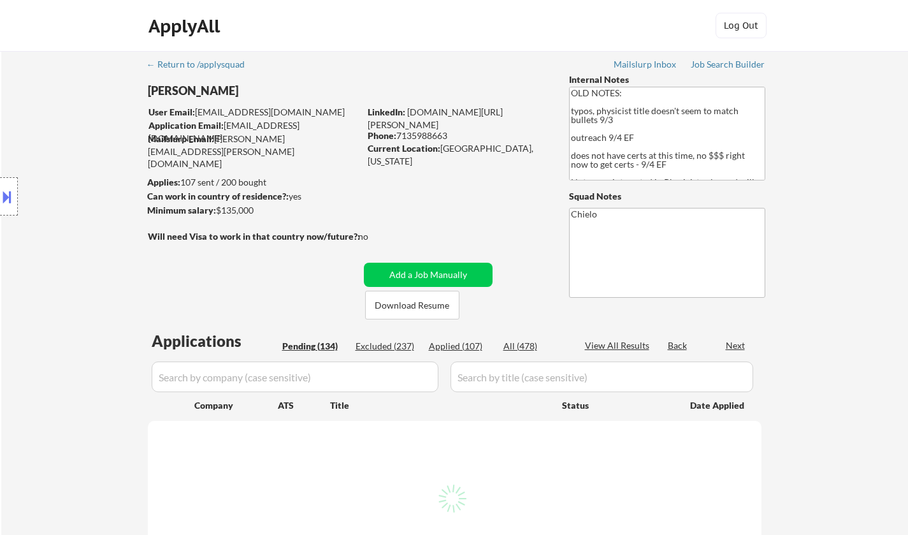
select select ""pending""
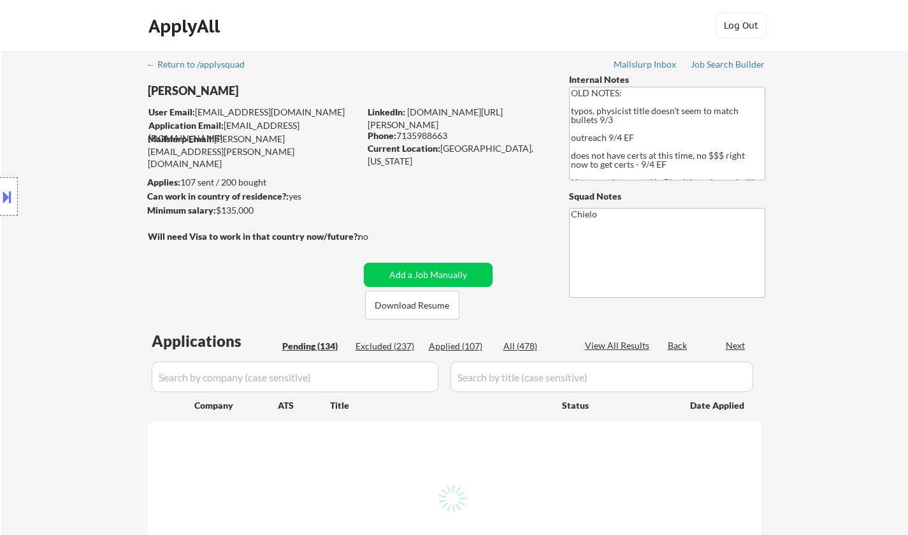
select select ""pending""
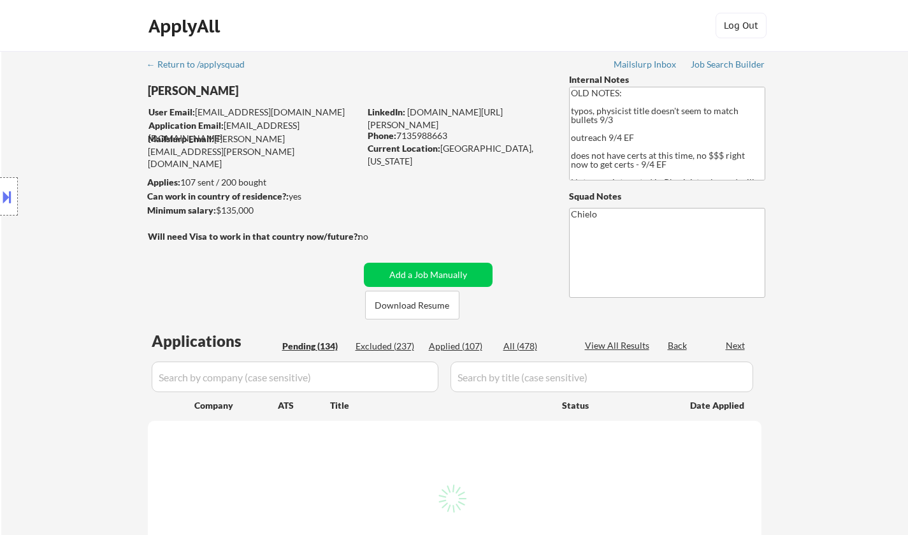
select select ""pending""
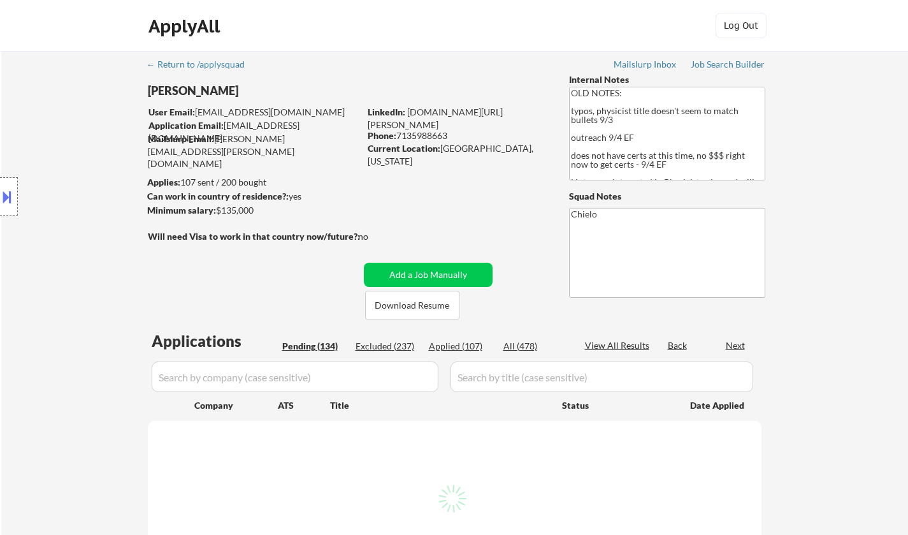
select select ""pending""
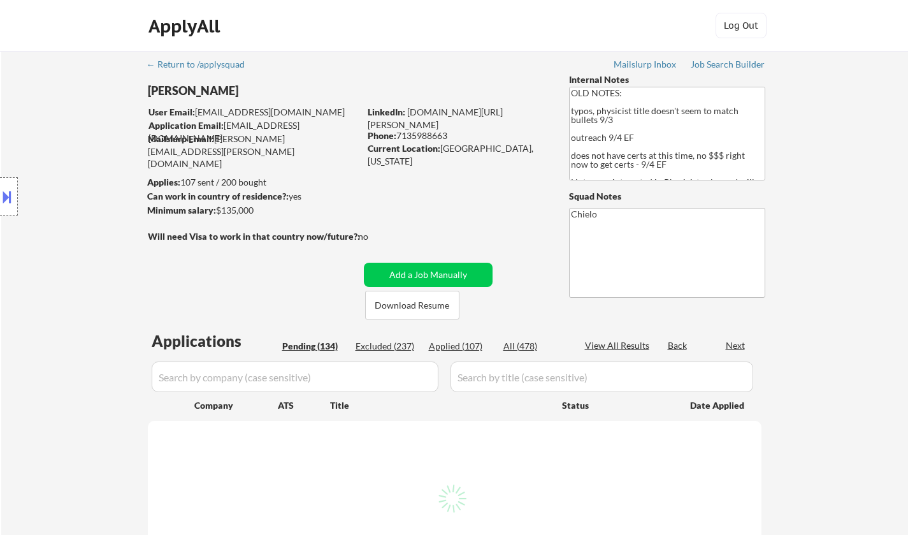
select select ""pending""
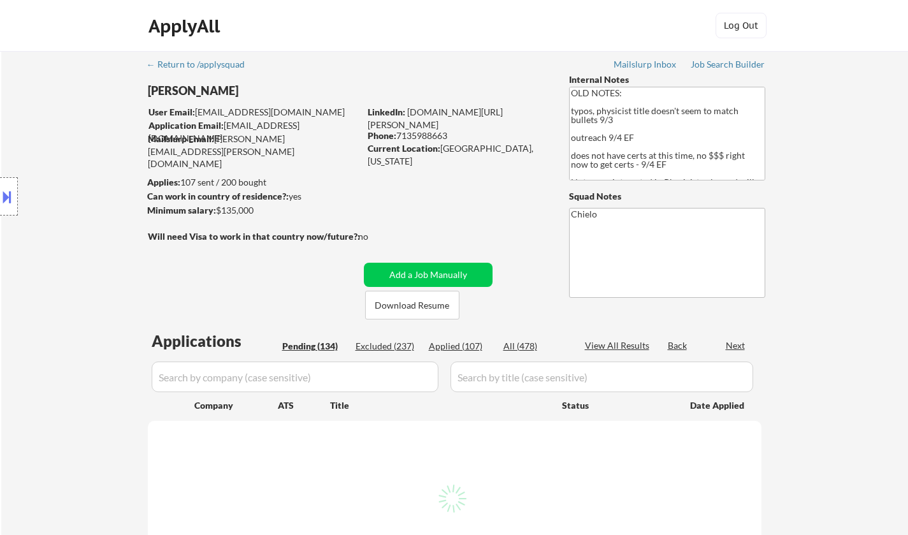
select select ""pending""
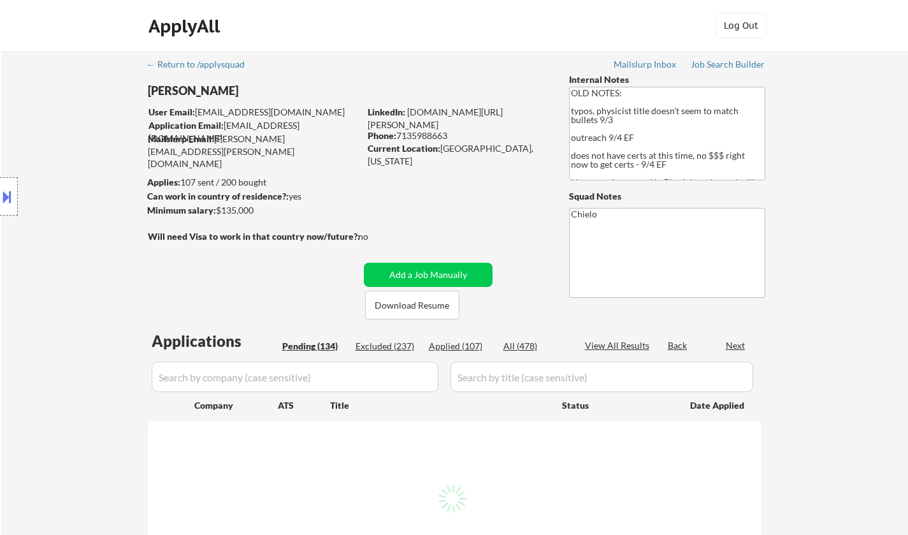
select select ""pending""
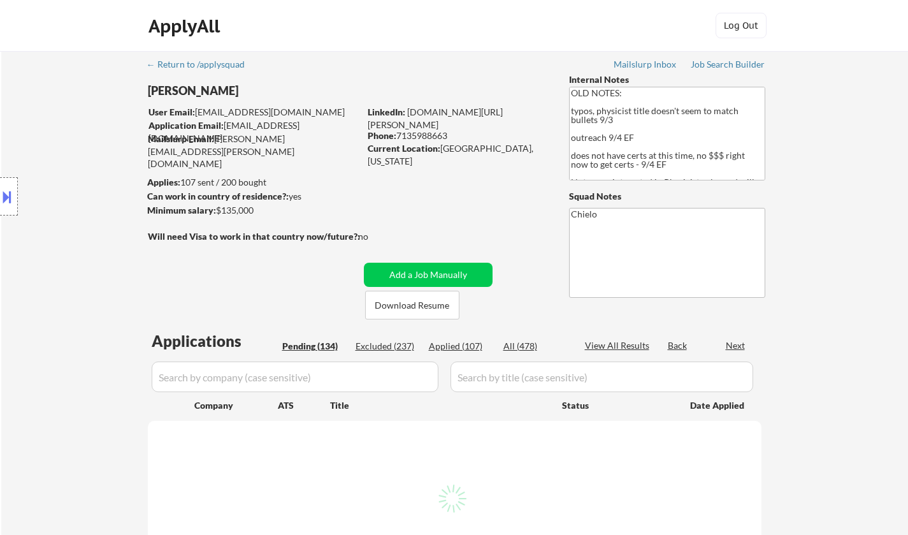
select select ""pending""
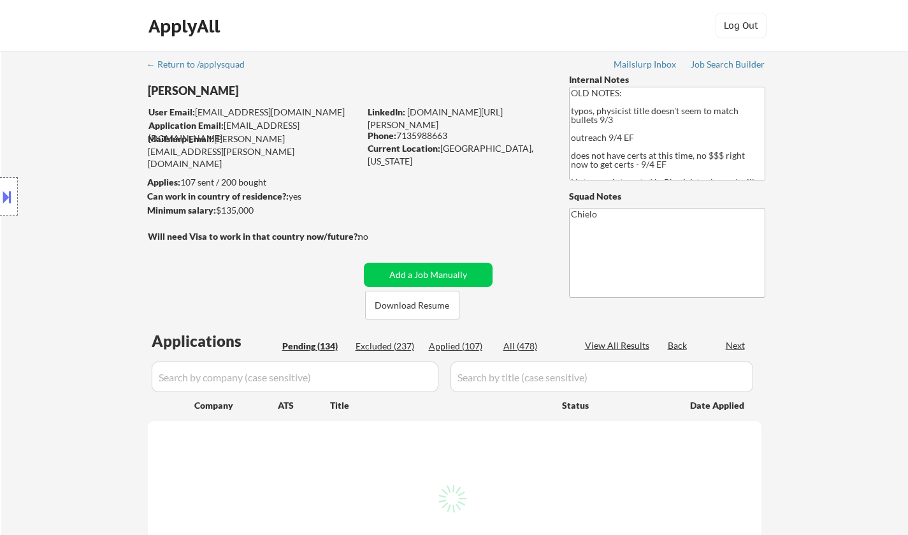
select select ""pending""
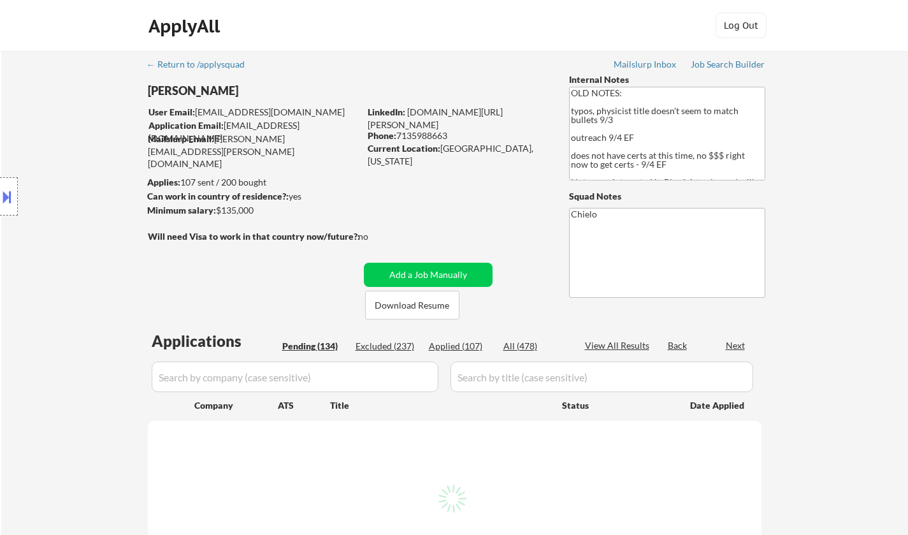
select select ""pending""
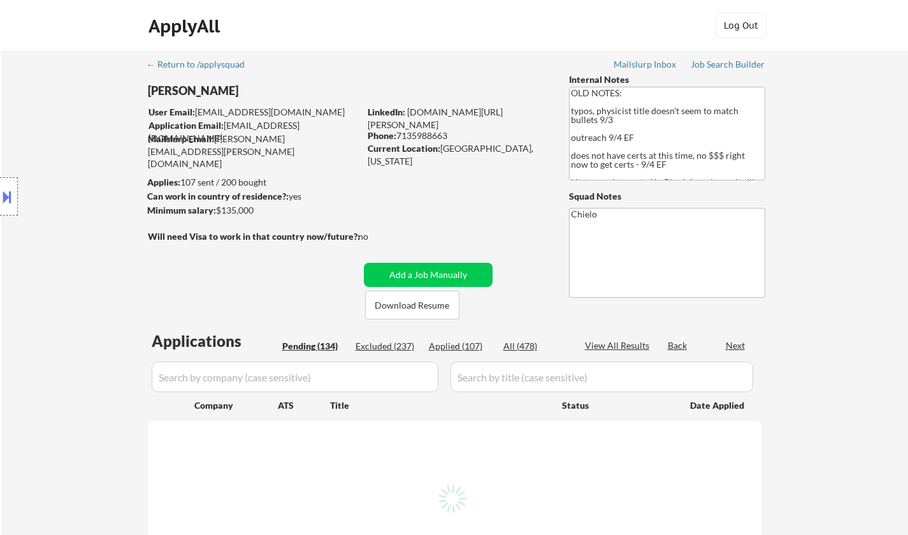
select select ""pending""
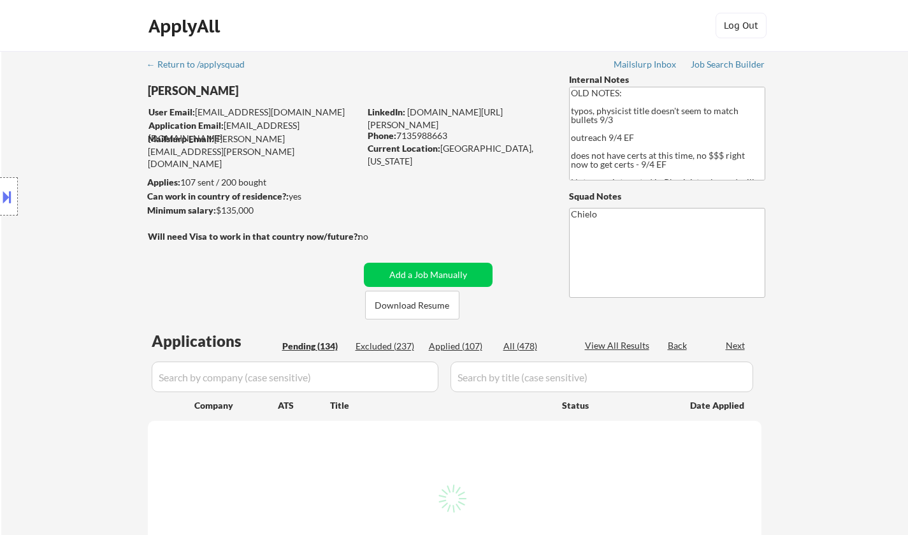
select select ""pending""
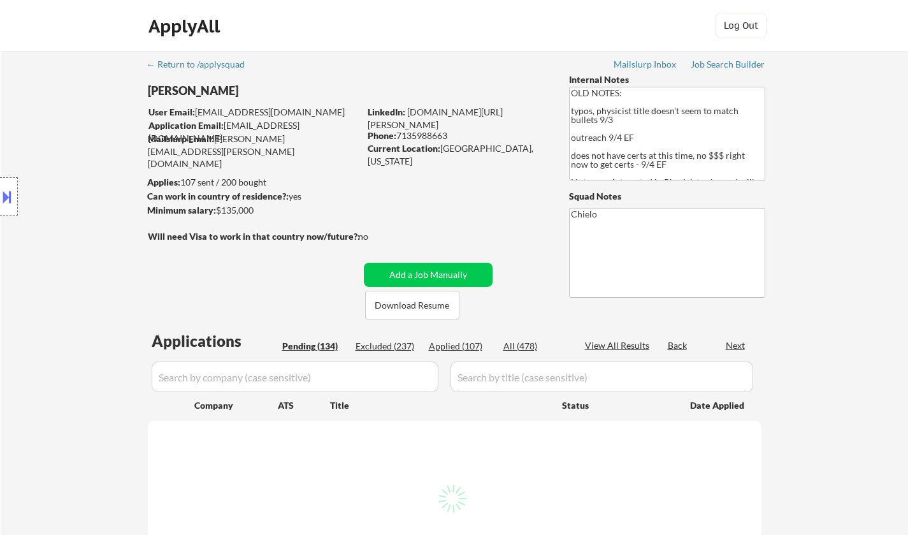
select select ""pending""
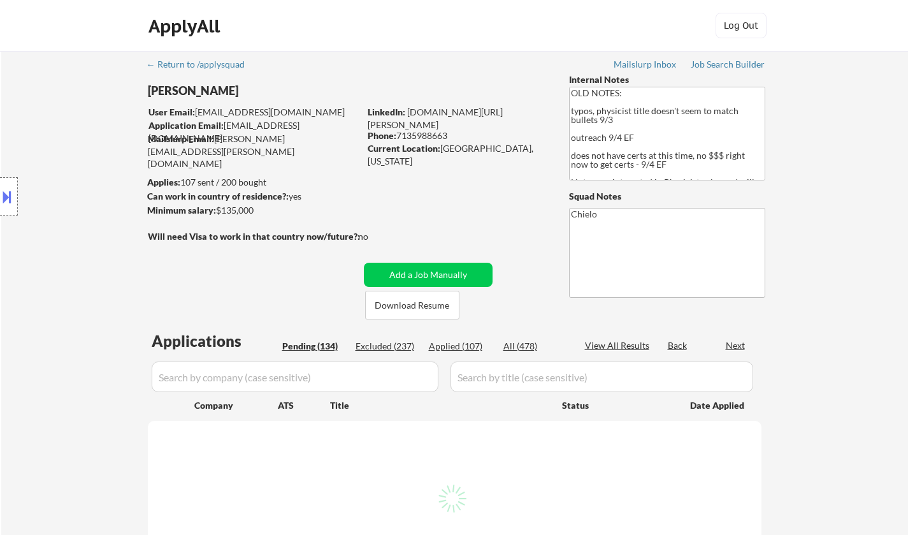
select select ""pending""
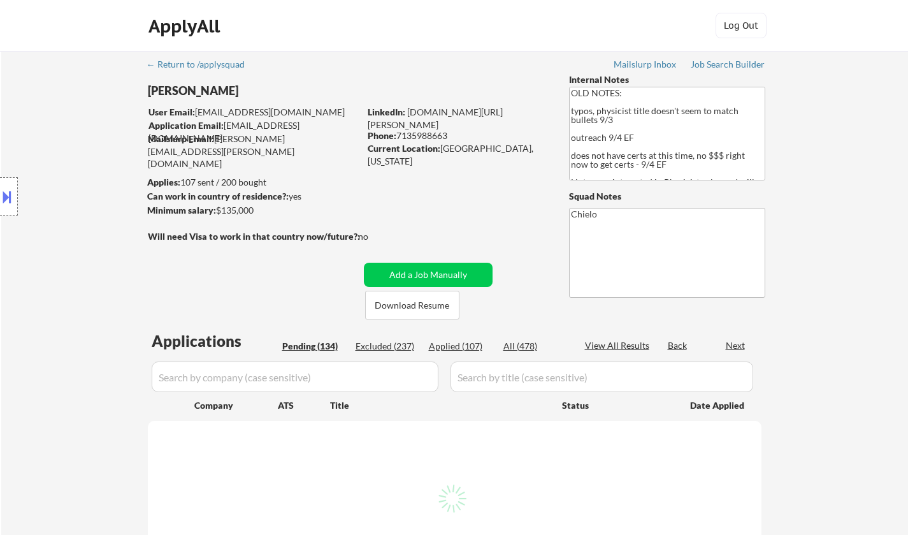
select select ""pending""
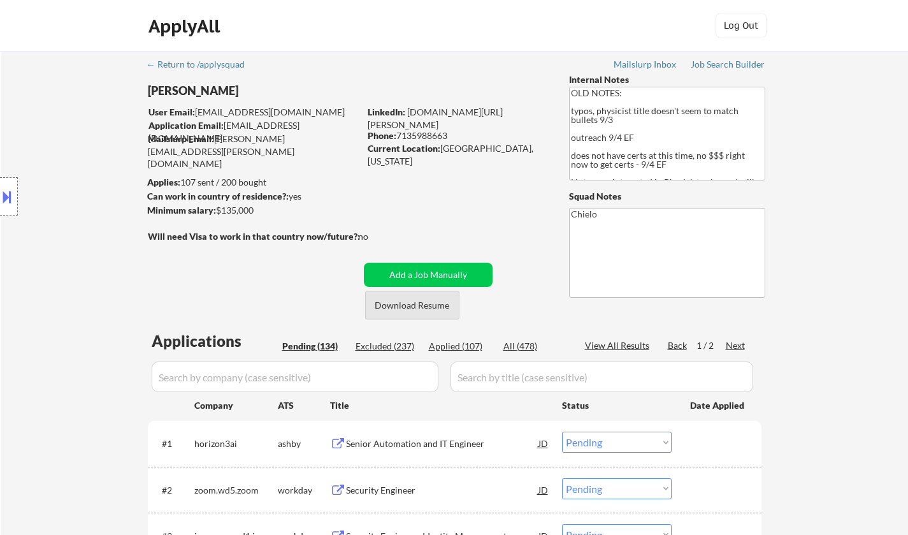
click at [433, 312] on button "Download Resume" at bounding box center [412, 305] width 94 height 29
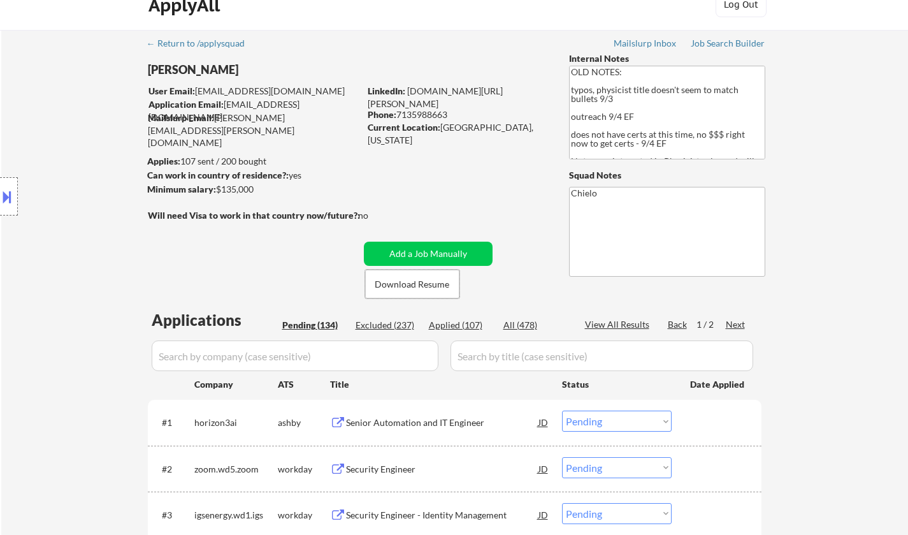
scroll to position [64, 0]
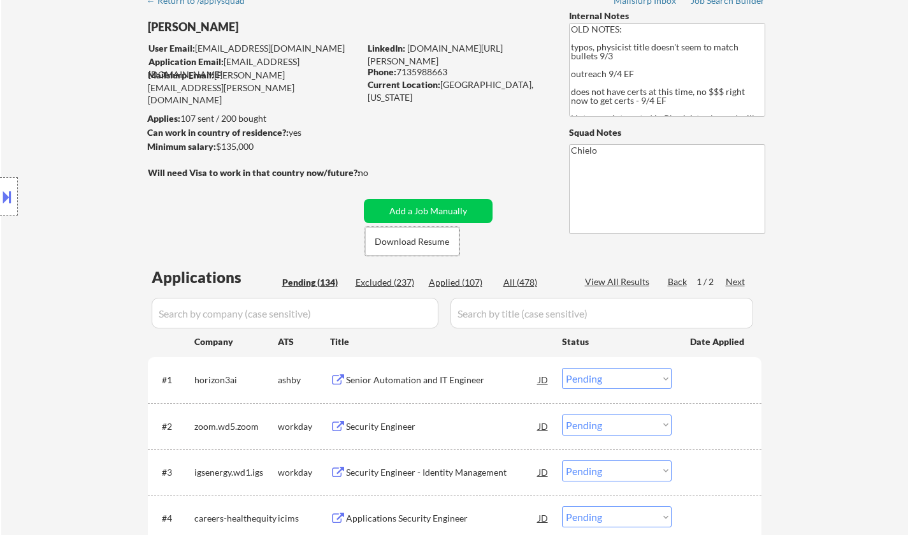
click at [426, 389] on div "Senior Automation and IT Engineer" at bounding box center [442, 379] width 193 height 23
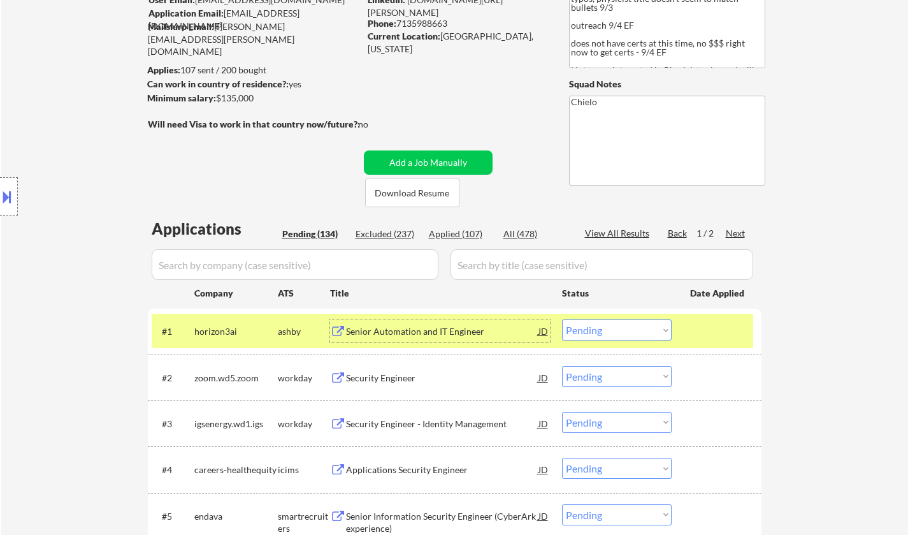
scroll to position [127, 0]
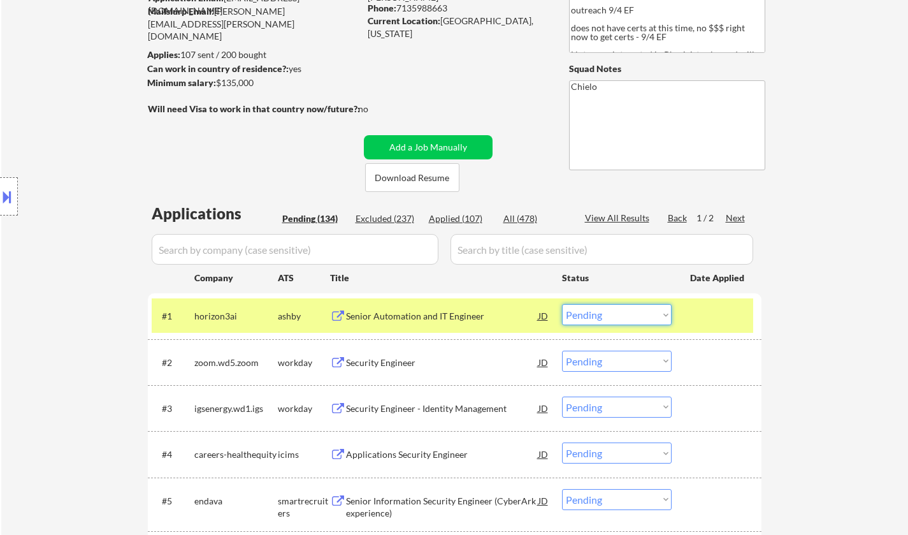
click at [623, 317] on select "Choose an option... Pending Applied Excluded (Questions) Excluded (Expired) Exc…" at bounding box center [617, 314] width 110 height 21
click at [562, 304] on select "Choose an option... Pending Applied Excluded (Questions) Excluded (Expired) Exc…" at bounding box center [617, 314] width 110 height 21
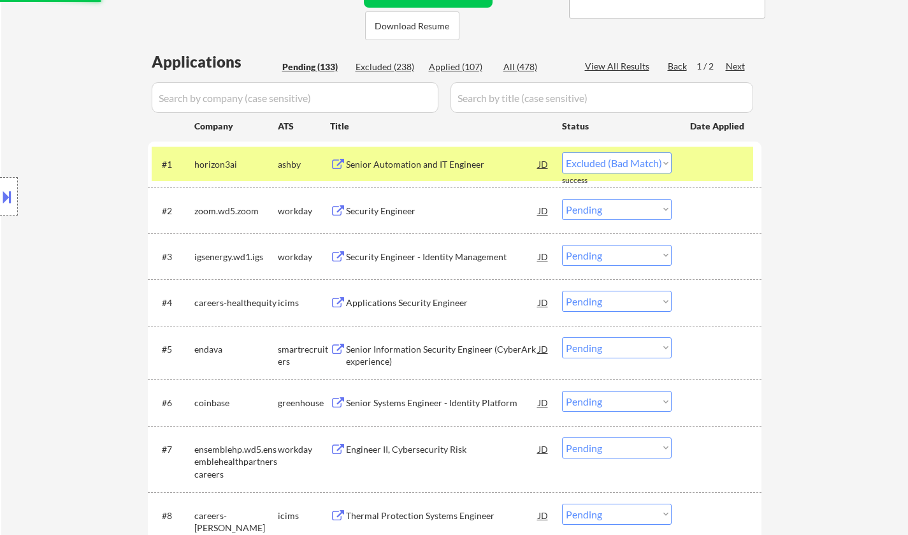
scroll to position [382, 0]
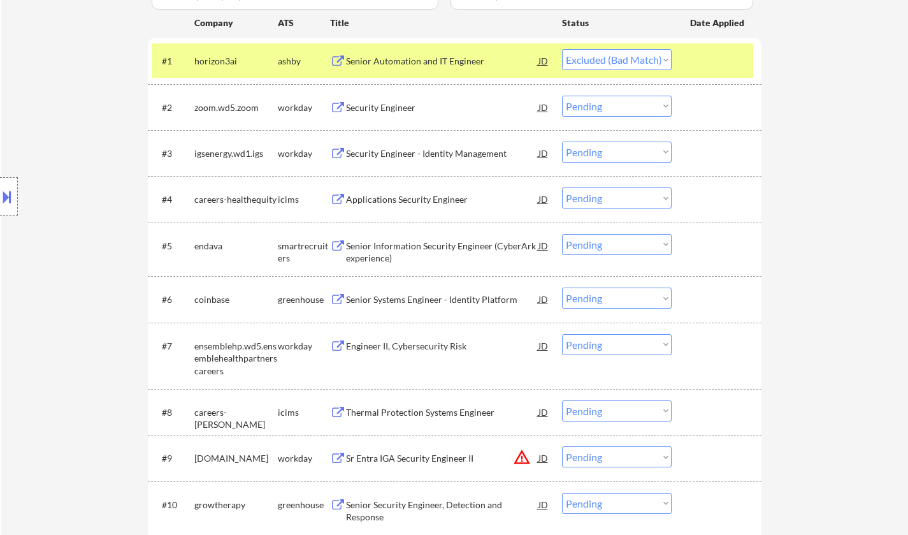
select select ""pending""
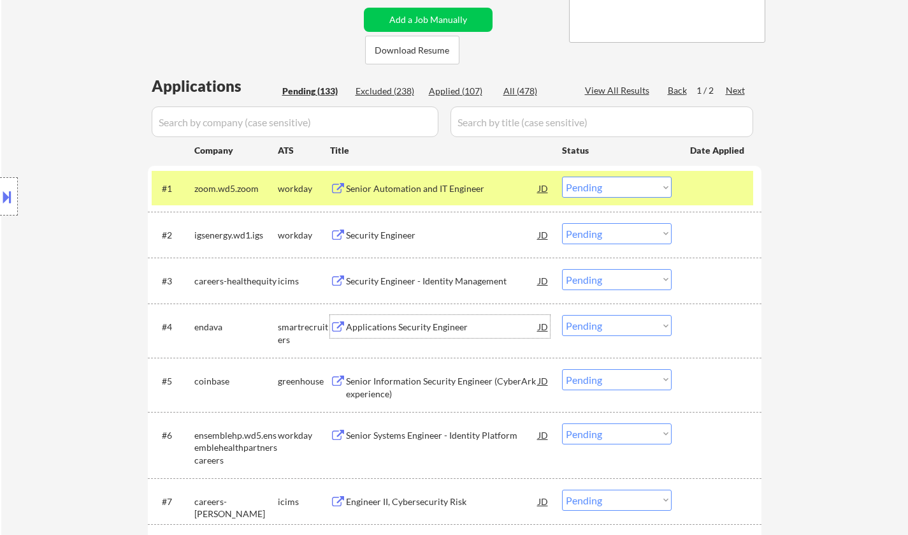
click at [393, 326] on div "Applications Security Engineer" at bounding box center [442, 327] width 193 height 13
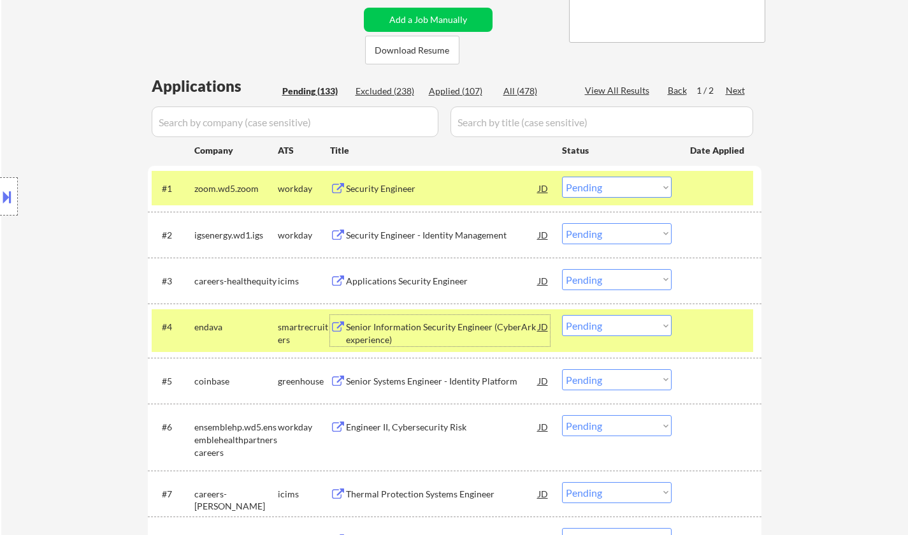
drag, startPoint x: 618, startPoint y: 325, endPoint x: 624, endPoint y: 333, distance: 10.5
click at [618, 325] on select "Choose an option... Pending Applied Excluded (Questions) Excluded (Expired) Exc…" at bounding box center [617, 325] width 110 height 21
click at [562, 315] on select "Choose an option... Pending Applied Excluded (Questions) Excluded (Expired) Exc…" at bounding box center [617, 325] width 110 height 21
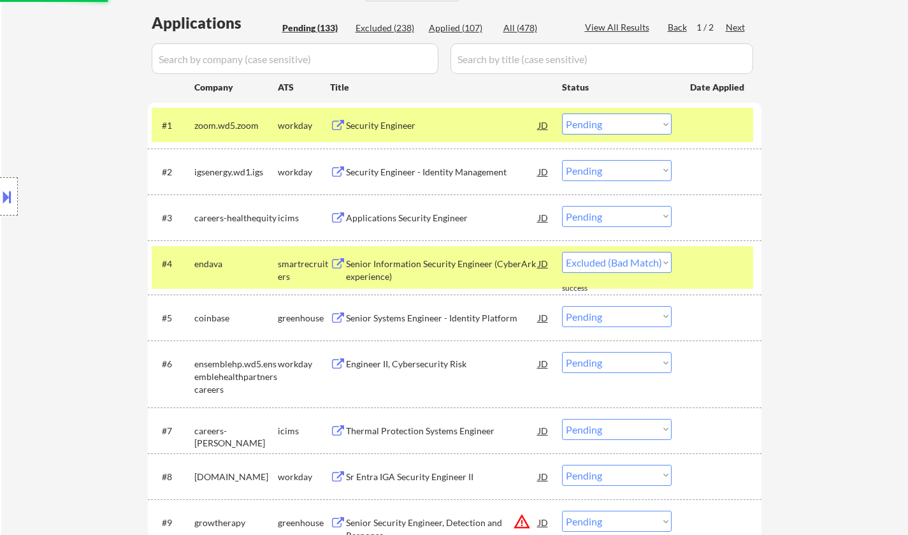
select select ""pending""
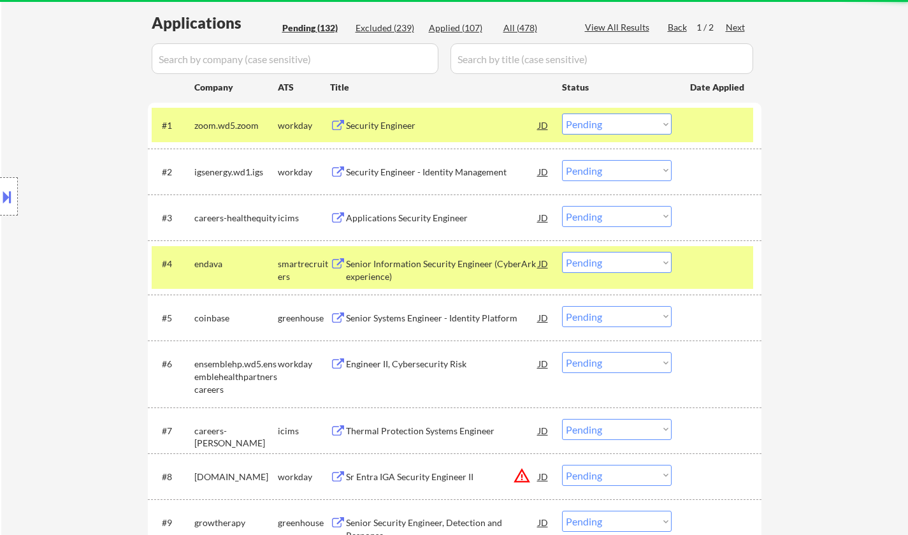
scroll to position [382, 0]
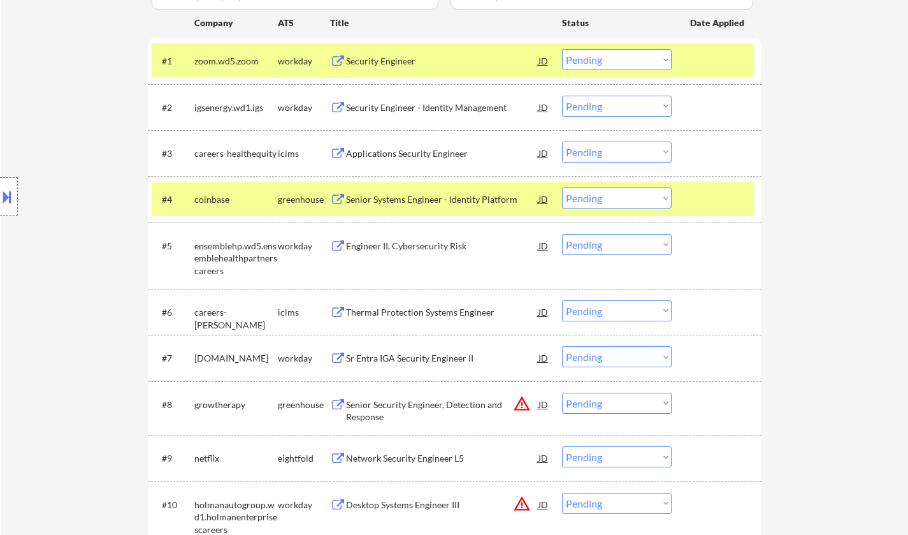
click at [383, 55] on div "Security Engineer" at bounding box center [442, 61] width 193 height 13
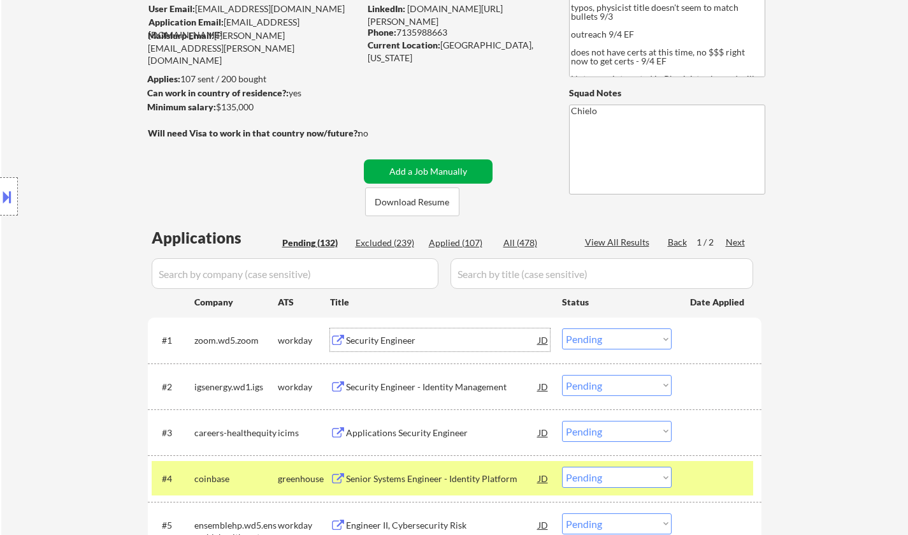
scroll to position [127, 0]
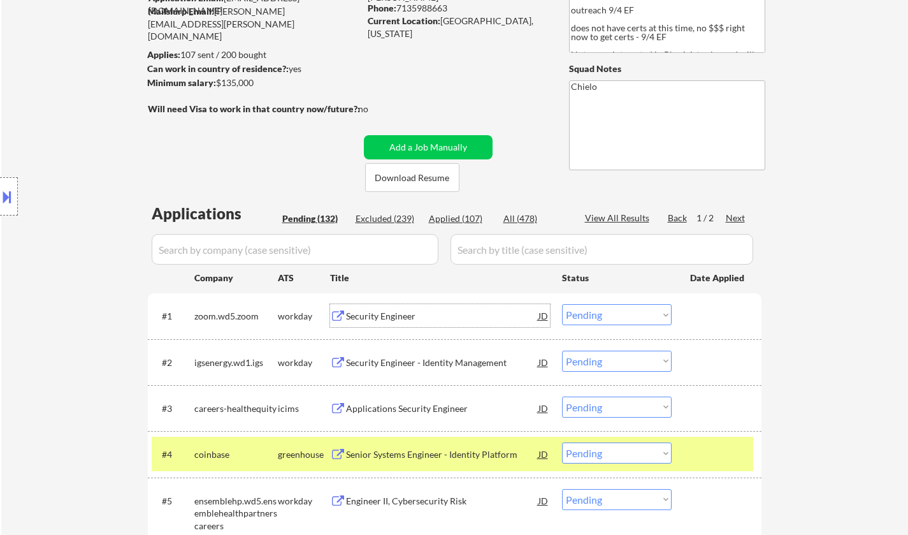
click at [599, 314] on select "Choose an option... Pending Applied Excluded (Questions) Excluded (Expired) Exc…" at bounding box center [617, 314] width 110 height 21
click at [562, 304] on select "Choose an option... Pending Applied Excluded (Questions) Excluded (Expired) Exc…" at bounding box center [617, 314] width 110 height 21
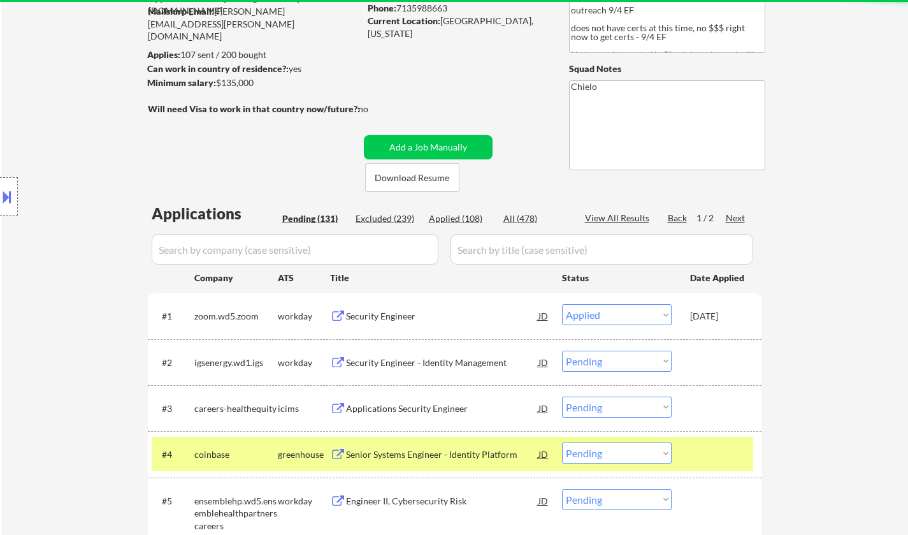
select select ""pending""
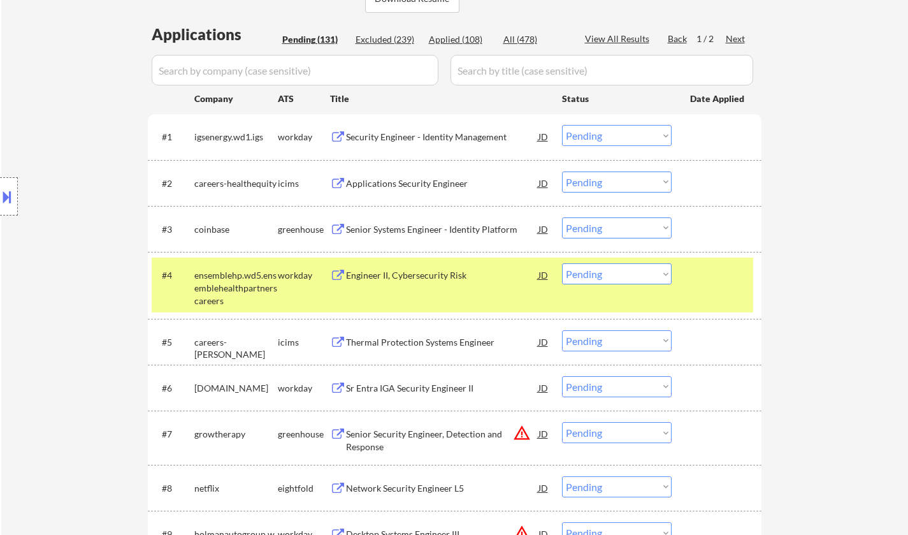
scroll to position [319, 0]
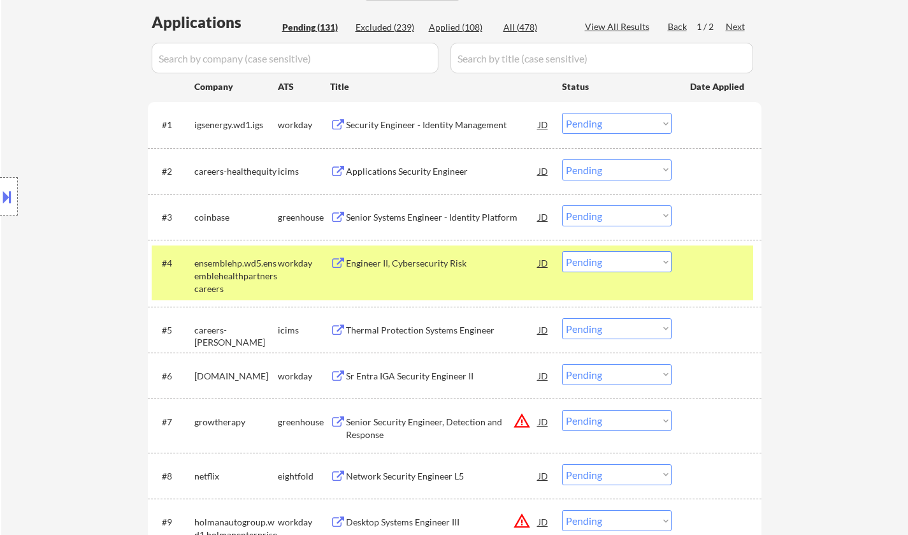
click at [2, 199] on button at bounding box center [7, 196] width 14 height 21
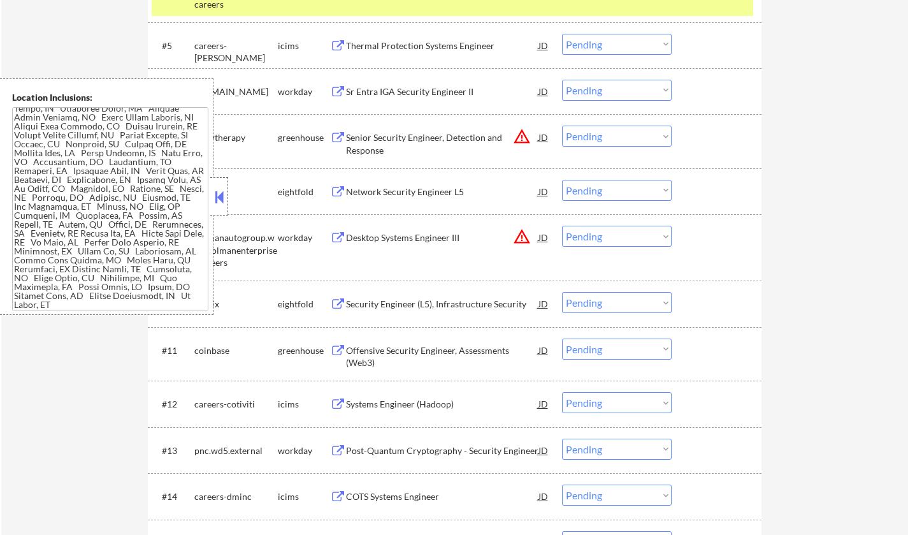
scroll to position [637, 0]
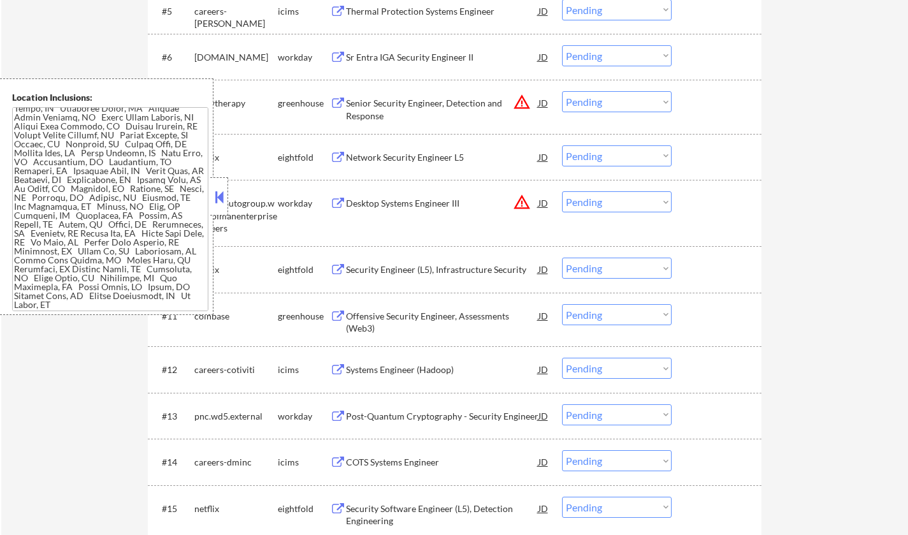
drag, startPoint x: 59, startPoint y: 421, endPoint x: 240, endPoint y: 340, distance: 199.2
click at [544, 105] on div "JD" at bounding box center [543, 102] width 13 height 23
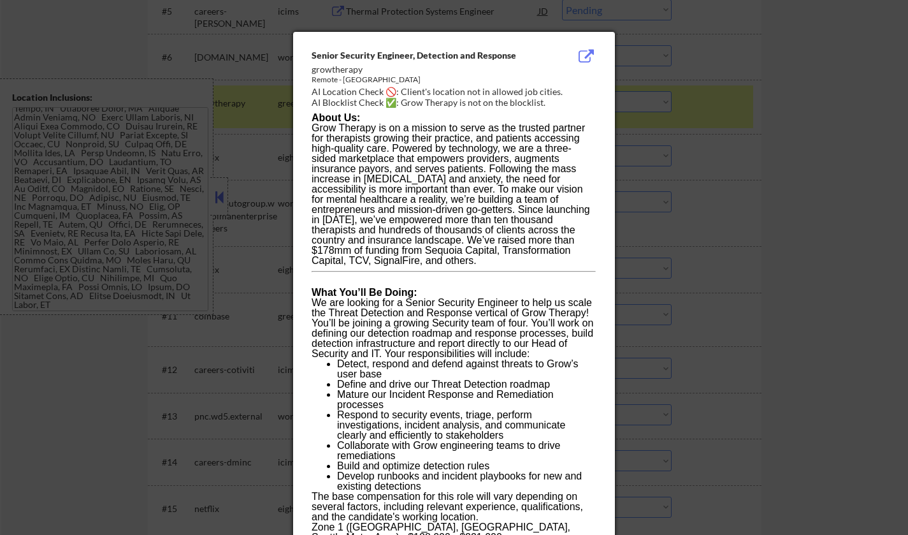
click at [160, 335] on div at bounding box center [454, 267] width 908 height 535
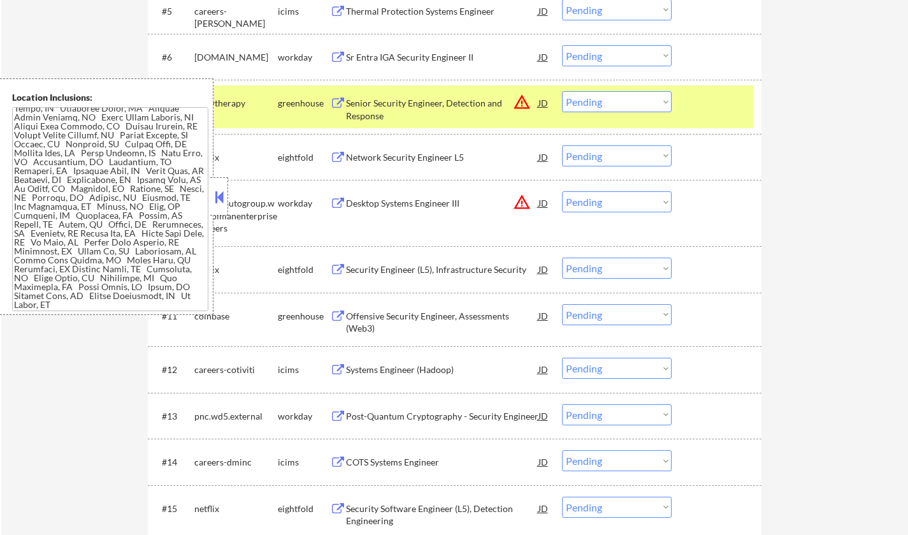
click at [413, 109] on div "Senior Security Engineer, Detection and Response" at bounding box center [442, 109] width 193 height 25
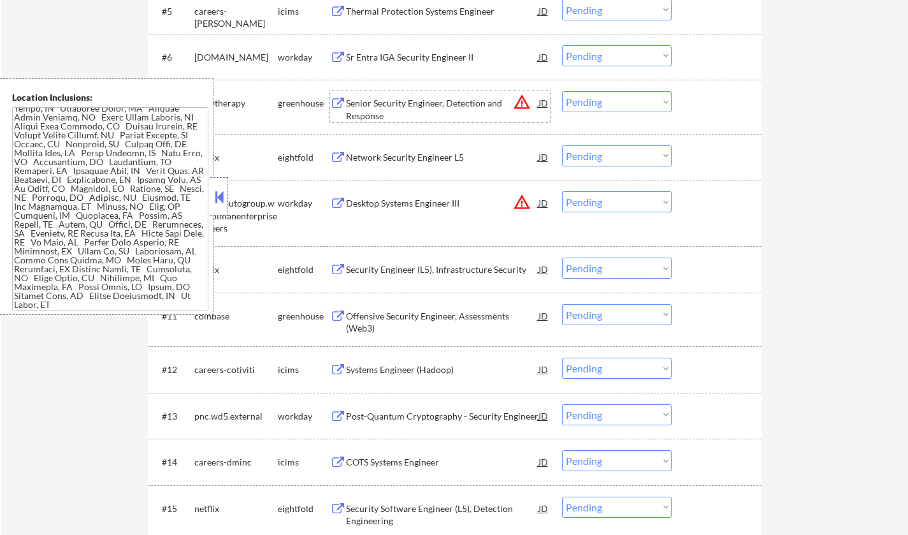
click at [217, 189] on button at bounding box center [219, 196] width 14 height 19
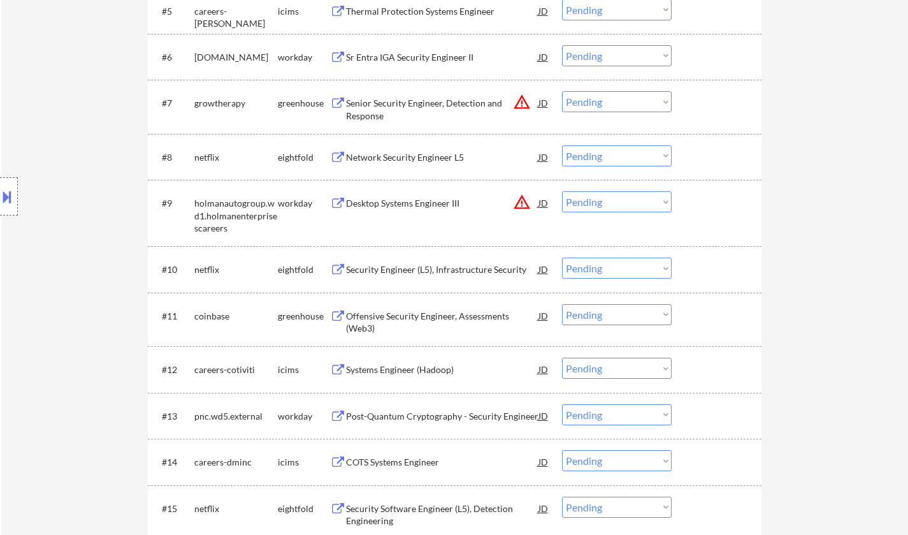
click at [629, 105] on select "Choose an option... Pending Applied Excluded (Questions) Excluded (Expired) Exc…" at bounding box center [617, 101] width 110 height 21
click at [562, 91] on select "Choose an option... Pending Applied Excluded (Questions) Excluded (Expired) Exc…" at bounding box center [617, 101] width 110 height 21
select select ""pending""
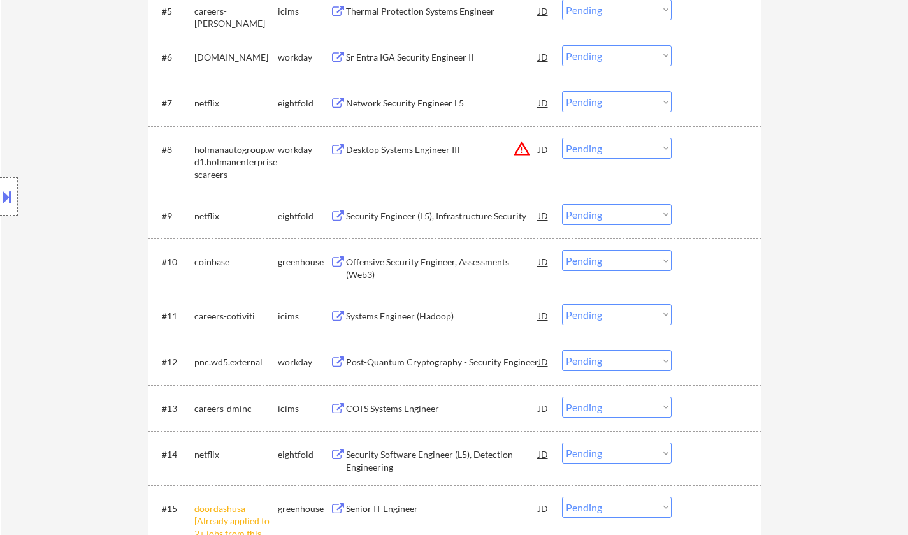
click at [540, 150] on div "JD" at bounding box center [543, 149] width 13 height 23
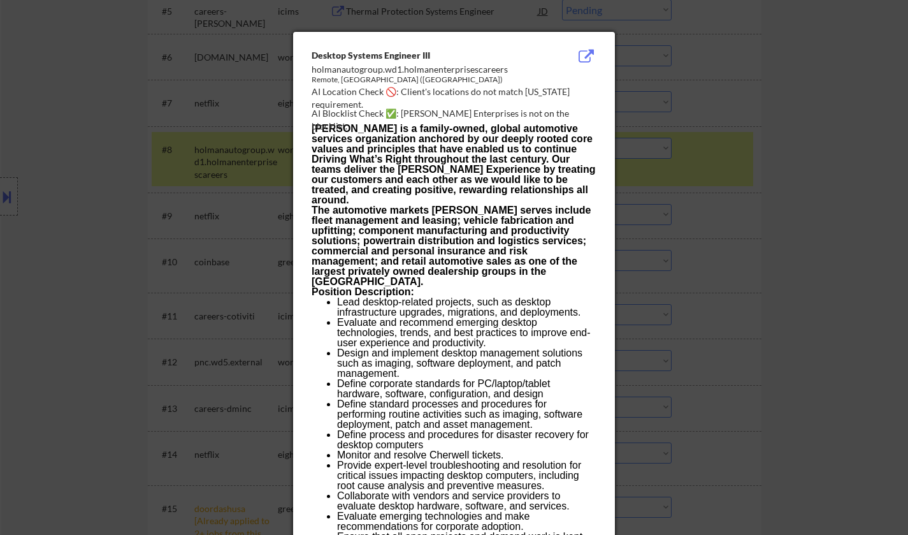
click at [677, 298] on div at bounding box center [454, 267] width 908 height 535
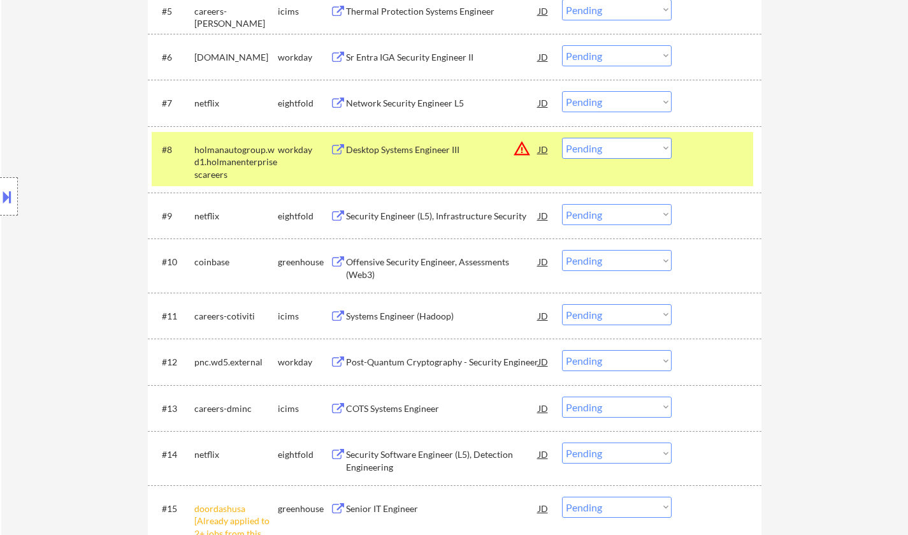
click at [618, 147] on select "Choose an option... Pending Applied Excluded (Questions) Excluded (Expired) Exc…" at bounding box center [617, 148] width 110 height 21
click at [562, 138] on select "Choose an option... Pending Applied Excluded (Questions) Excluded (Expired) Exc…" at bounding box center [617, 148] width 110 height 21
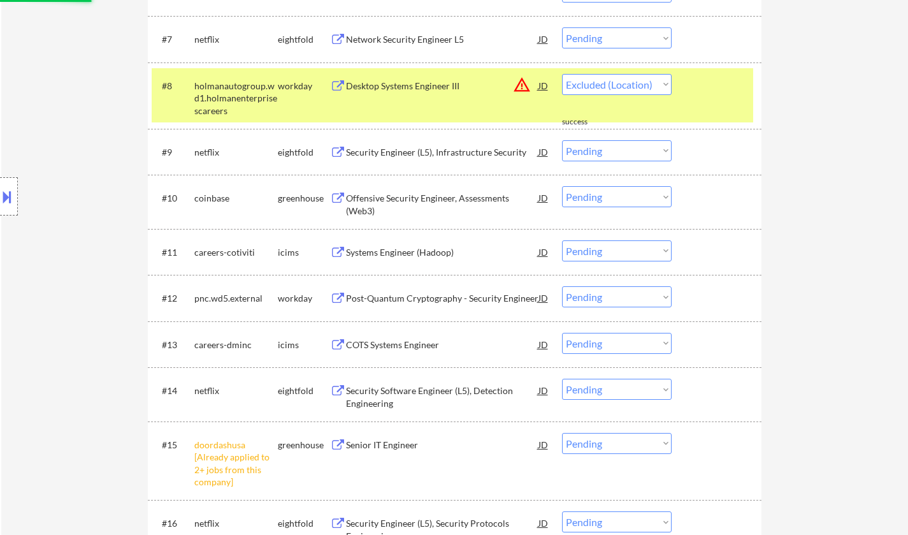
select select ""pending""
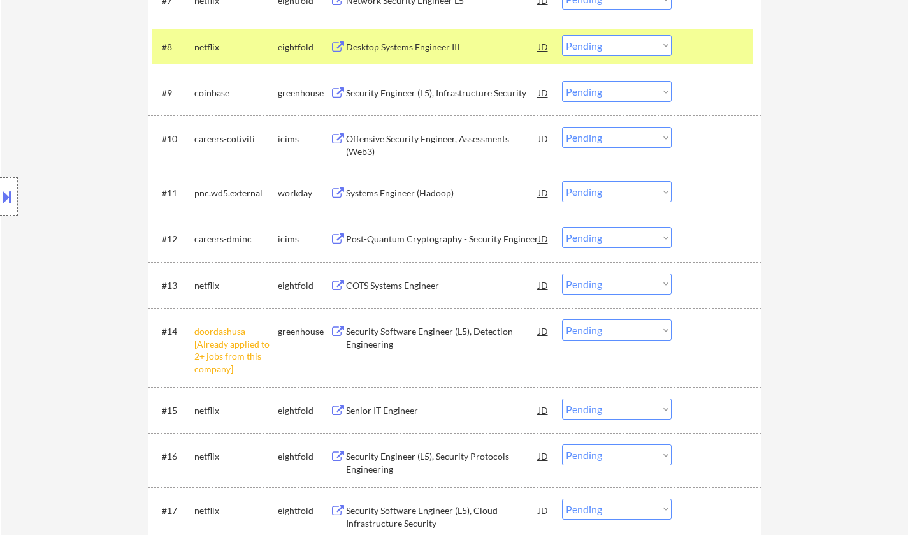
scroll to position [765, 0]
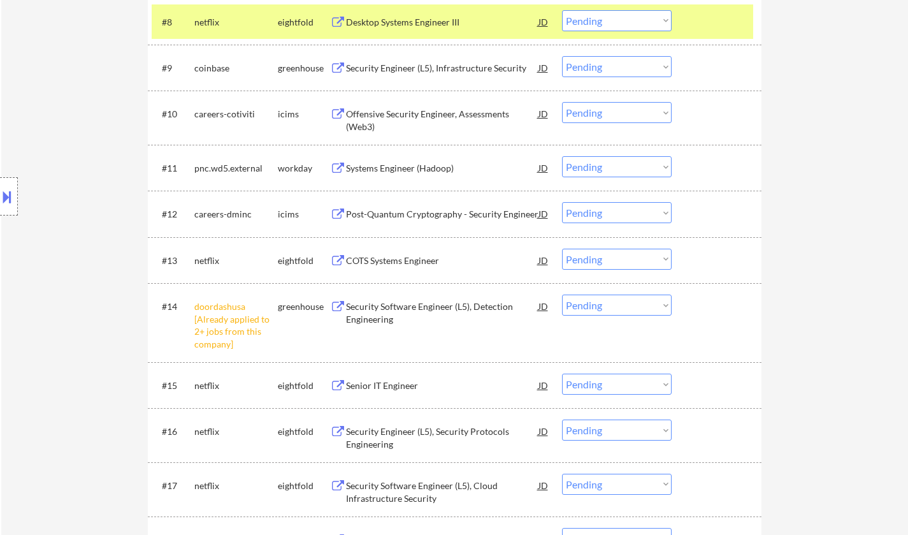
drag, startPoint x: 598, startPoint y: 299, endPoint x: 608, endPoint y: 312, distance: 16.8
click at [598, 299] on select "Choose an option... Pending Applied Excluded (Questions) Excluded (Expired) Exc…" at bounding box center [617, 305] width 110 height 21
click at [562, 295] on select "Choose an option... Pending Applied Excluded (Questions) Excluded (Expired) Exc…" at bounding box center [617, 305] width 110 height 21
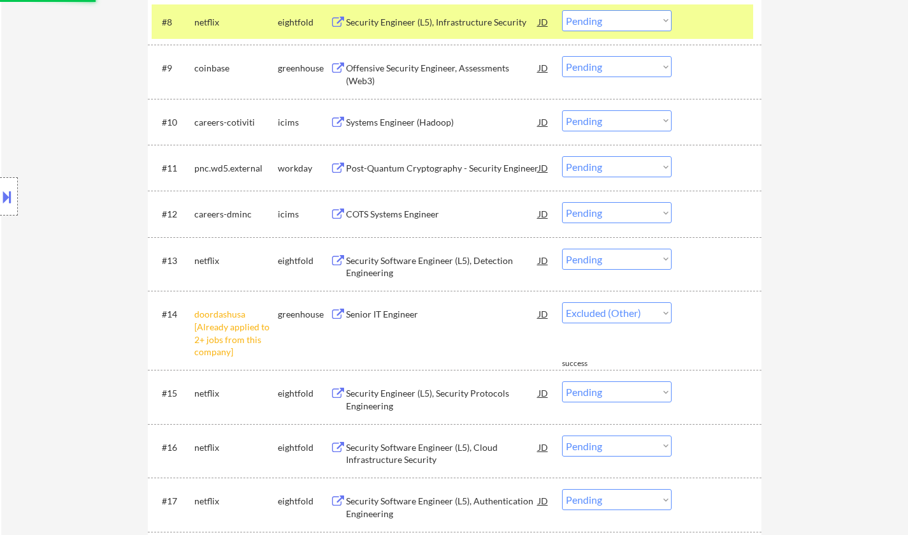
select select ""pending""
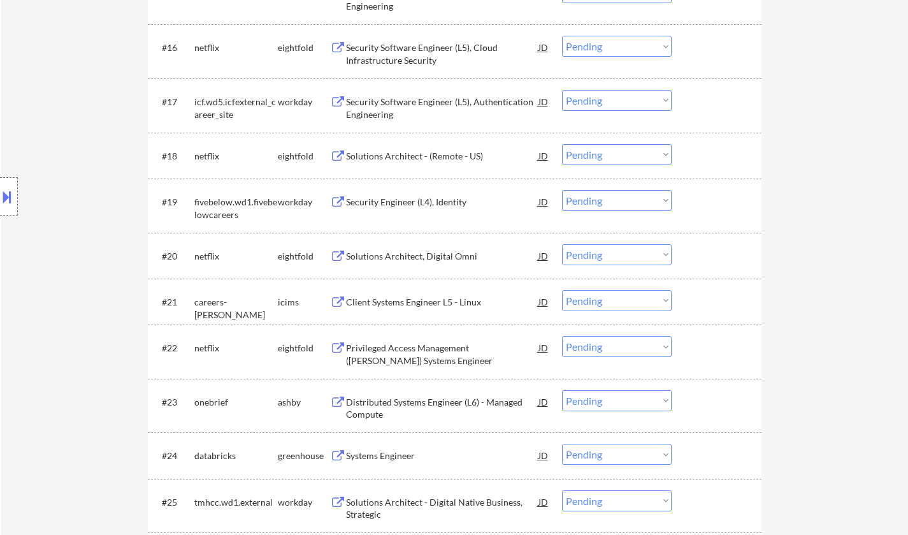
scroll to position [1147, 0]
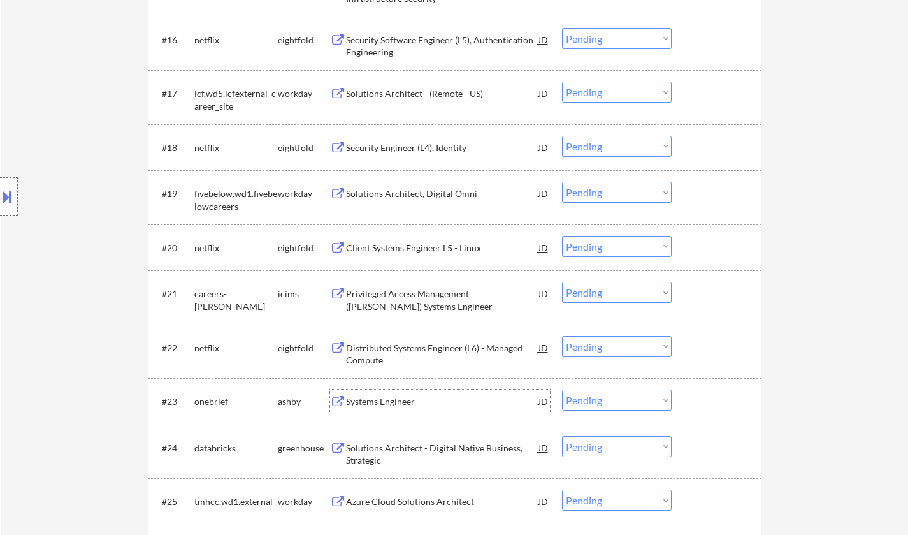
click at [385, 405] on div "Systems Engineer" at bounding box center [442, 401] width 193 height 13
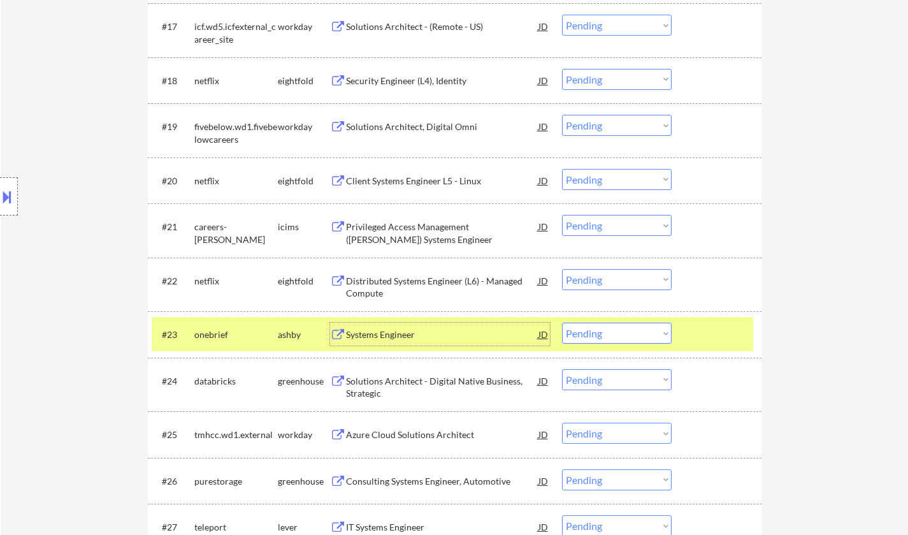
scroll to position [1339, 0]
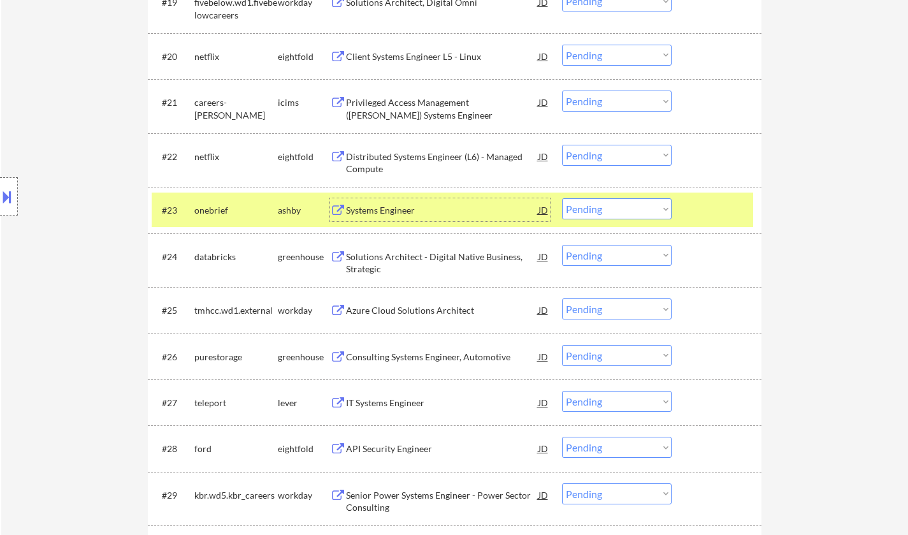
click at [622, 212] on select "Choose an option... Pending Applied Excluded (Questions) Excluded (Expired) Exc…" at bounding box center [617, 208] width 110 height 21
click at [562, 198] on select "Choose an option... Pending Applied Excluded (Questions) Excluded (Expired) Exc…" at bounding box center [617, 208] width 110 height 21
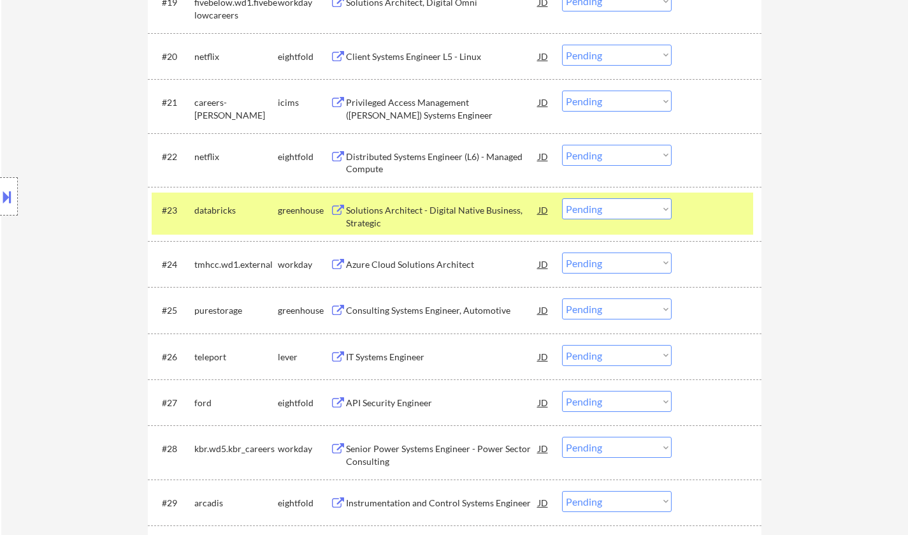
click at [435, 221] on div "Solutions Architect - Digital Native Business, Strategic" at bounding box center [442, 216] width 193 height 25
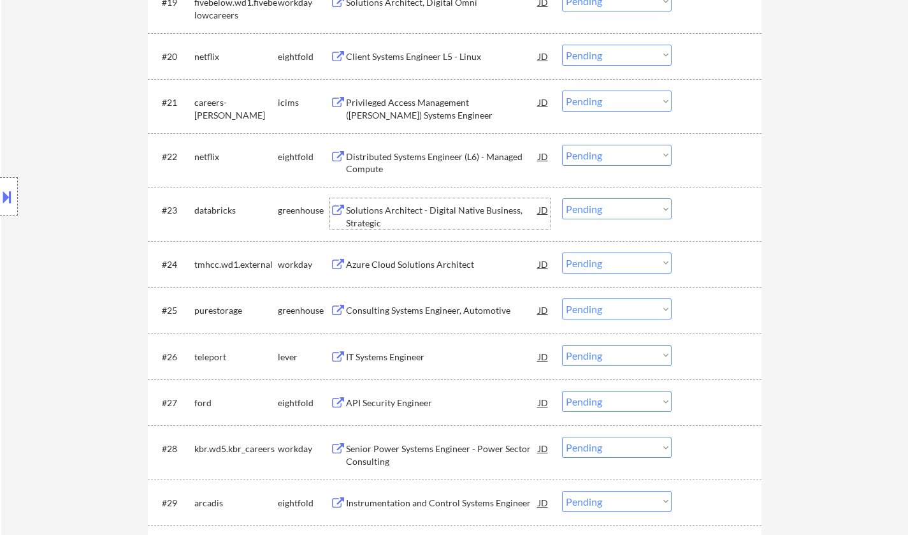
click at [608, 209] on select "Choose an option... Pending Applied Excluded (Questions) Excluded (Expired) Exc…" at bounding box center [617, 208] width 110 height 21
click at [562, 198] on select "Choose an option... Pending Applied Excluded (Questions) Excluded (Expired) Exc…" at bounding box center [617, 208] width 110 height 21
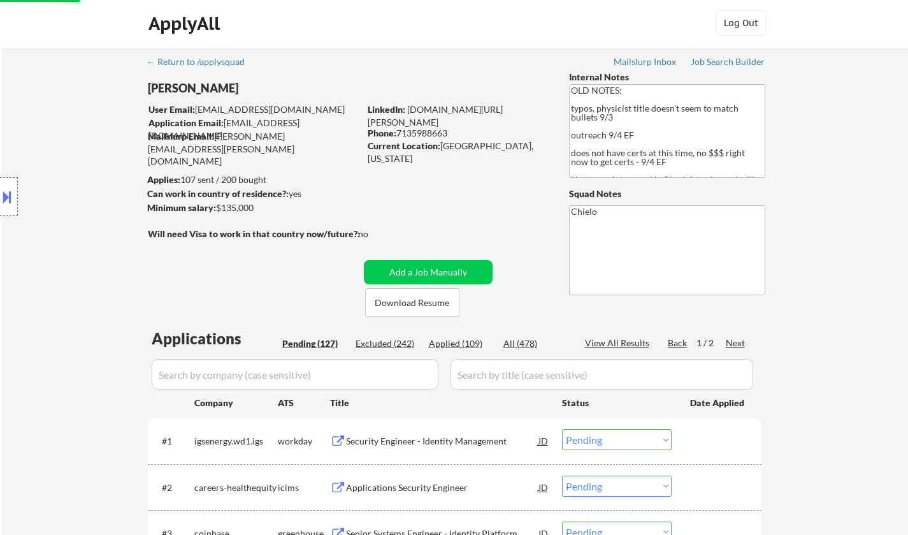
scroll to position [0, 0]
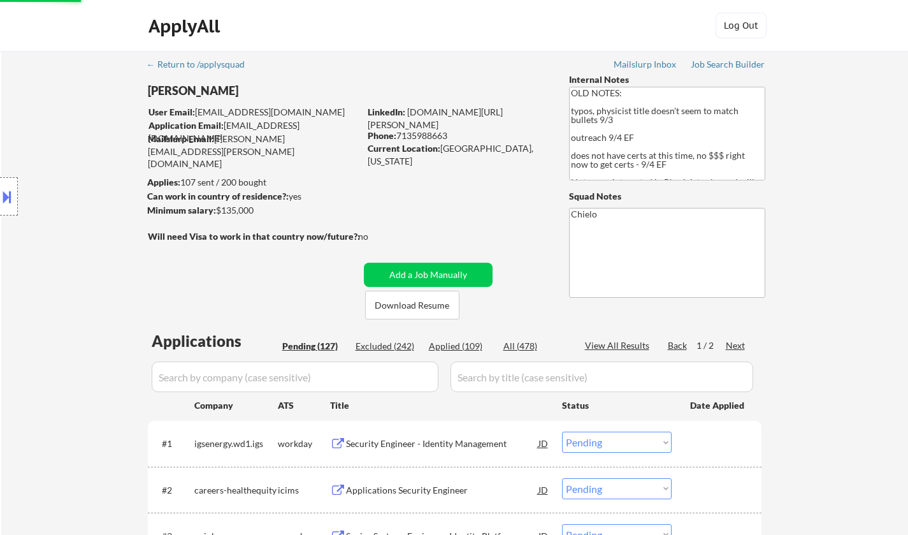
select select ""pending""
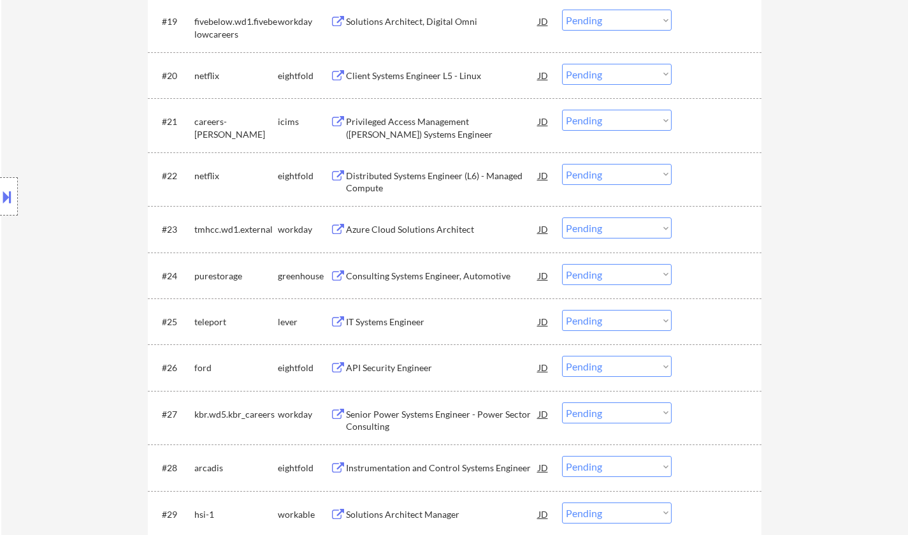
scroll to position [1378, 0]
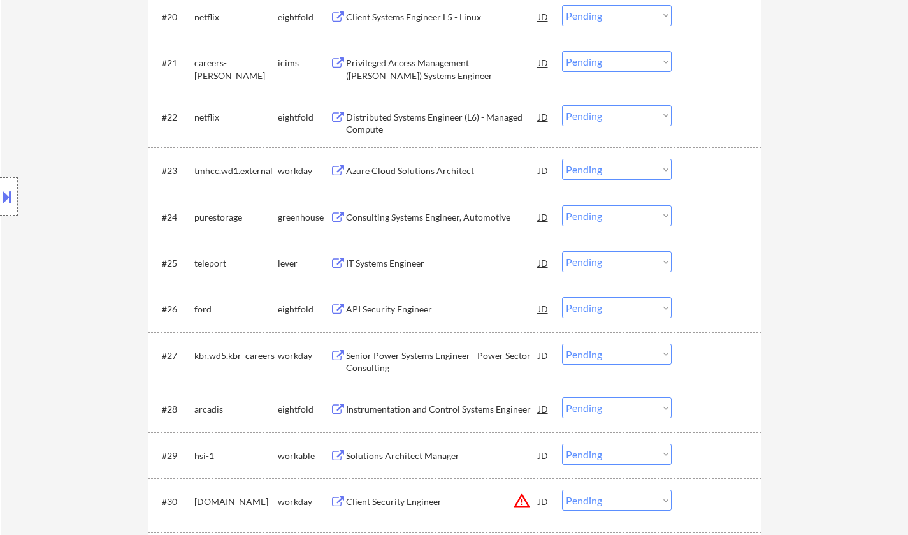
click at [432, 217] on div "Consulting Systems Engineer, Automotive" at bounding box center [442, 217] width 193 height 13
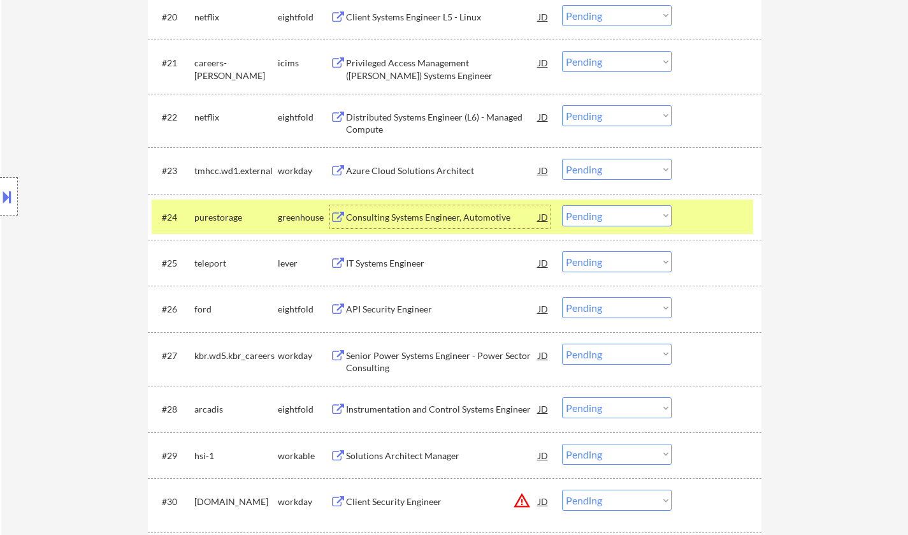
drag, startPoint x: 622, startPoint y: 214, endPoint x: 622, endPoint y: 224, distance: 9.6
click at [622, 214] on select "Choose an option... Pending Applied Excluded (Questions) Excluded (Expired) Exc…" at bounding box center [617, 215] width 110 height 21
click at [562, 205] on select "Choose an option... Pending Applied Excluded (Questions) Excluded (Expired) Exc…" at bounding box center [617, 215] width 110 height 21
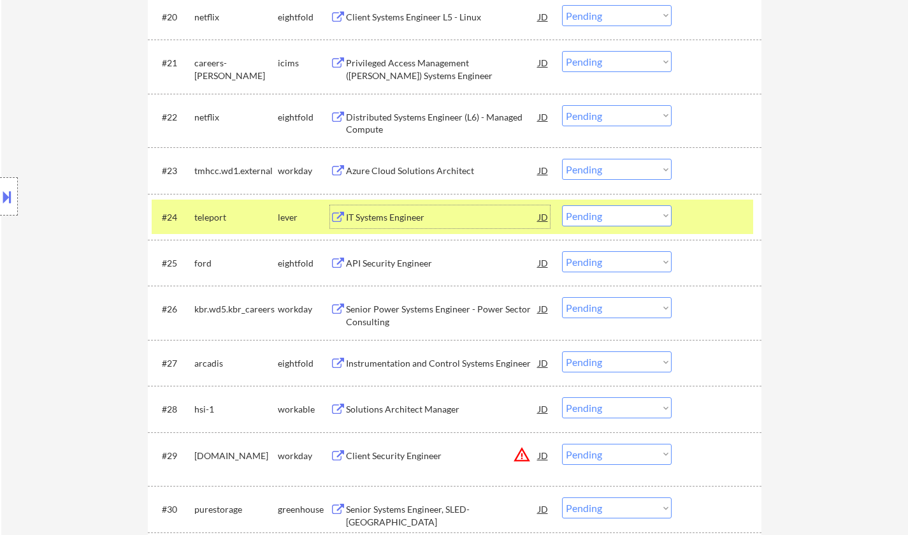
click at [366, 214] on div "IT Systems Engineer" at bounding box center [442, 217] width 193 height 13
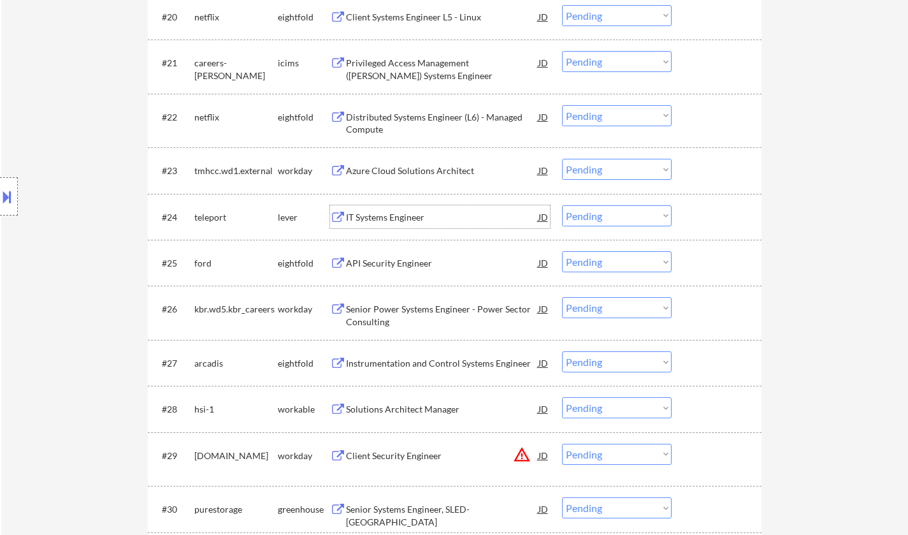
click at [618, 211] on select "Choose an option... Pending Applied Excluded (Questions) Excluded (Expired) Exc…" at bounding box center [617, 215] width 110 height 21
click at [562, 205] on select "Choose an option... Pending Applied Excluded (Questions) Excluded (Expired) Exc…" at bounding box center [617, 215] width 110 height 21
select select ""pending""
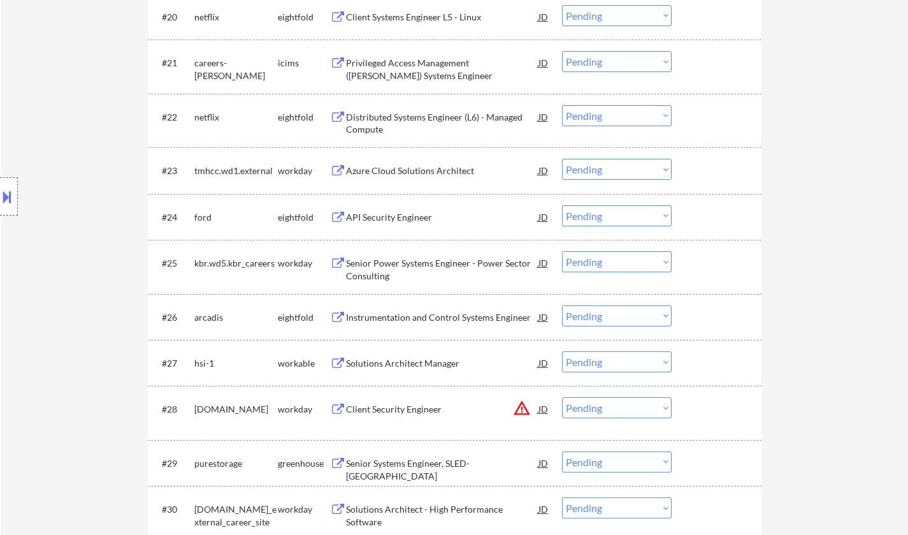
scroll to position [1442, 0]
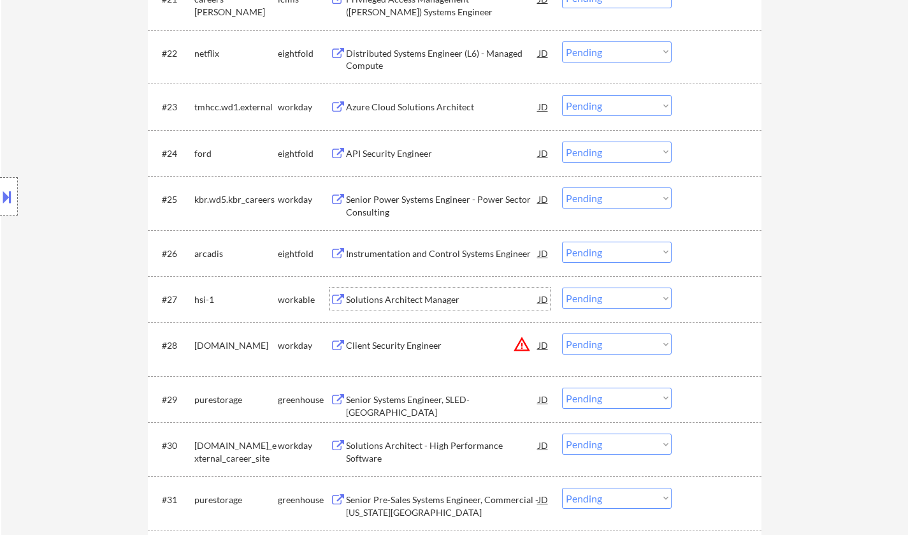
click at [400, 303] on div "Solutions Architect Manager" at bounding box center [442, 299] width 193 height 13
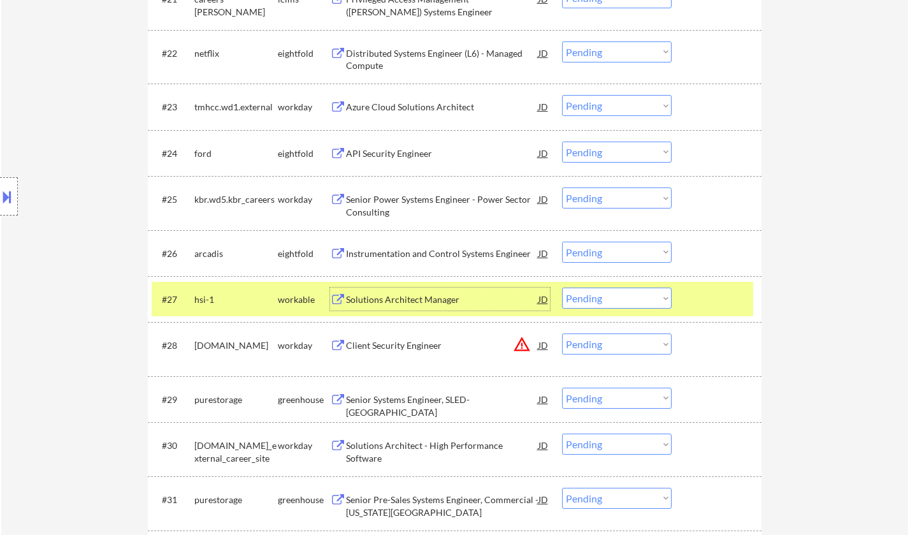
click at [614, 301] on select "Choose an option... Pending Applied Excluded (Questions) Excluded (Expired) Exc…" at bounding box center [617, 298] width 110 height 21
click at [562, 288] on select "Choose an option... Pending Applied Excluded (Questions) Excluded (Expired) Exc…" at bounding box center [617, 298] width 110 height 21
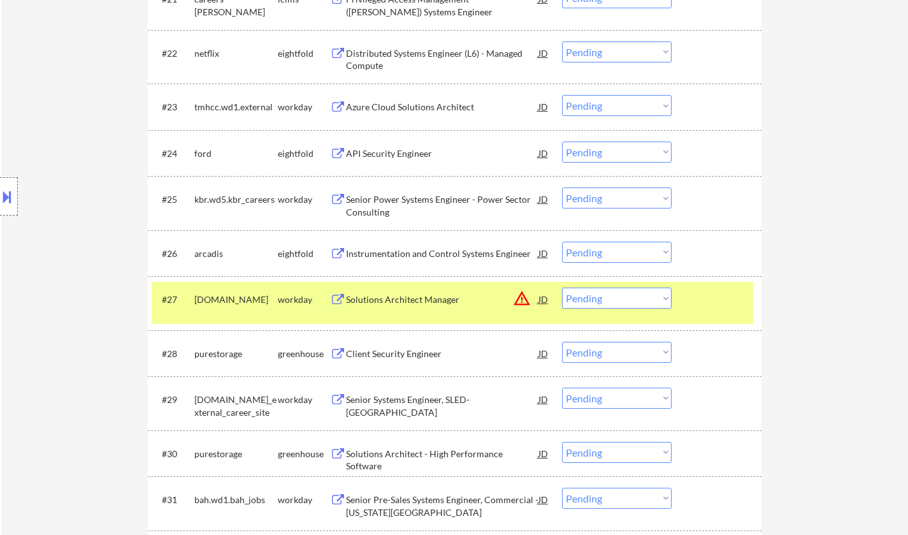
click at [542, 298] on div "JD" at bounding box center [543, 299] width 13 height 23
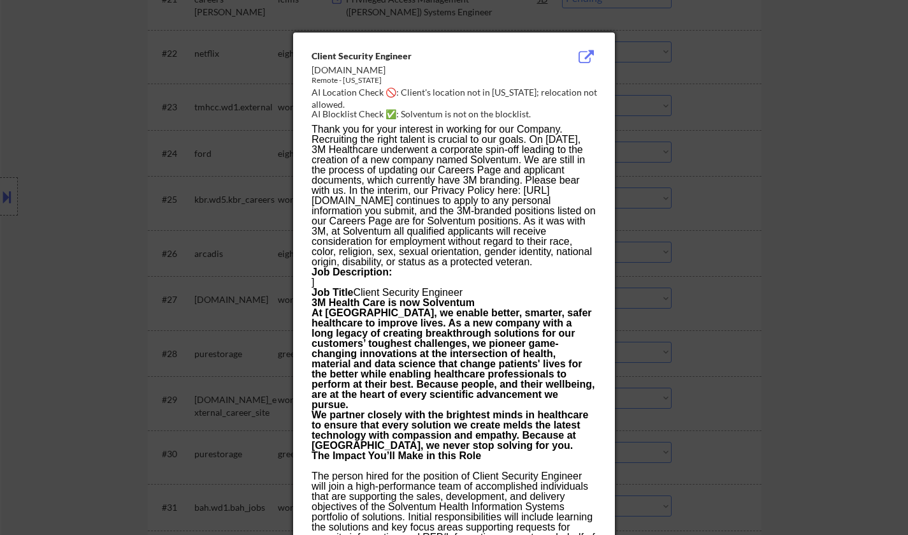
click at [746, 389] on div at bounding box center [454, 267] width 908 height 535
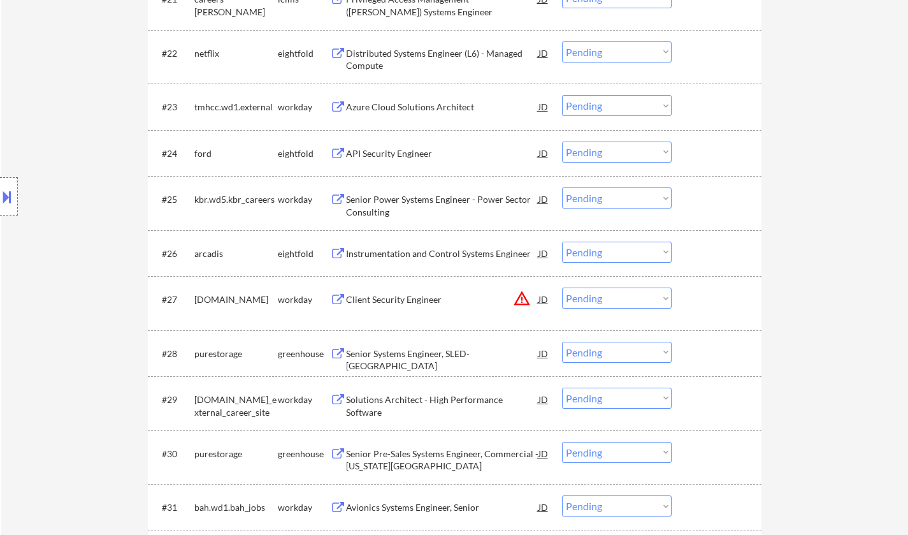
click at [627, 301] on select "Choose an option... Pending Applied Excluded (Questions) Excluded (Expired) Exc…" at bounding box center [617, 298] width 110 height 21
click at [562, 288] on select "Choose an option... Pending Applied Excluded (Questions) Excluded (Expired) Exc…" at bounding box center [617, 298] width 110 height 21
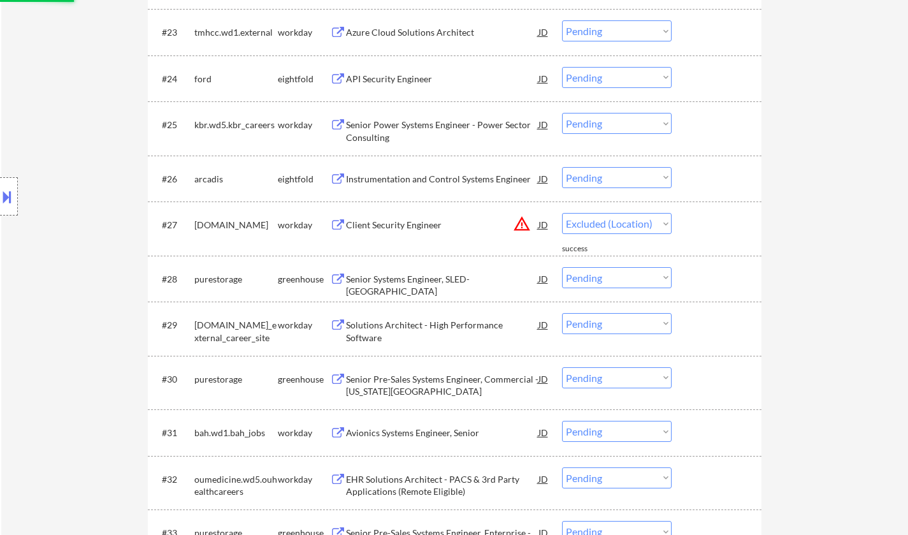
scroll to position [1569, 0]
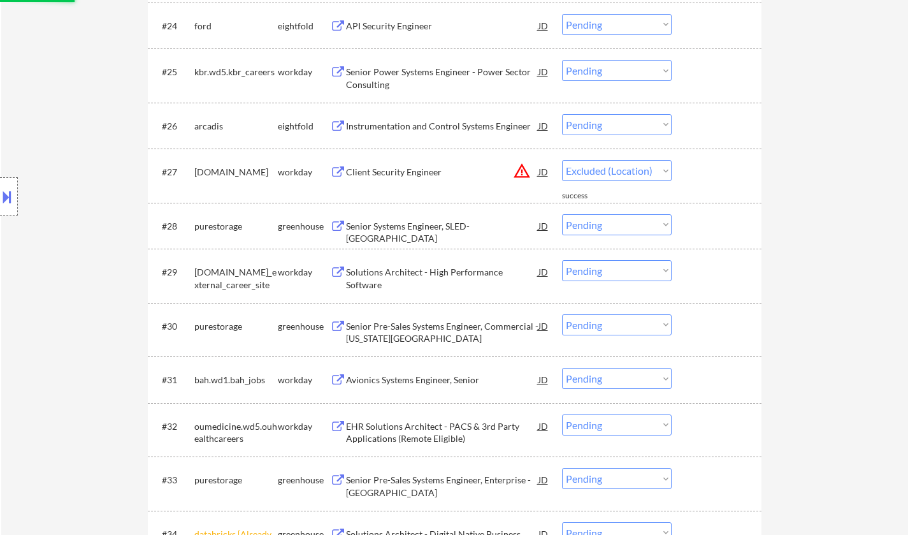
select select ""pending""
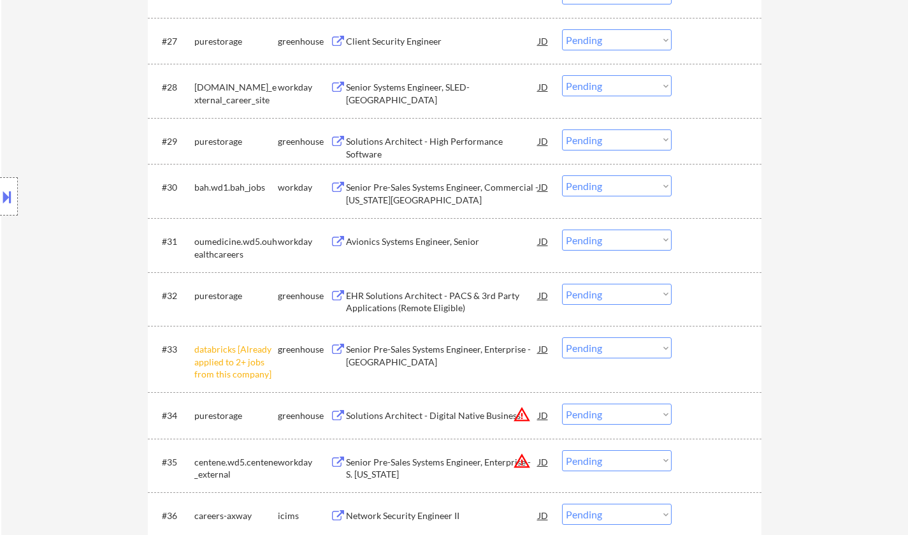
scroll to position [1761, 0]
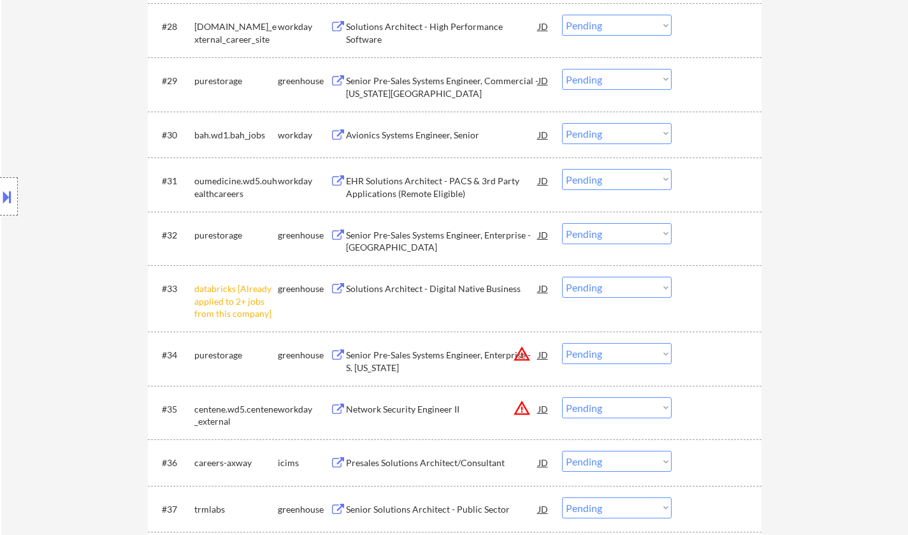
click at [634, 288] on select "Choose an option... Pending Applied Excluded (Questions) Excluded (Expired) Exc…" at bounding box center [617, 287] width 110 height 21
select select ""excluded__other_""
click at [562, 277] on select "Choose an option... Pending Applied Excluded (Questions) Excluded (Expired) Exc…" at bounding box center [617, 287] width 110 height 21
click at [637, 353] on select "Choose an option... Pending Applied Excluded (Questions) Excluded (Expired) Exc…" at bounding box center [617, 353] width 110 height 21
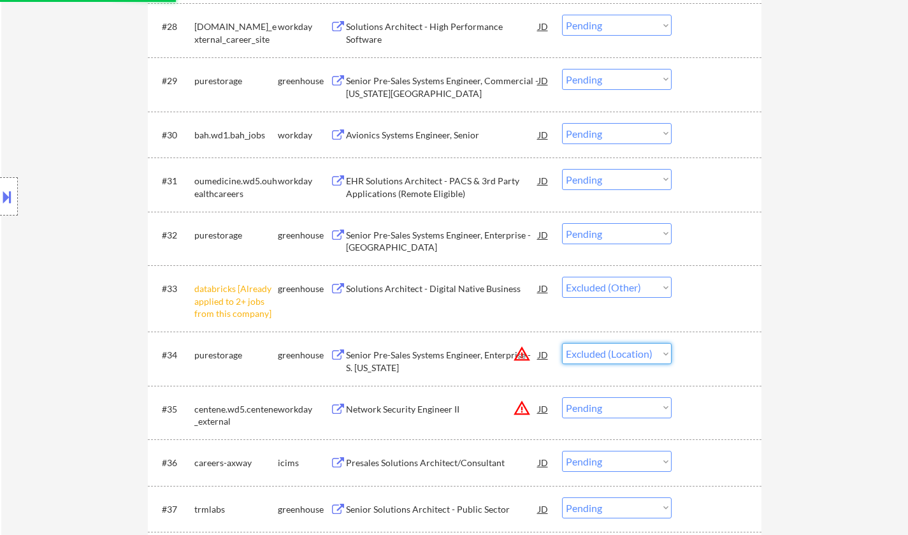
click at [562, 343] on select "Choose an option... Pending Applied Excluded (Questions) Excluded (Expired) Exc…" at bounding box center [617, 353] width 110 height 21
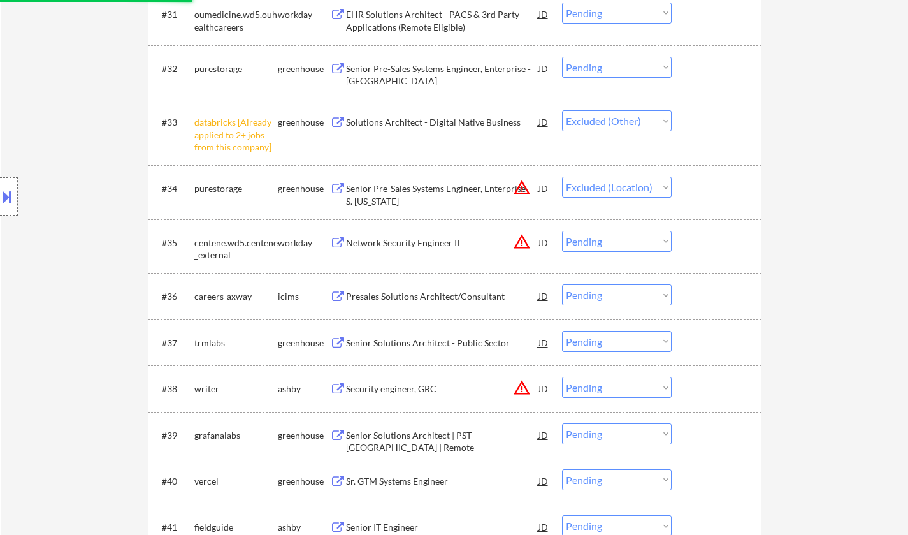
scroll to position [2016, 0]
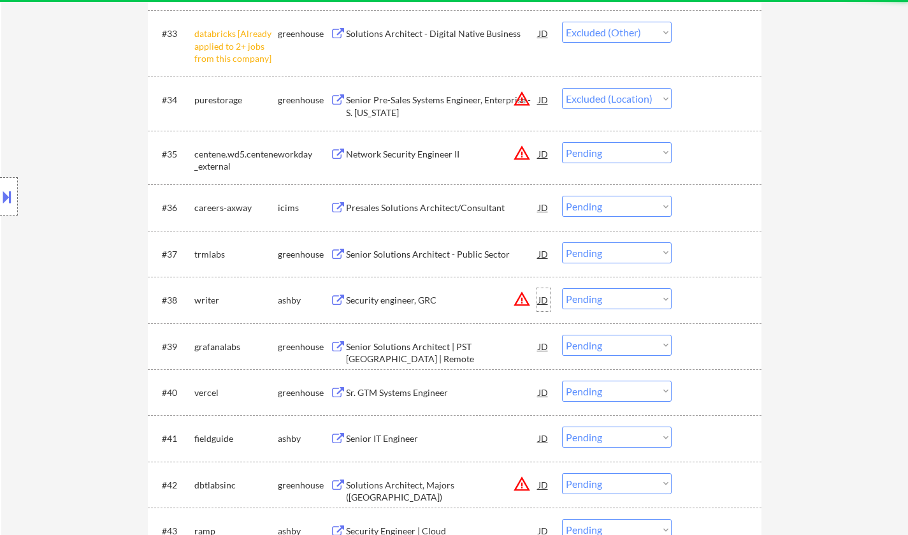
click at [542, 304] on div "JD" at bounding box center [543, 299] width 13 height 23
click at [543, 298] on div "JD" at bounding box center [543, 299] width 13 height 23
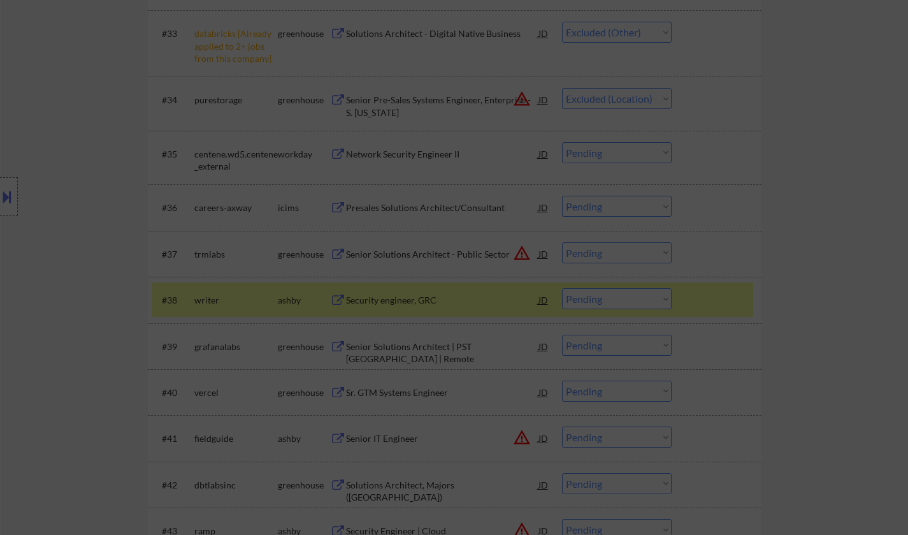
select select ""pending""
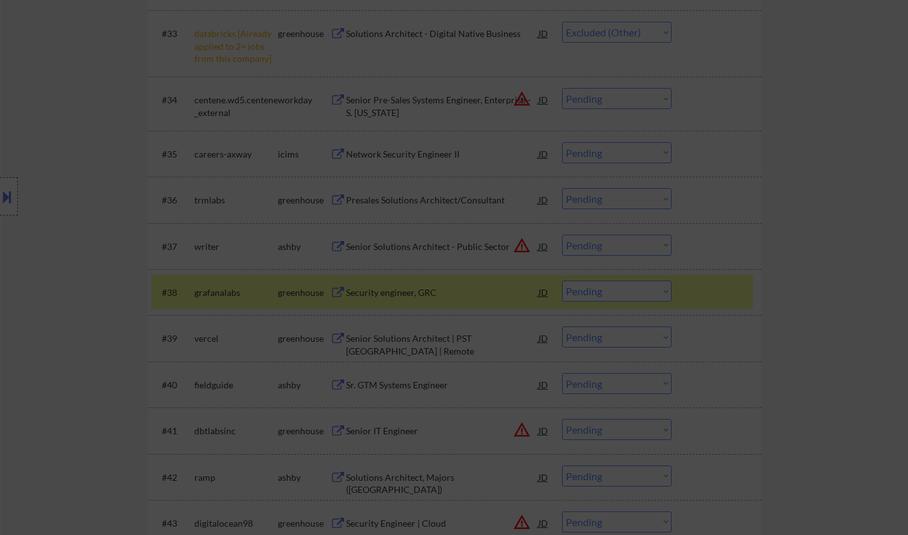
click at [866, 298] on div at bounding box center [454, 267] width 908 height 535
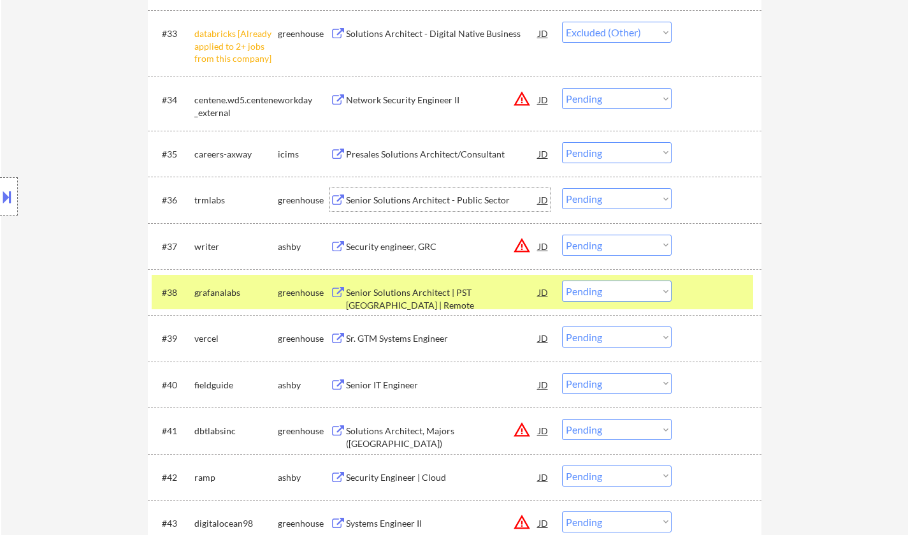
click at [426, 199] on div "Senior Solutions Architect - Public Sector" at bounding box center [442, 200] width 193 height 13
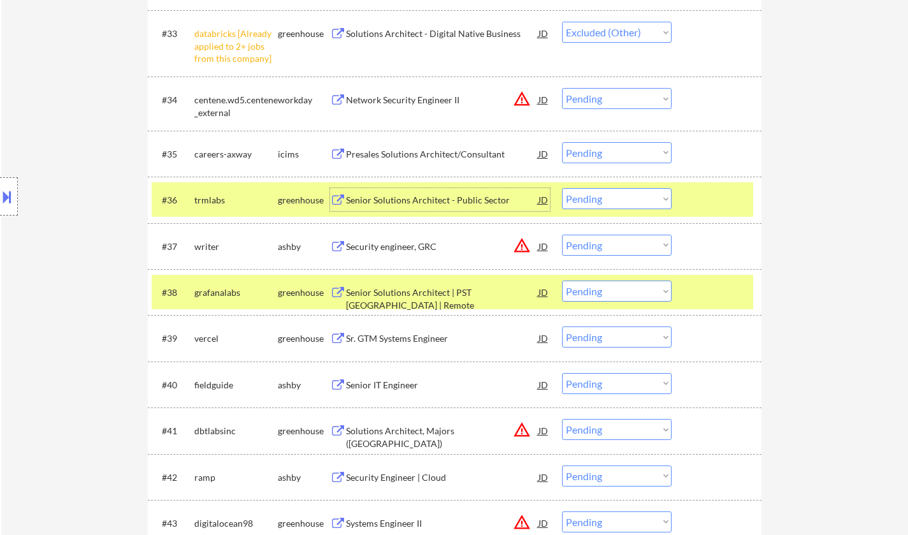
drag, startPoint x: 630, startPoint y: 196, endPoint x: 630, endPoint y: 206, distance: 9.6
click at [630, 197] on select "Choose an option... Pending Applied Excluded (Questions) Excluded (Expired) Exc…" at bounding box center [617, 198] width 110 height 21
click at [562, 188] on select "Choose an option... Pending Applied Excluded (Questions) Excluded (Expired) Exc…" at bounding box center [617, 198] width 110 height 21
select select ""pending""
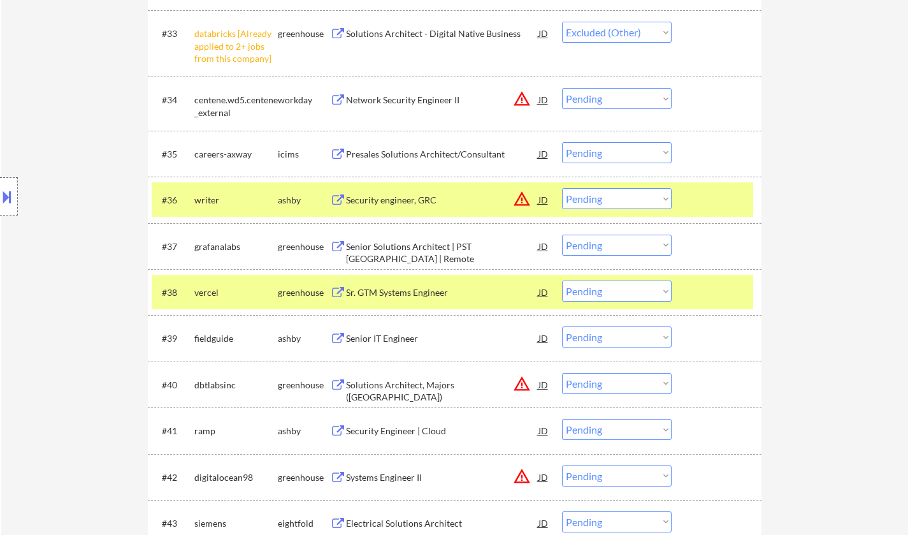
select select ""pending""
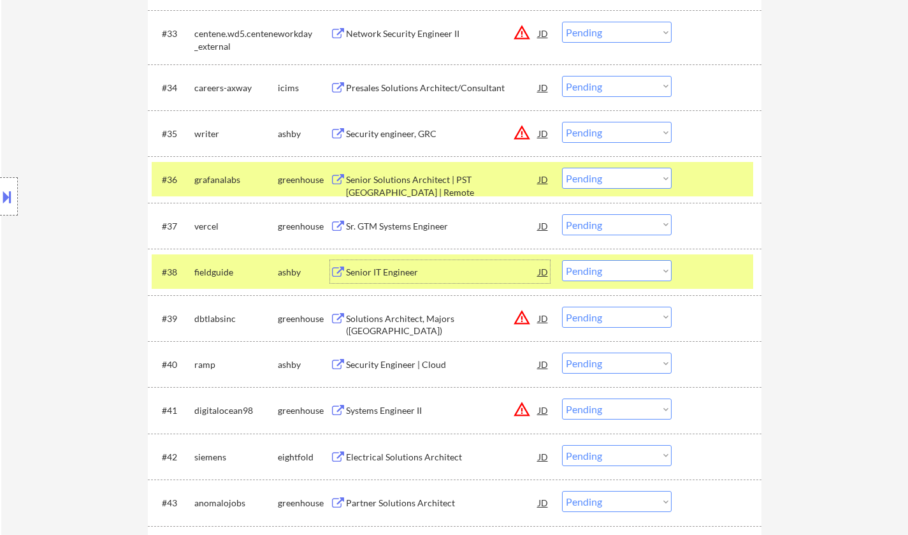
click at [388, 267] on div "Senior IT Engineer" at bounding box center [442, 272] width 193 height 13
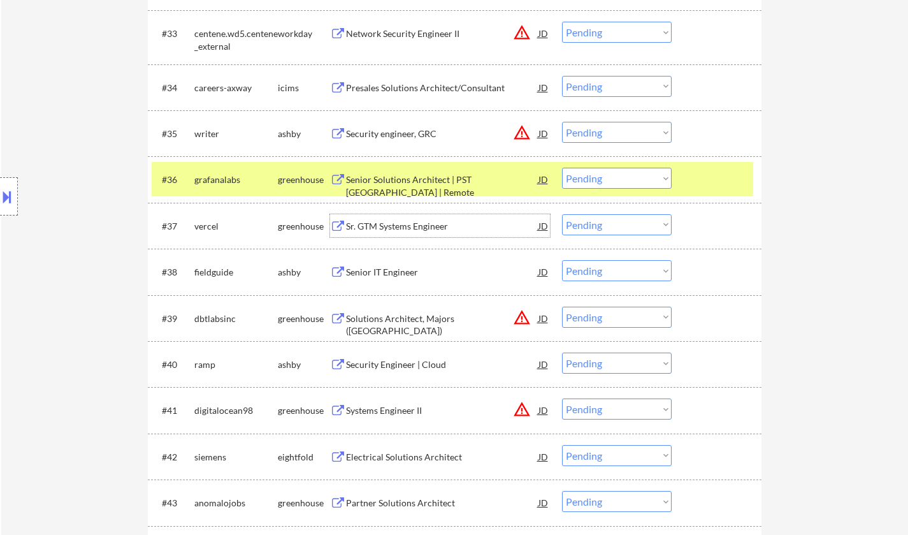
click at [412, 228] on div "Sr. GTM Systems Engineer" at bounding box center [442, 226] width 193 height 13
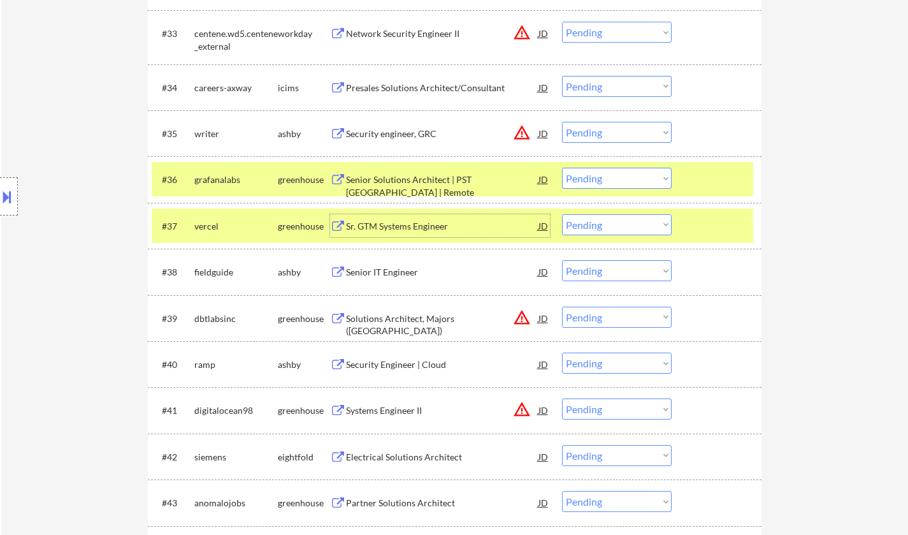
click at [611, 219] on select "Choose an option... Pending Applied Excluded (Questions) Excluded (Expired) Exc…" at bounding box center [617, 224] width 110 height 21
click at [562, 214] on select "Choose an option... Pending Applied Excluded (Questions) Excluded (Expired) Exc…" at bounding box center [617, 224] width 110 height 21
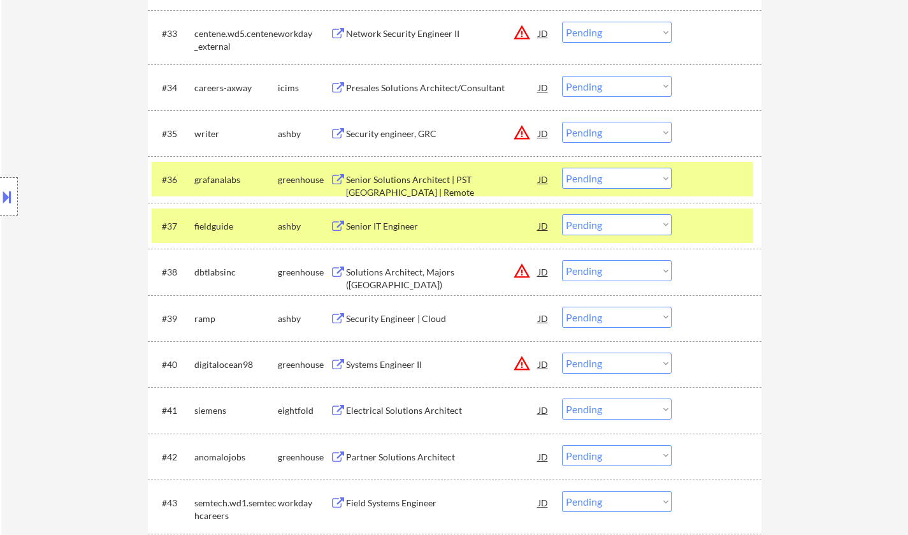
click at [382, 231] on div "Senior IT Engineer" at bounding box center [442, 226] width 193 height 13
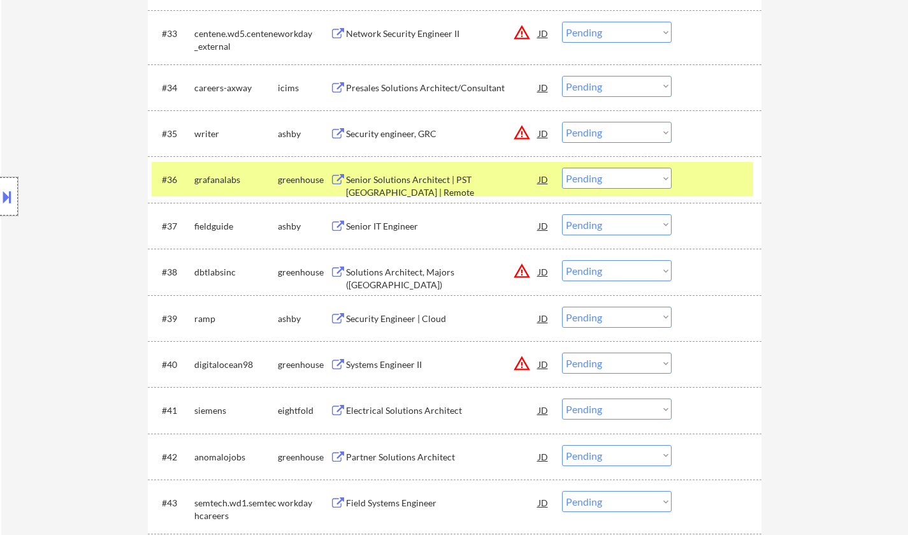
click at [6, 211] on div at bounding box center [9, 196] width 18 height 38
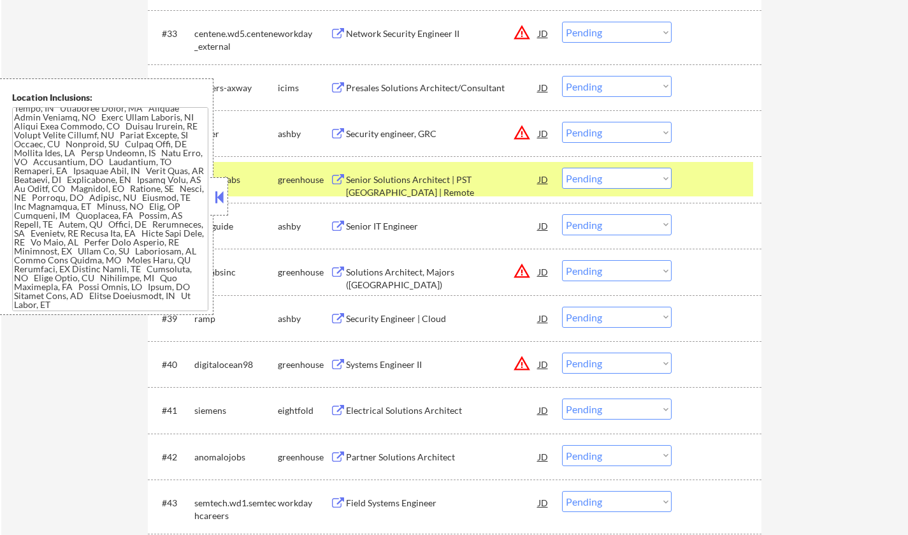
click at [216, 205] on button at bounding box center [219, 196] width 14 height 19
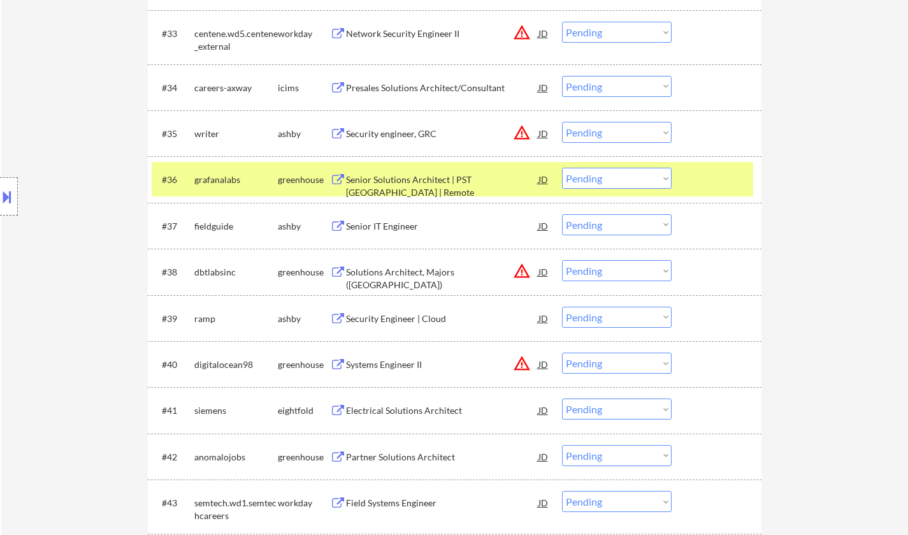
click at [590, 226] on select "Choose an option... Pending Applied Excluded (Questions) Excluded (Expired) Exc…" at bounding box center [617, 224] width 110 height 21
click at [562, 214] on select "Choose an option... Pending Applied Excluded (Questions) Excluded (Expired) Exc…" at bounding box center [617, 224] width 110 height 21
select select ""pending""
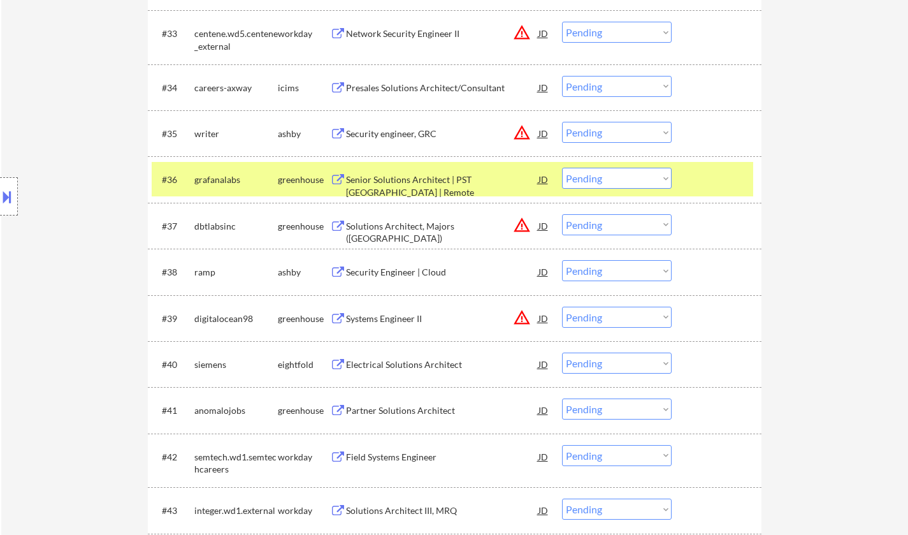
click at [541, 135] on div "JD" at bounding box center [543, 133] width 13 height 23
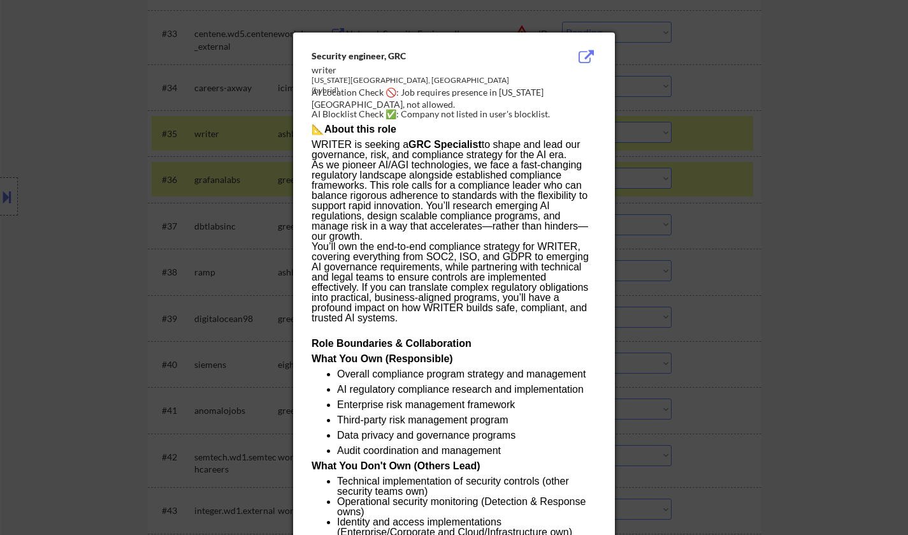
click at [748, 256] on div at bounding box center [454, 267] width 908 height 535
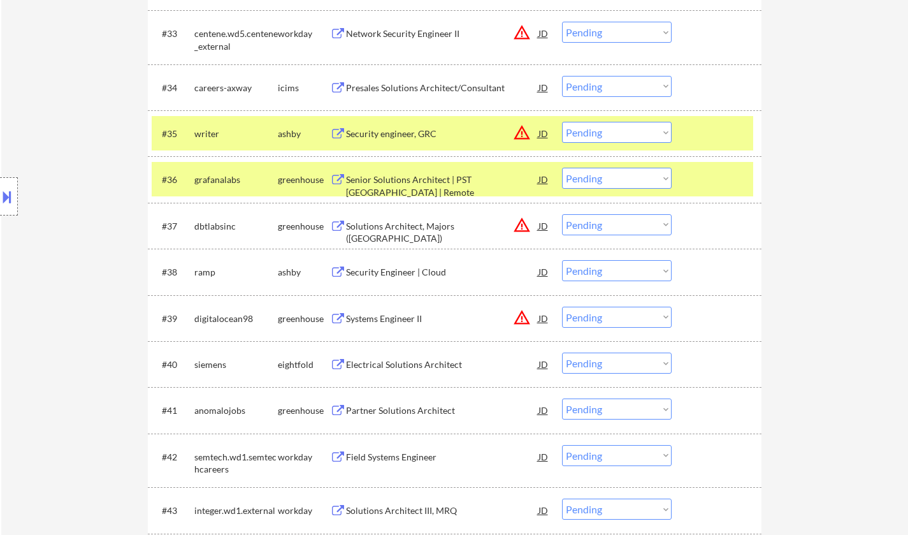
click at [624, 133] on select "Choose an option... Pending Applied Excluded (Questions) Excluded (Expired) Exc…" at bounding box center [617, 132] width 110 height 21
click at [562, 122] on select "Choose an option... Pending Applied Excluded (Questions) Excluded (Expired) Exc…" at bounding box center [617, 132] width 110 height 21
select select ""pending""
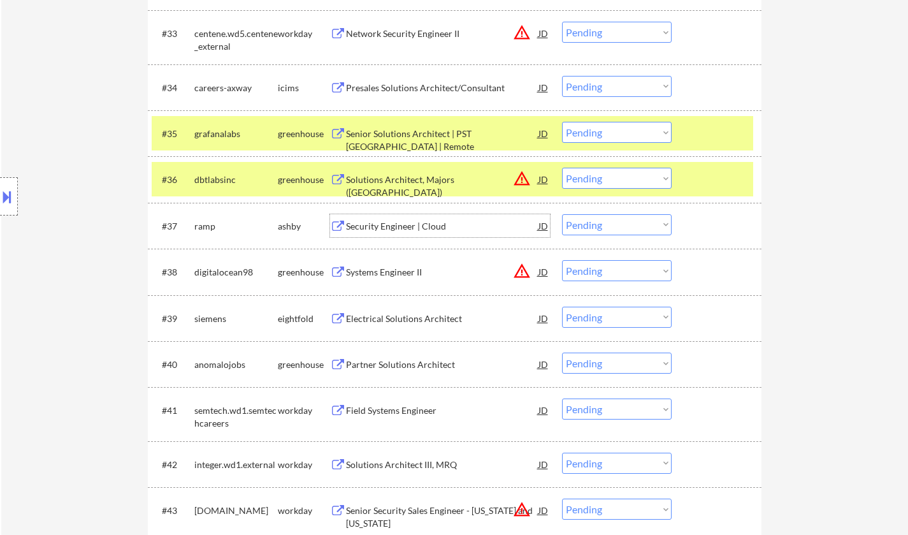
click at [411, 236] on div "Security Engineer | Cloud" at bounding box center [442, 225] width 193 height 23
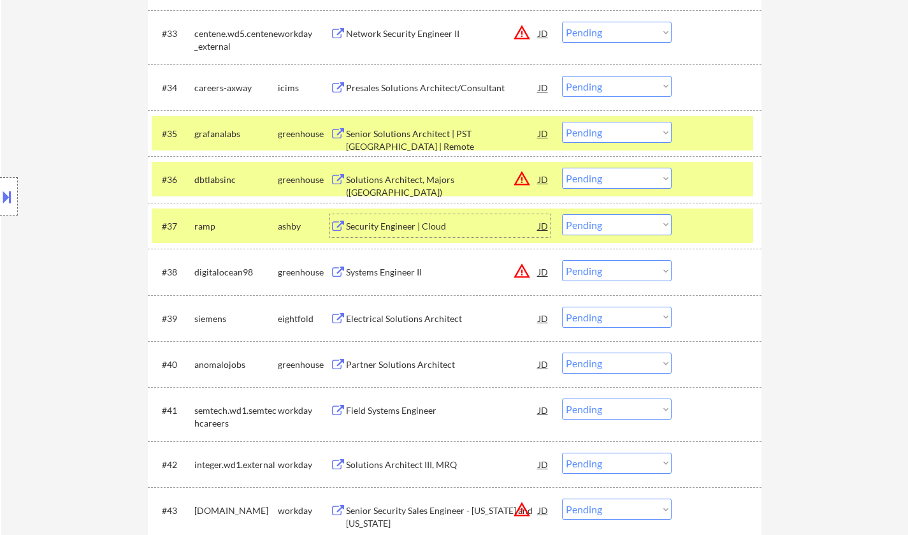
click at [592, 224] on select "Choose an option... Pending Applied Excluded (Questions) Excluded (Expired) Exc…" at bounding box center [617, 224] width 110 height 21
click at [562, 214] on select "Choose an option... Pending Applied Excluded (Questions) Excluded (Expired) Exc…" at bounding box center [617, 224] width 110 height 21
select select ""pending""
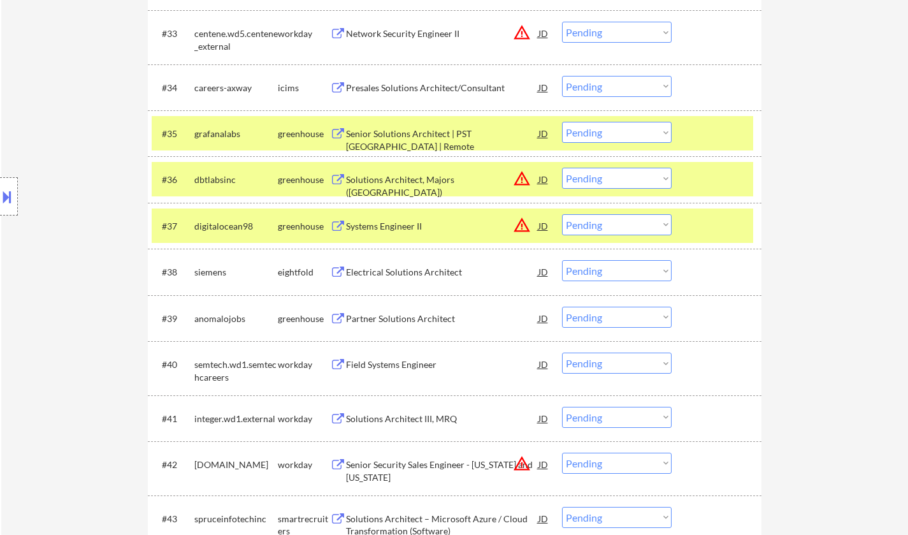
click at [403, 319] on div "Partner Solutions Architect" at bounding box center [442, 318] width 193 height 13
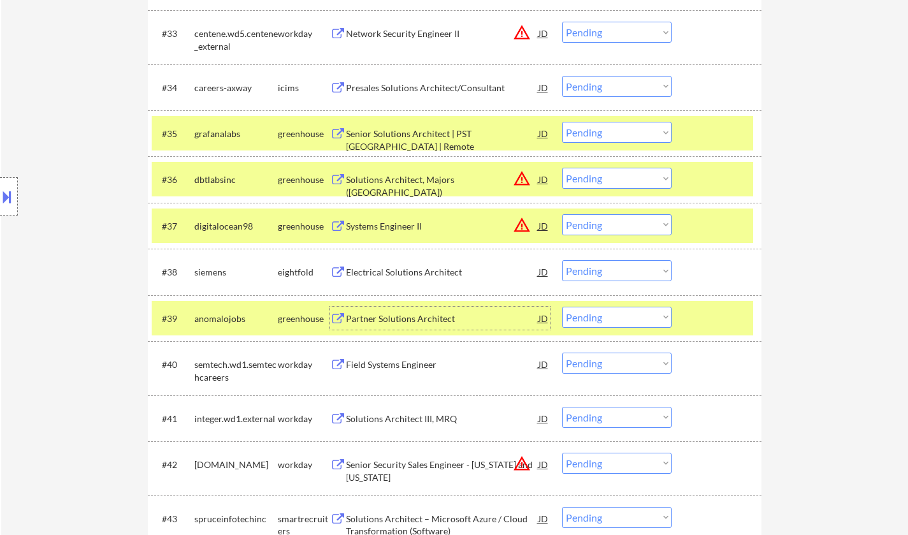
click at [607, 320] on select "Choose an option... Pending Applied Excluded (Questions) Excluded (Expired) Exc…" at bounding box center [617, 317] width 110 height 21
click at [562, 307] on select "Choose an option... Pending Applied Excluded (Questions) Excluded (Expired) Exc…" at bounding box center [617, 317] width 110 height 21
select select ""pending""
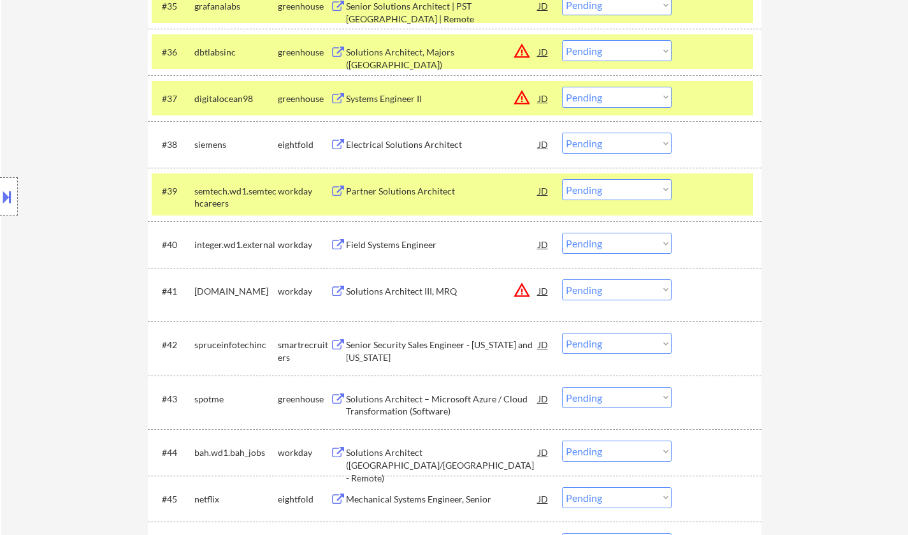
scroll to position [2207, 0]
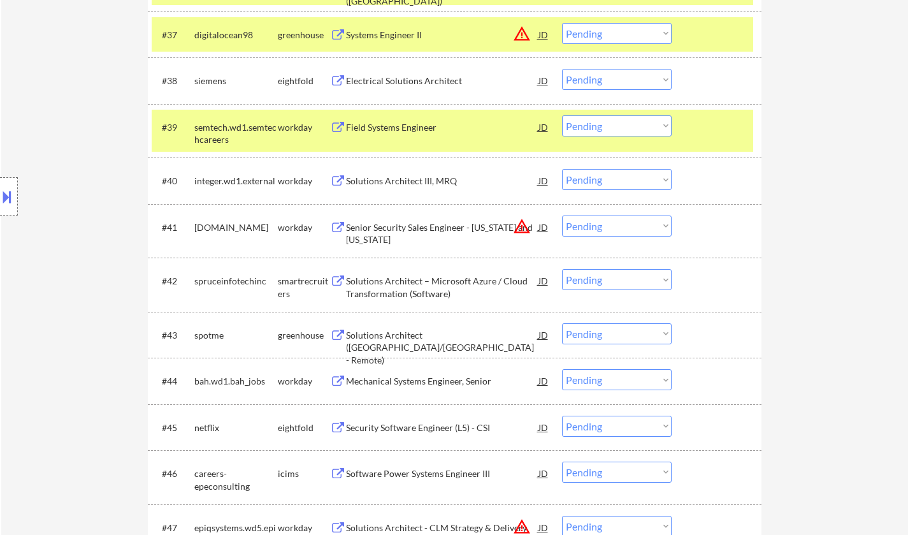
click at [414, 285] on div "Solutions Architect – Microsoft Azure / Cloud Transformation (Software)" at bounding box center [442, 287] width 193 height 25
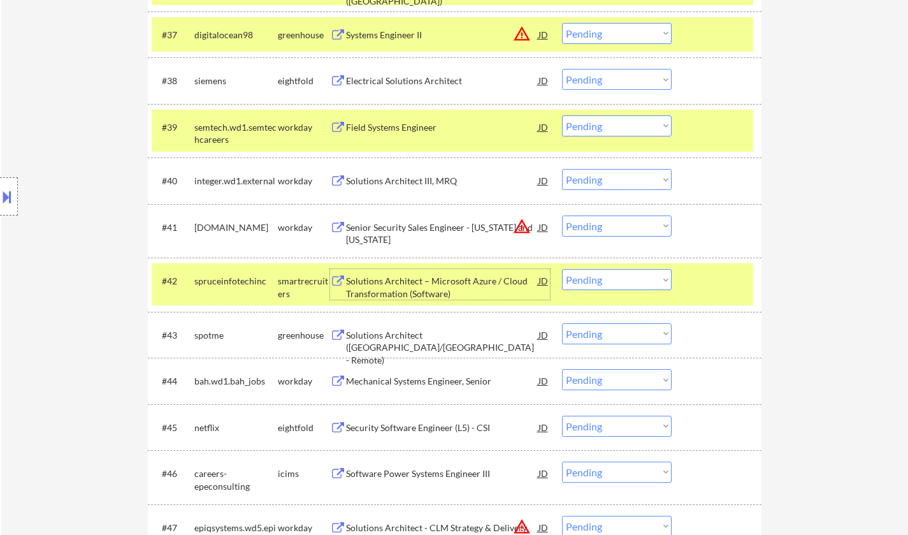
click at [633, 275] on select "Choose an option... Pending Applied Excluded (Questions) Excluded (Expired) Exc…" at bounding box center [617, 279] width 110 height 21
click at [562, 269] on select "Choose an option... Pending Applied Excluded (Questions) Excluded (Expired) Exc…" at bounding box center [617, 279] width 110 height 21
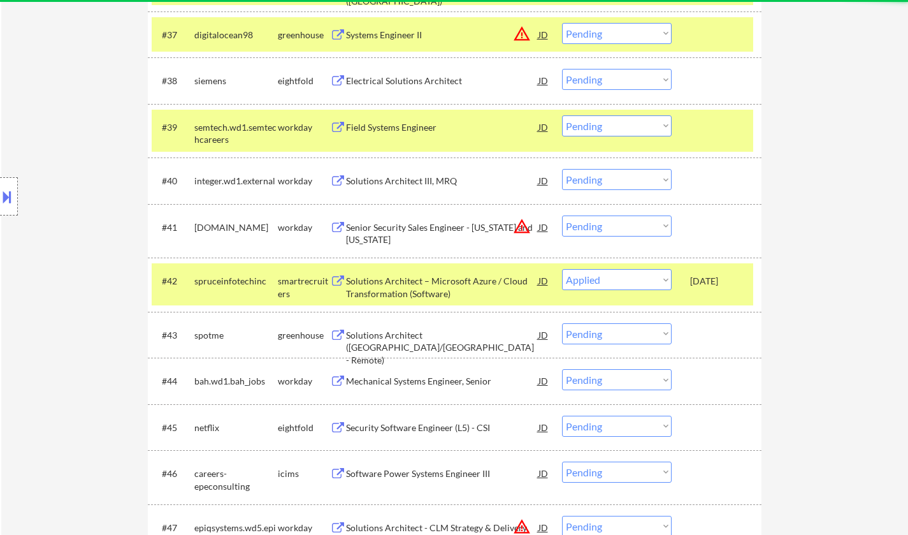
select select ""pending""
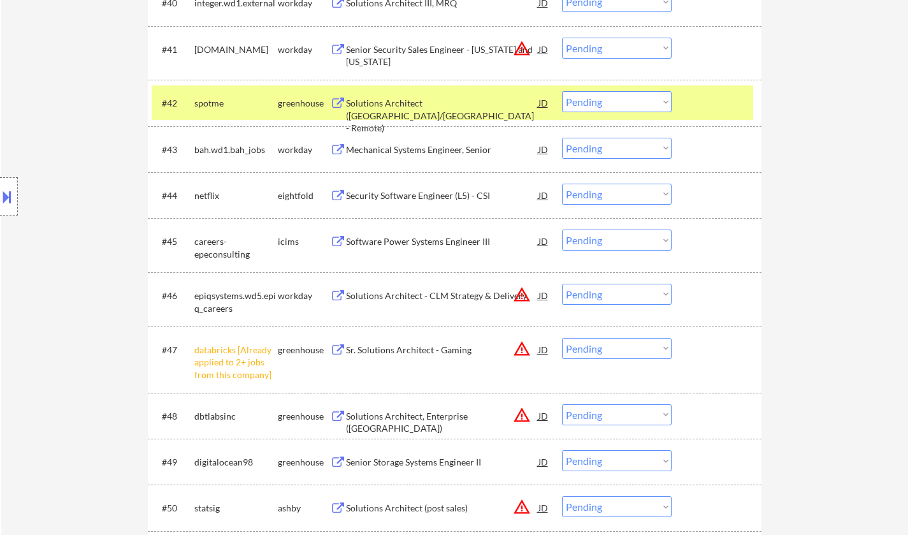
scroll to position [2422, 0]
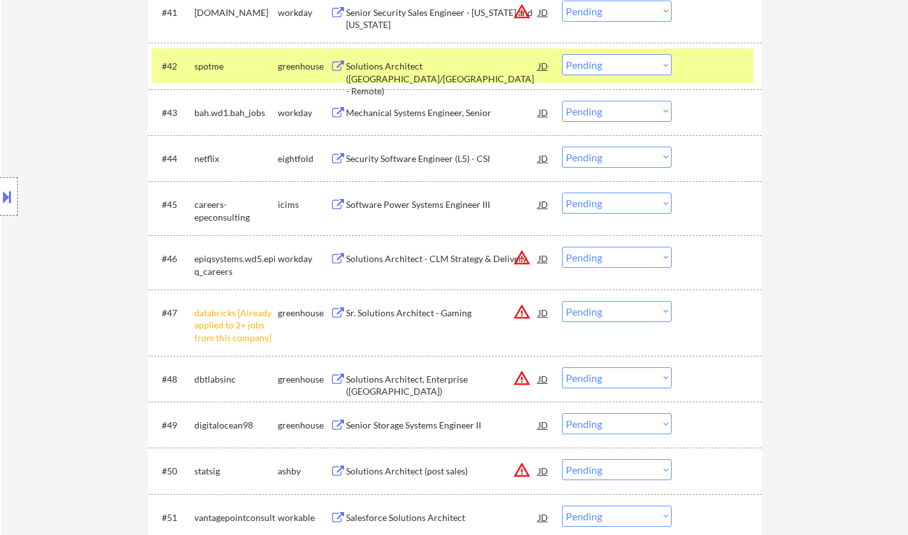
click at [616, 309] on select "Choose an option... Pending Applied Excluded (Questions) Excluded (Expired) Exc…" at bounding box center [617, 311] width 110 height 21
click at [562, 301] on select "Choose an option... Pending Applied Excluded (Questions) Excluded (Expired) Exc…" at bounding box center [617, 311] width 110 height 21
select select ""pending""
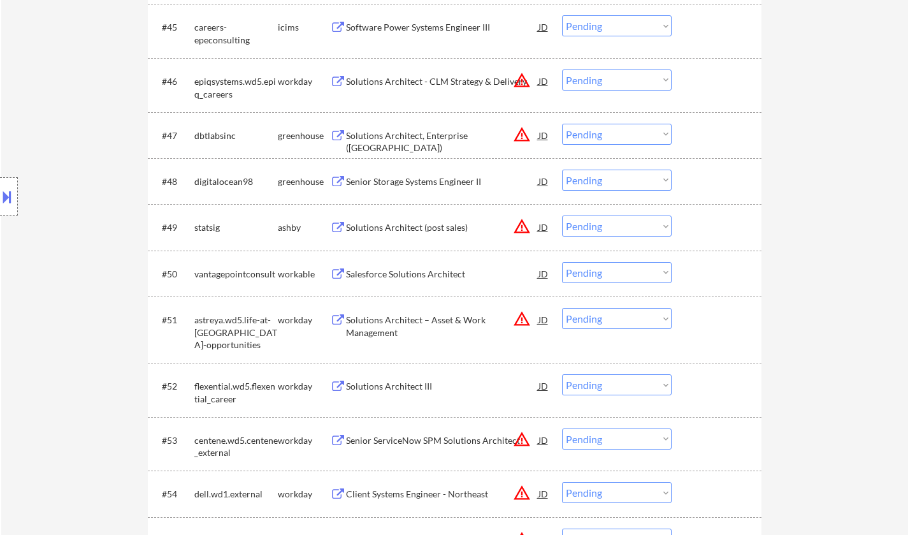
scroll to position [2613, 0]
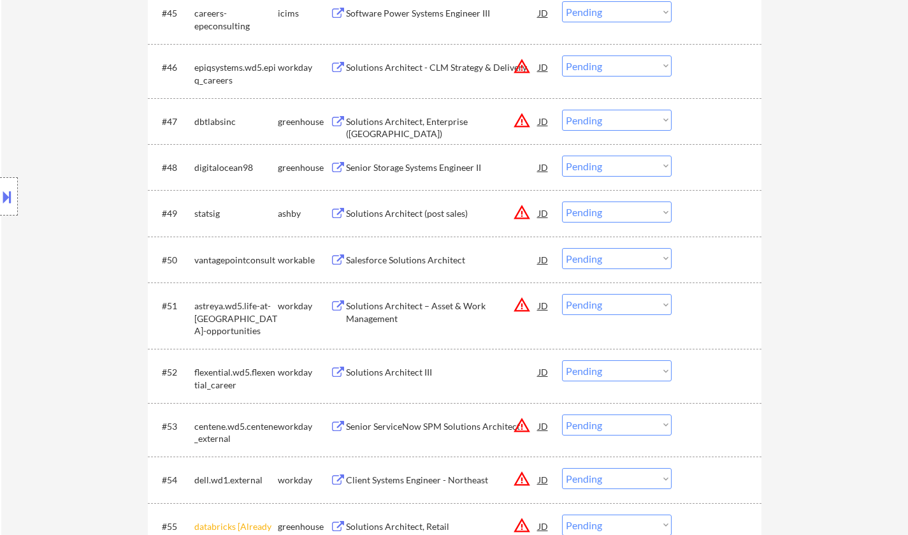
click at [547, 211] on div "JD" at bounding box center [543, 212] width 13 height 23
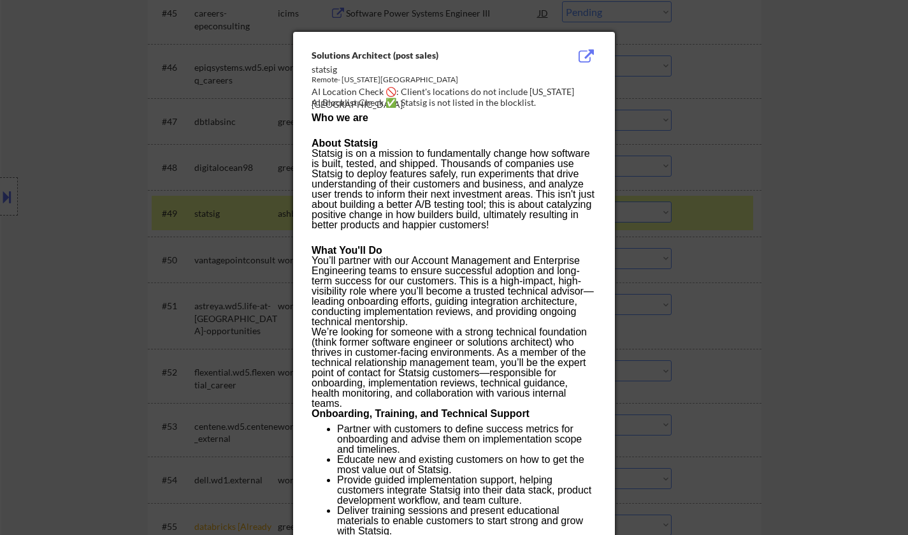
drag, startPoint x: 831, startPoint y: 300, endPoint x: 784, endPoint y: 295, distance: 47.4
click at [831, 301] on div at bounding box center [454, 267] width 908 height 535
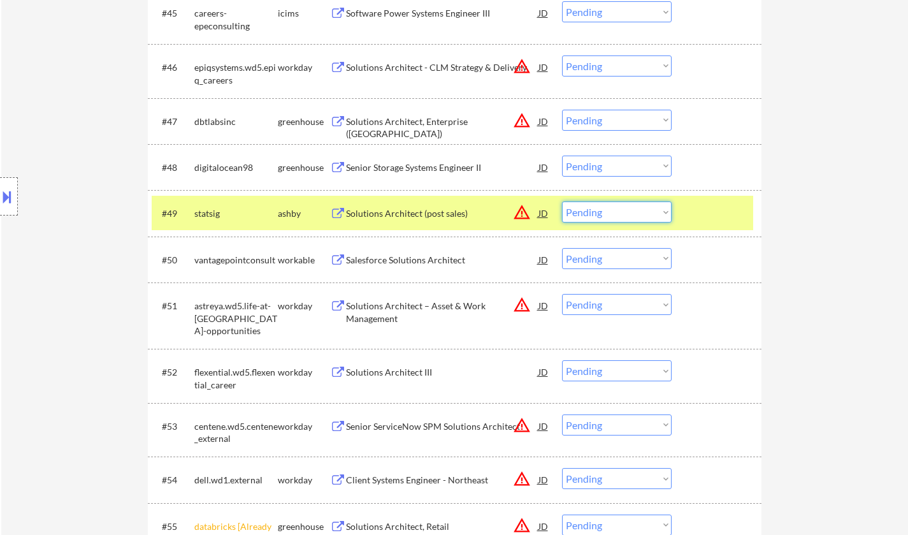
drag, startPoint x: 631, startPoint y: 210, endPoint x: 633, endPoint y: 217, distance: 6.7
click at [631, 210] on select "Choose an option... Pending Applied Excluded (Questions) Excluded (Expired) Exc…" at bounding box center [617, 211] width 110 height 21
click at [562, 201] on select "Choose an option... Pending Applied Excluded (Questions) Excluded (Expired) Exc…" at bounding box center [617, 211] width 110 height 21
select select ""pending""
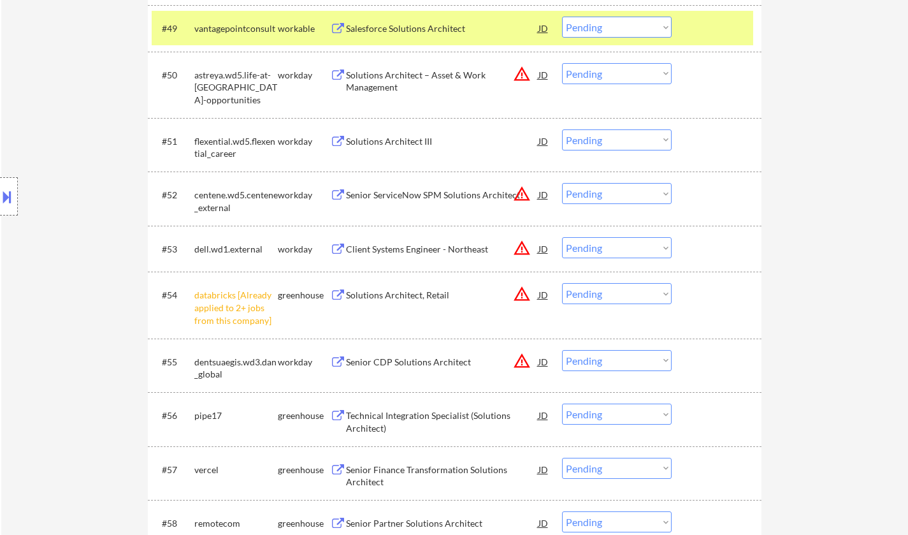
scroll to position [2804, 0]
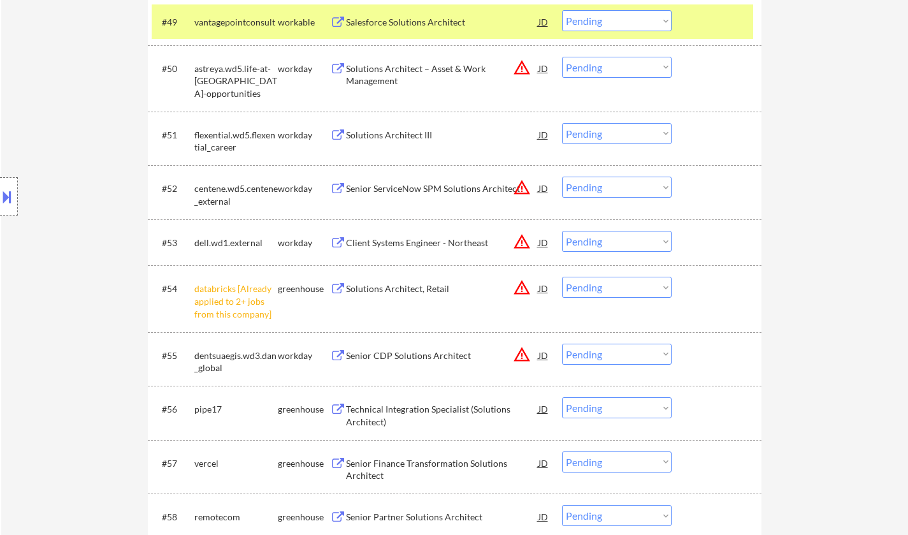
click at [633, 286] on select "Choose an option... Pending Applied Excluded (Questions) Excluded (Expired) Exc…" at bounding box center [617, 287] width 110 height 21
click at [562, 277] on select "Choose an option... Pending Applied Excluded (Questions) Excluded (Expired) Exc…" at bounding box center [617, 287] width 110 height 21
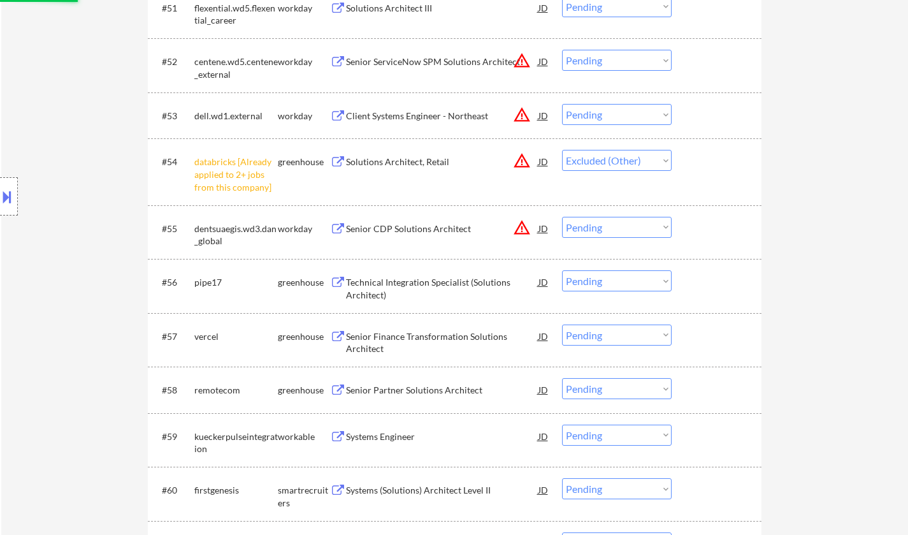
scroll to position [2932, 0]
select select ""pending""
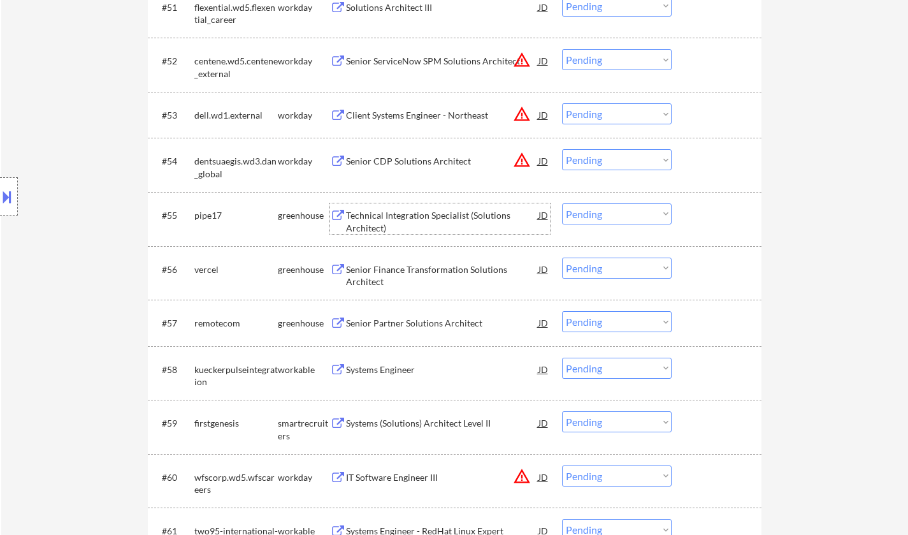
click at [425, 220] on div "Technical Integration Specialist (Solutions Architect)" at bounding box center [442, 221] width 193 height 25
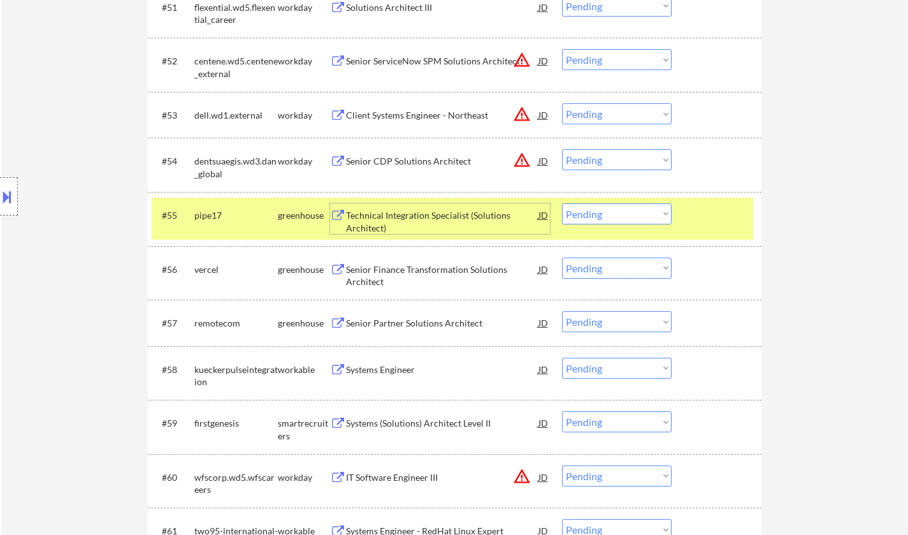
click at [625, 210] on select "Choose an option... Pending Applied Excluded (Questions) Excluded (Expired) Exc…" at bounding box center [617, 213] width 110 height 21
click at [562, 203] on select "Choose an option... Pending Applied Excluded (Questions) Excluded (Expired) Exc…" at bounding box center [617, 213] width 110 height 21
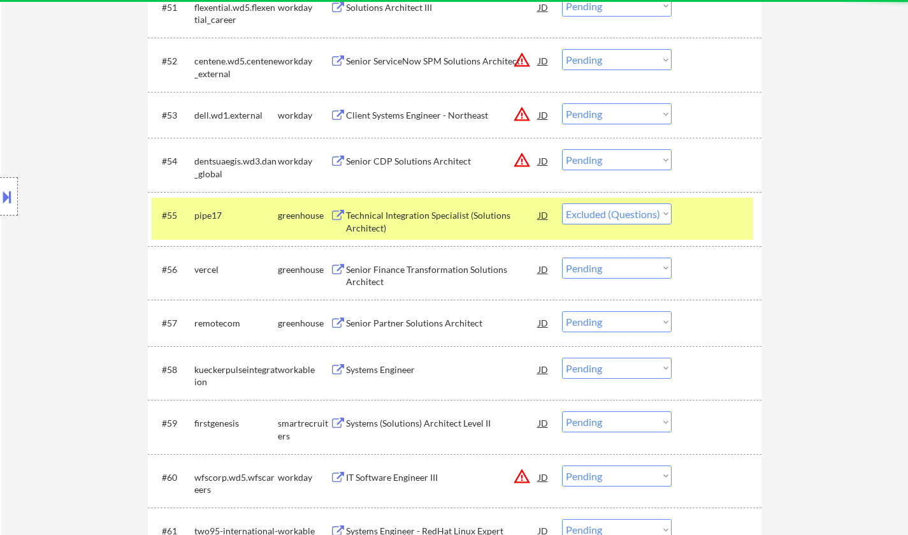
select select ""pending""
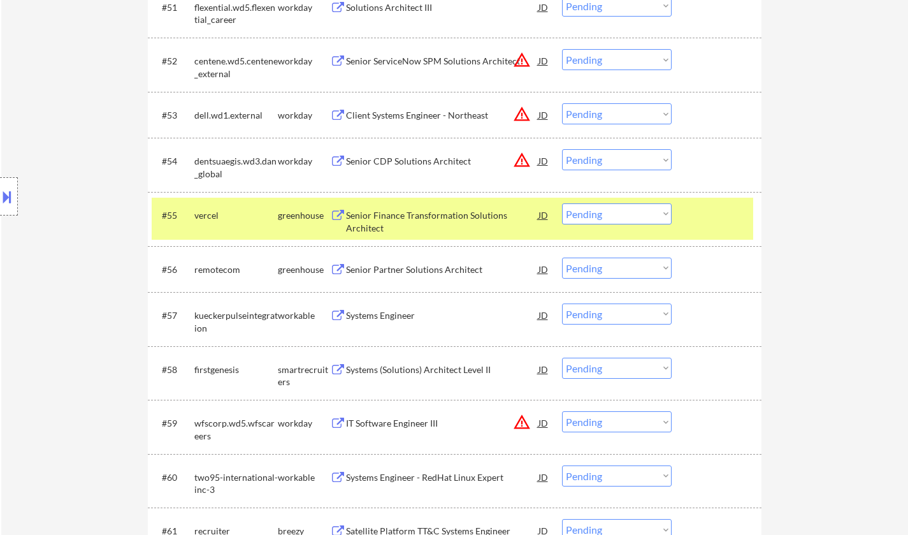
click at [379, 316] on div "Systems Engineer" at bounding box center [442, 315] width 193 height 13
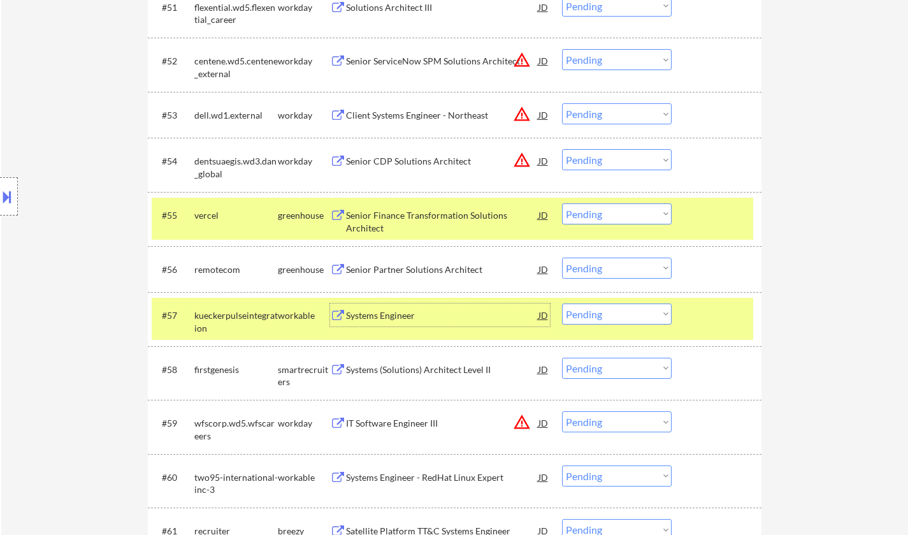
click at [637, 316] on select "Choose an option... Pending Applied Excluded (Questions) Excluded (Expired) Exc…" at bounding box center [617, 313] width 110 height 21
click at [562, 303] on select "Choose an option... Pending Applied Excluded (Questions) Excluded (Expired) Exc…" at bounding box center [617, 313] width 110 height 21
select select ""pending""
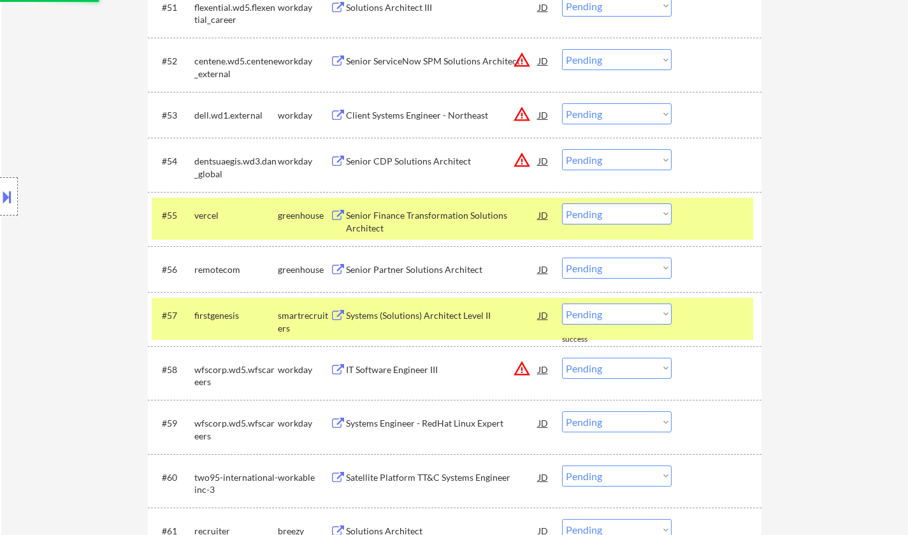
click at [383, 270] on div "Senior Partner Solutions Architect" at bounding box center [442, 269] width 193 height 13
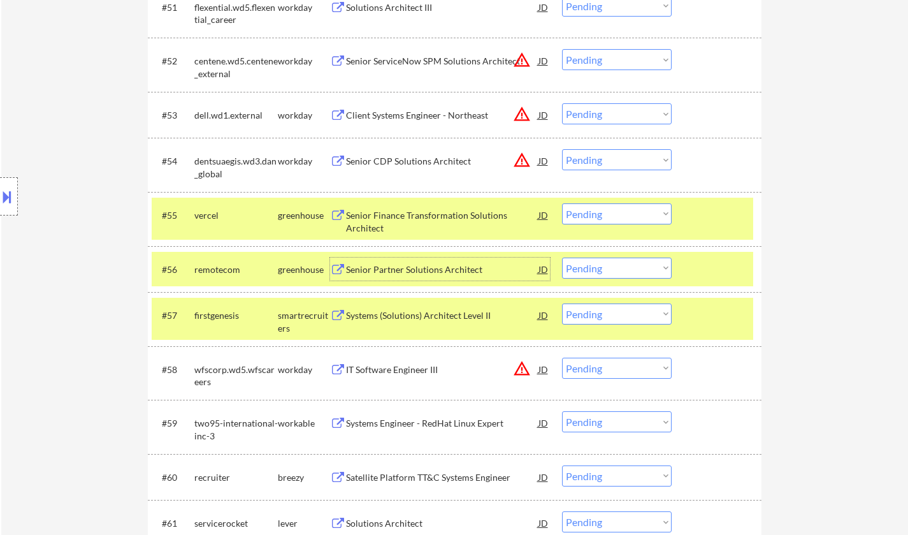
click at [595, 268] on select "Choose an option... Pending Applied Excluded (Questions) Excluded (Expired) Exc…" at bounding box center [617, 268] width 110 height 21
click at [562, 258] on select "Choose an option... Pending Applied Excluded (Questions) Excluded (Expired) Exc…" at bounding box center [617, 268] width 110 height 21
select select ""pending""
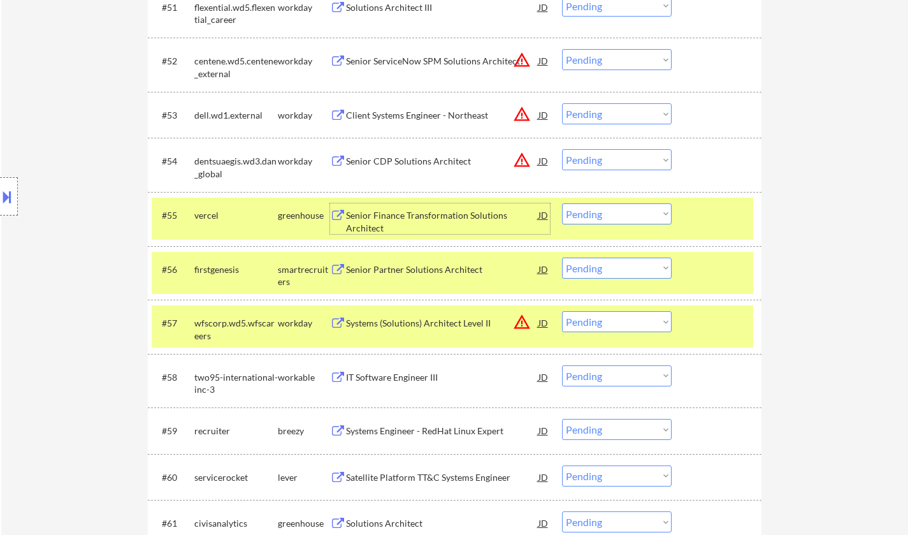
click at [416, 218] on div "Senior Finance Transformation Solutions Architect" at bounding box center [442, 221] width 193 height 25
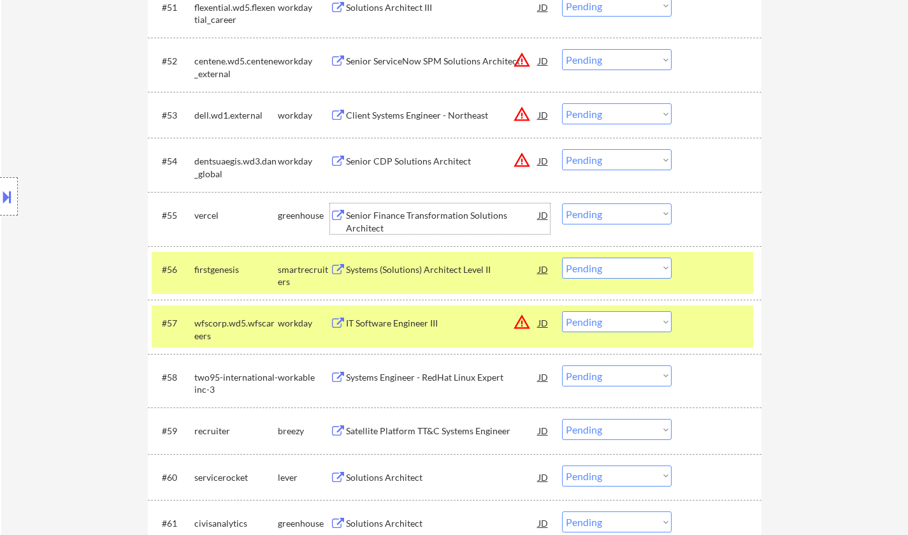
click at [604, 214] on select "Choose an option... Pending Applied Excluded (Questions) Excluded (Expired) Exc…" at bounding box center [617, 213] width 110 height 21
click at [562, 203] on select "Choose an option... Pending Applied Excluded (Questions) Excluded (Expired) Exc…" at bounding box center [617, 213] width 110 height 21
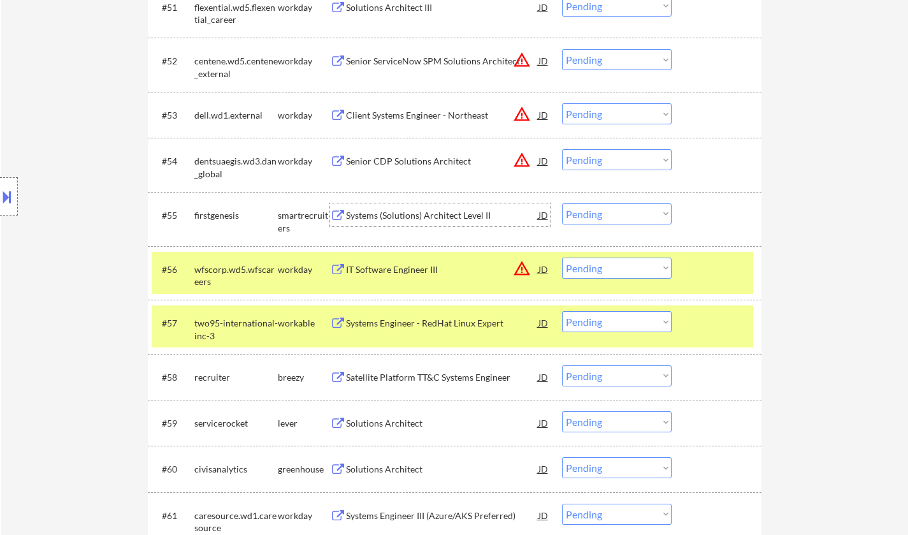
click at [423, 215] on div "Systems (Solutions) Architect Level II" at bounding box center [442, 215] width 193 height 13
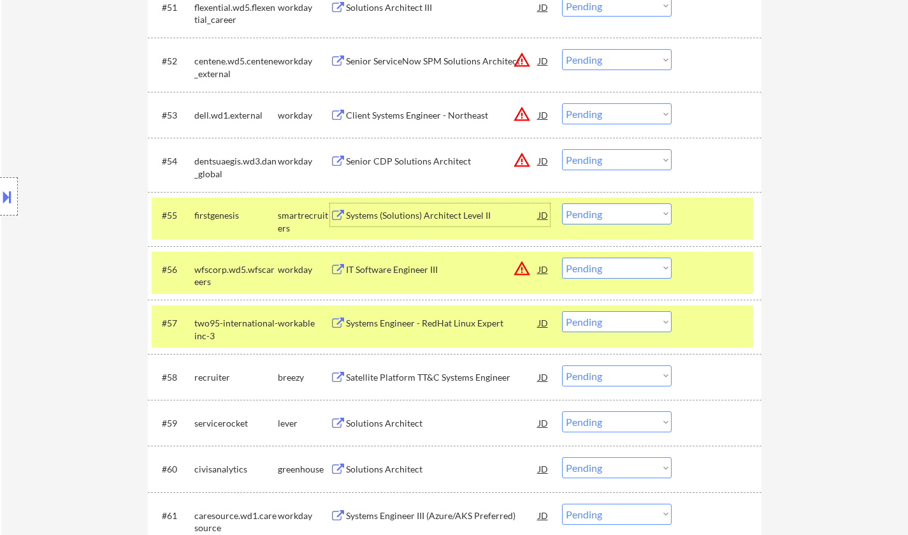
click at [592, 212] on select "Choose an option... Pending Applied Excluded (Questions) Excluded (Expired) Exc…" at bounding box center [617, 213] width 110 height 21
click at [562, 203] on select "Choose an option... Pending Applied Excluded (Questions) Excluded (Expired) Exc…" at bounding box center [617, 213] width 110 height 21
select select ""pending""
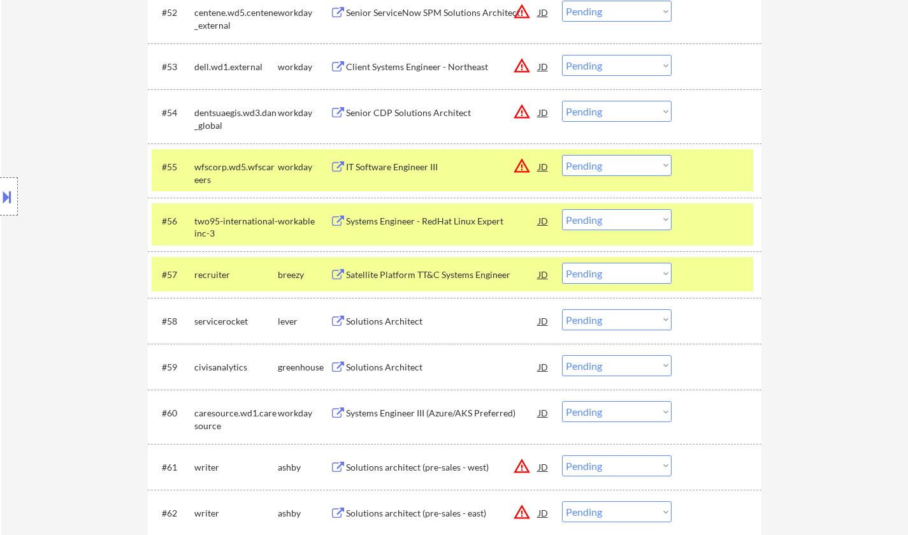
scroll to position [2995, 0]
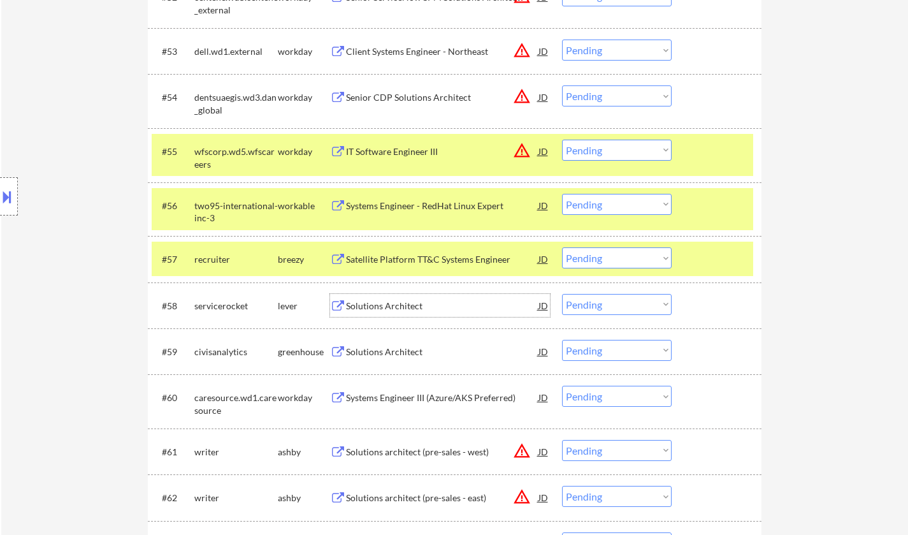
click at [372, 305] on div "Solutions Architect" at bounding box center [442, 306] width 193 height 13
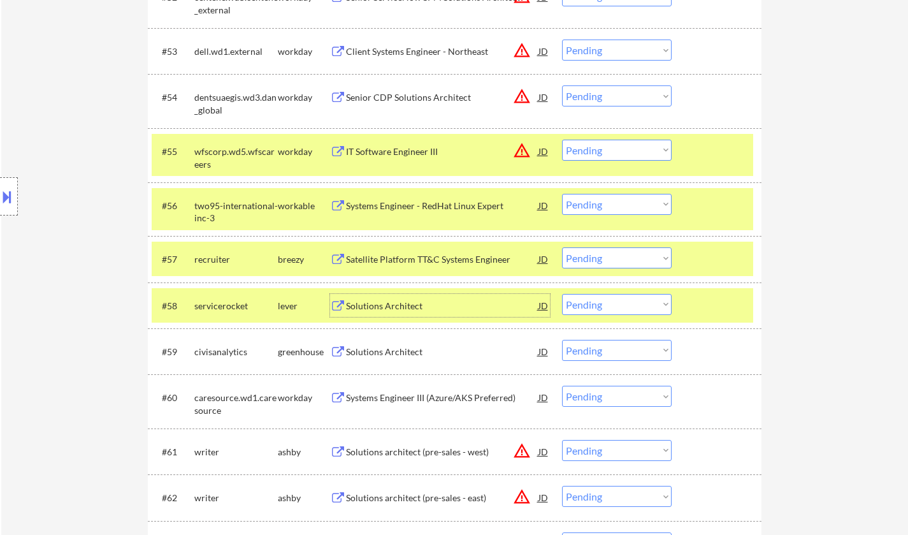
click at [604, 305] on select "Choose an option... Pending Applied Excluded (Questions) Excluded (Expired) Exc…" at bounding box center [617, 304] width 110 height 21
click at [562, 294] on select "Choose an option... Pending Applied Excluded (Questions) Excluded (Expired) Exc…" at bounding box center [617, 304] width 110 height 21
select select ""pending""
